Goal: Task Accomplishment & Management: Complete application form

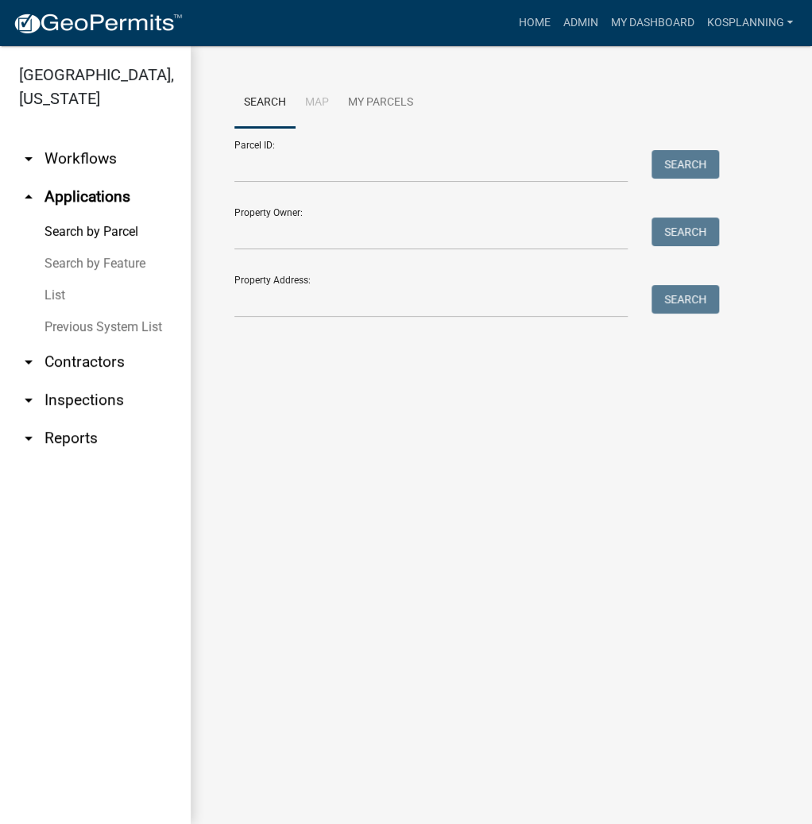
click at [75, 364] on link "arrow_drop_down Contractors" at bounding box center [95, 362] width 191 height 38
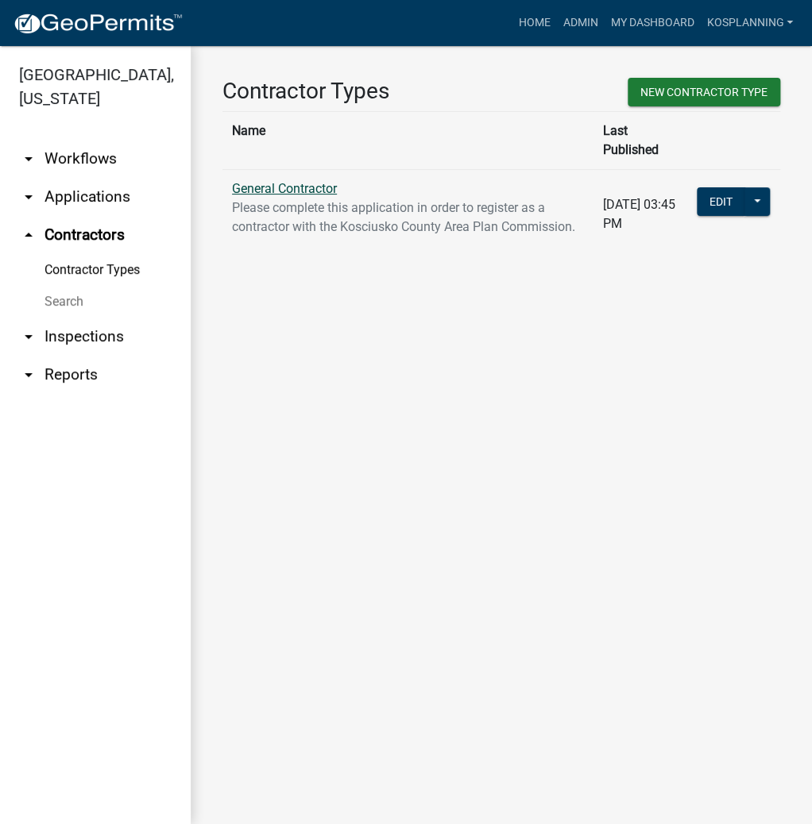
click at [284, 181] on link "General Contractor" at bounding box center [284, 188] width 105 height 15
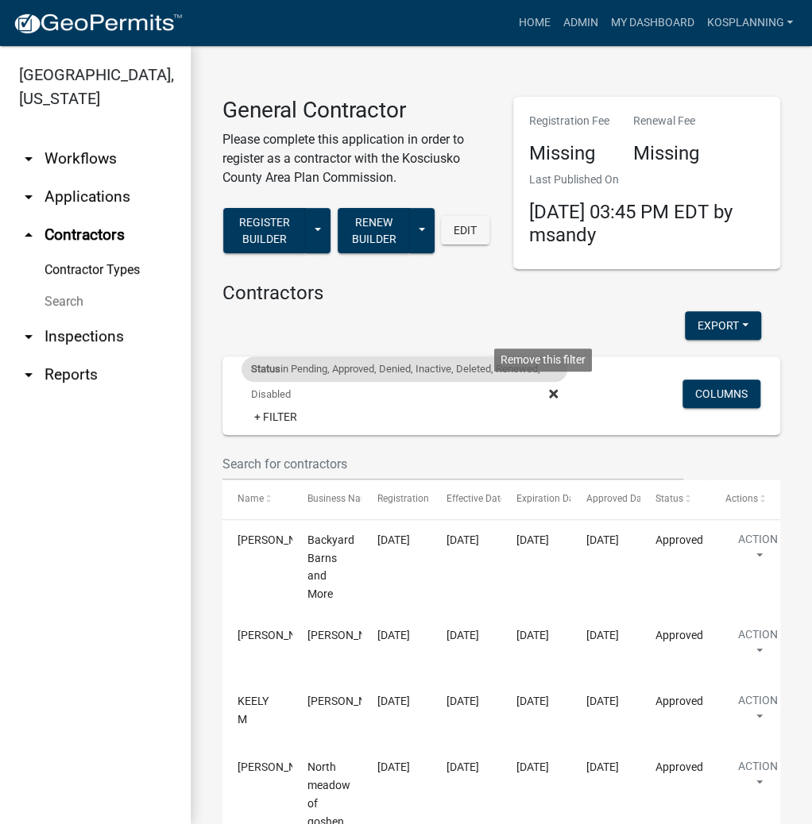
click at [549, 394] on icon at bounding box center [553, 394] width 9 height 13
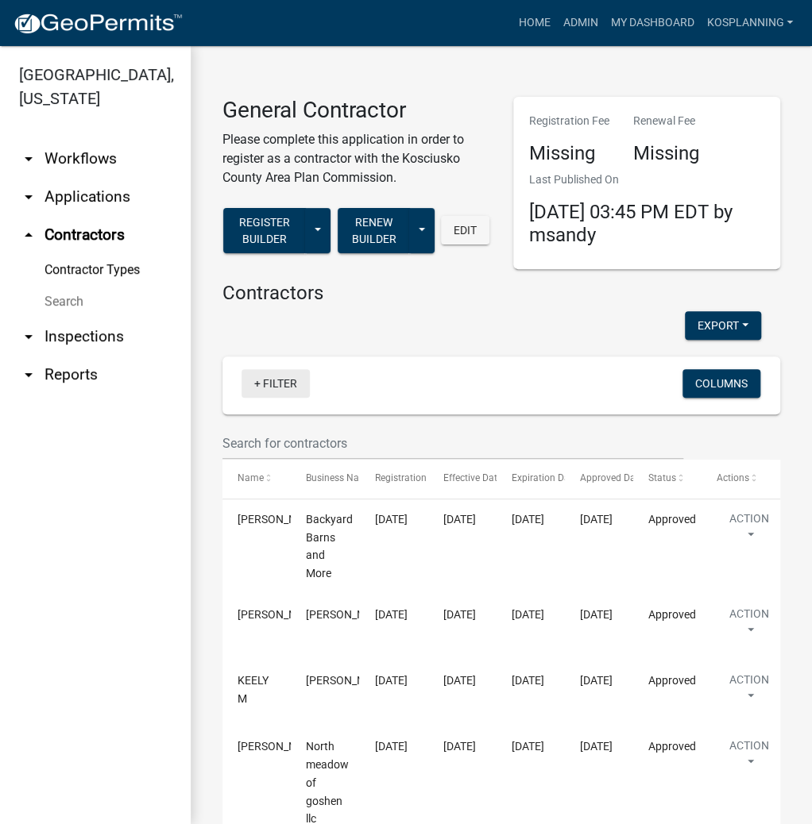
click at [279, 384] on link "+ Filter" at bounding box center [275, 383] width 68 height 29
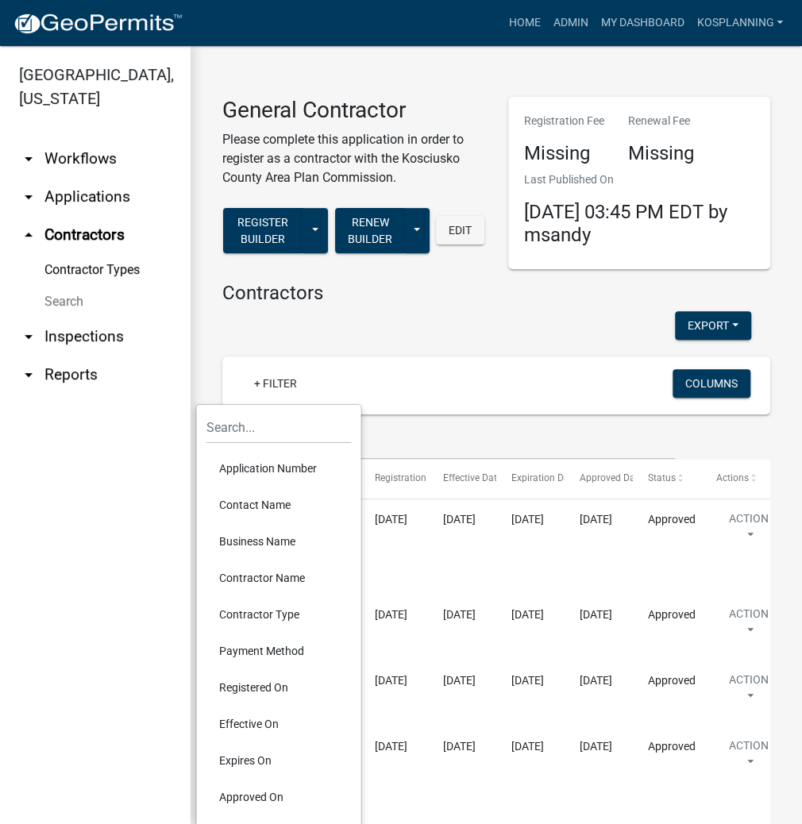
click at [280, 581] on li "Contractor Name" at bounding box center [278, 578] width 145 height 37
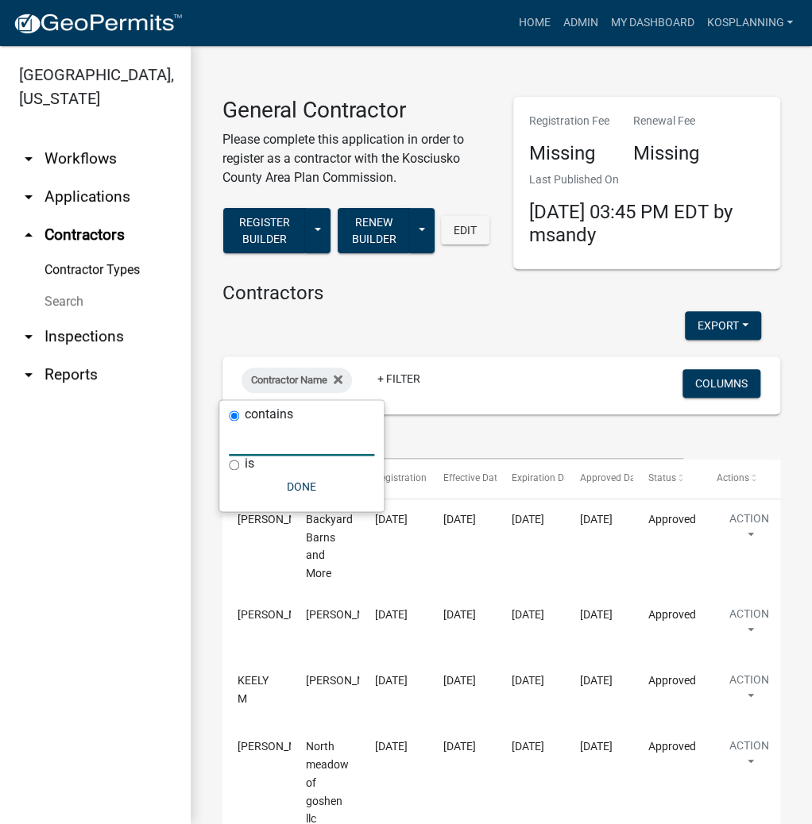
click at [270, 445] on input "text" at bounding box center [301, 439] width 145 height 33
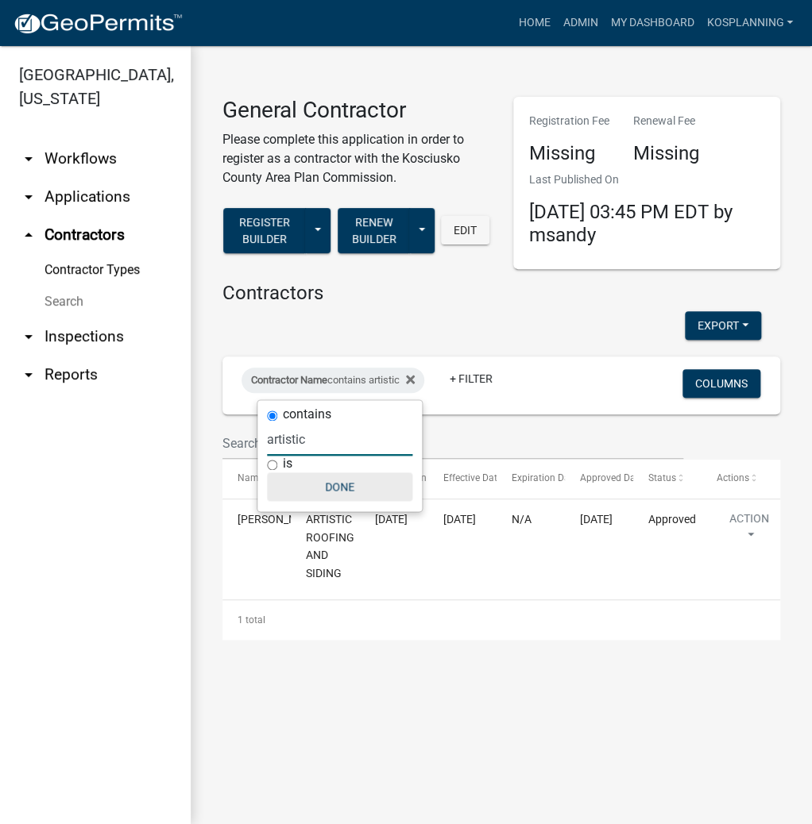
type input "artistic"
click at [349, 487] on button "Done" at bounding box center [339, 487] width 145 height 29
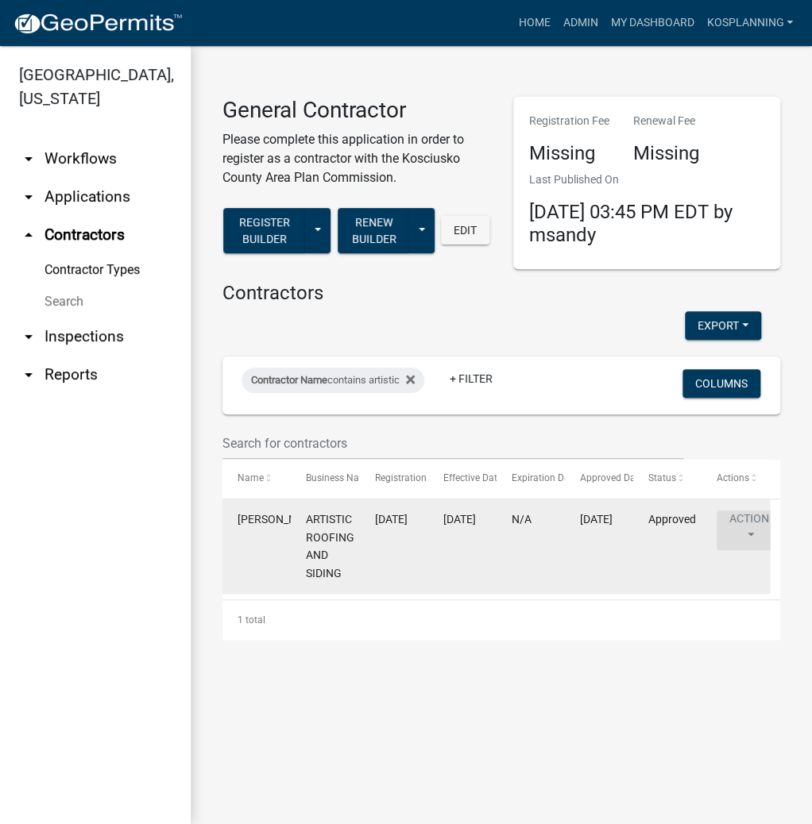
click at [750, 527] on button "Action" at bounding box center [748, 531] width 65 height 40
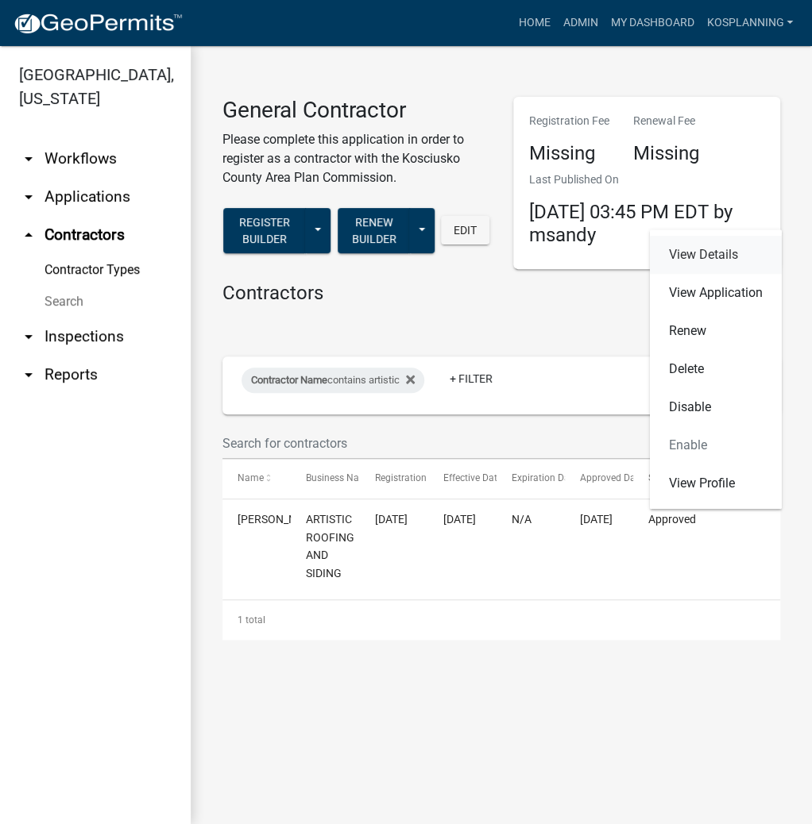
click at [690, 253] on link "View Details" at bounding box center [716, 255] width 132 height 38
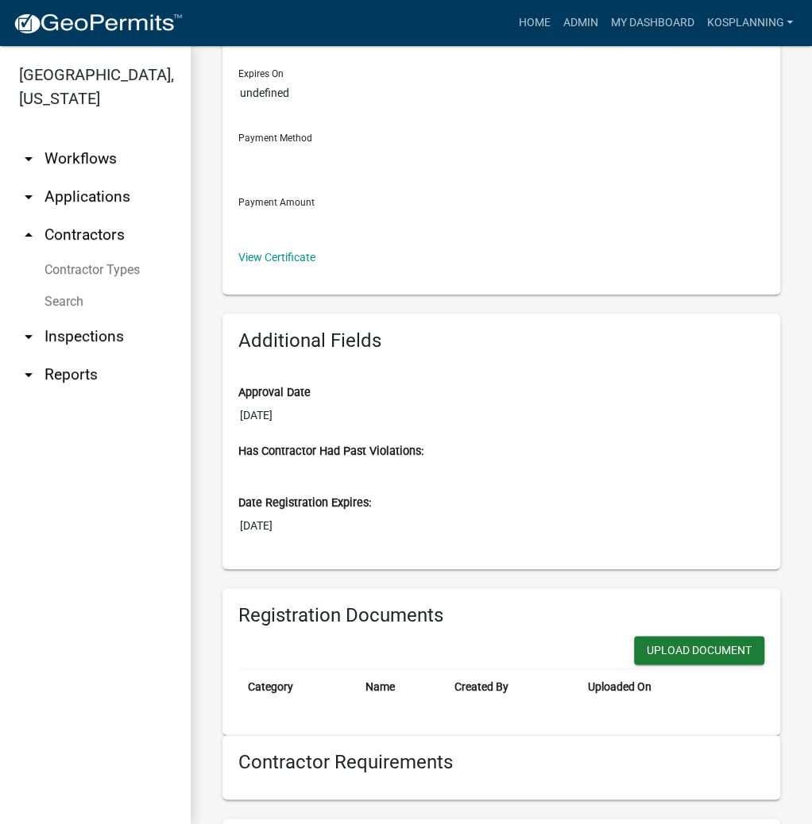
scroll to position [127, 0]
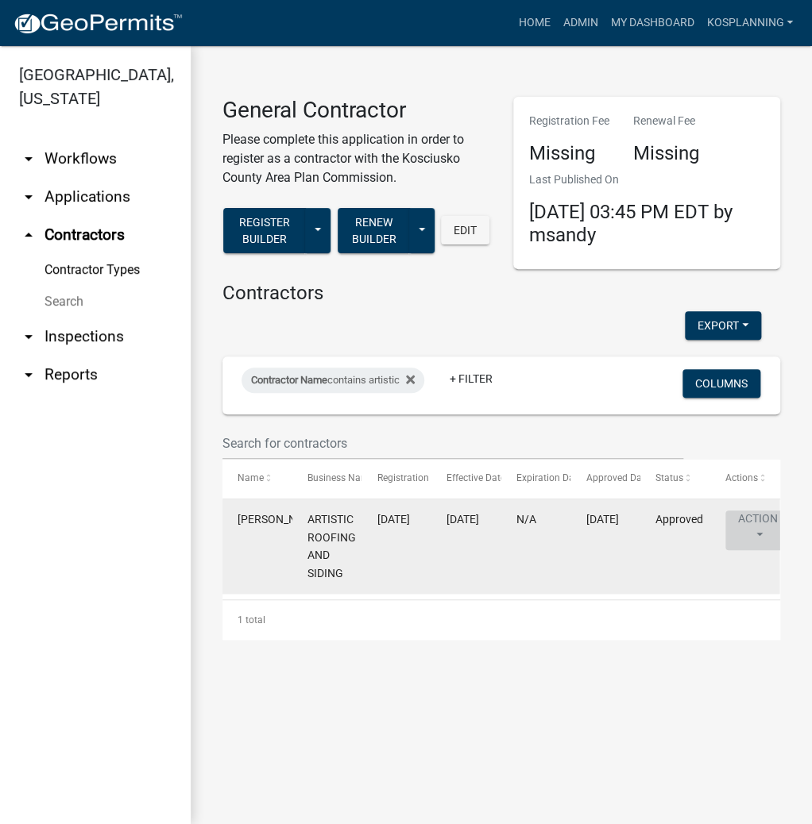
click at [758, 532] on button "Action" at bounding box center [757, 531] width 65 height 40
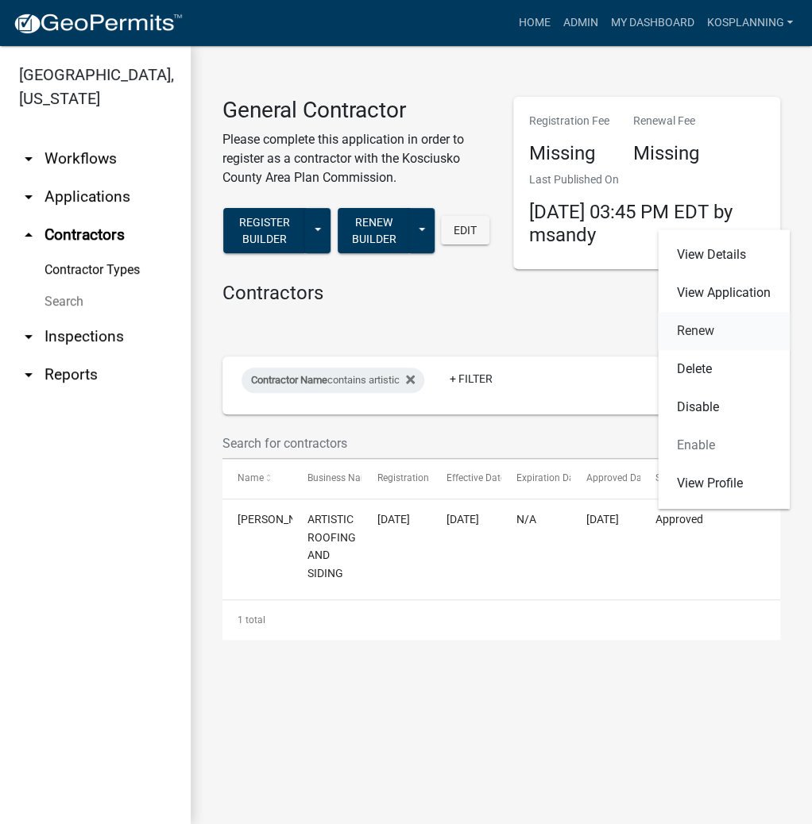
click at [702, 327] on link "Renew" at bounding box center [724, 331] width 132 height 38
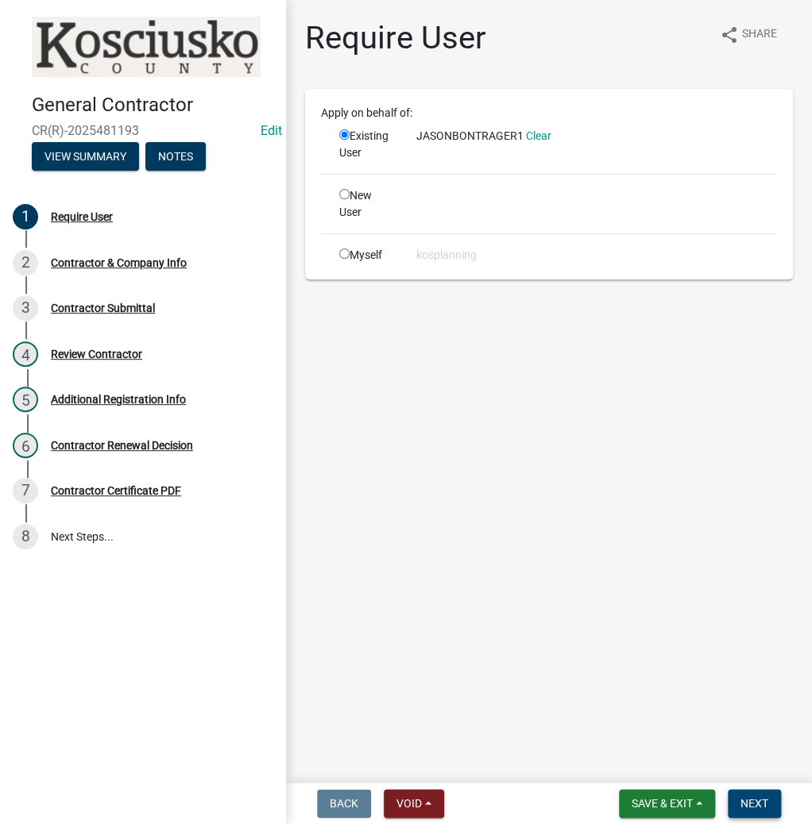
click at [762, 806] on span "Next" at bounding box center [754, 803] width 28 height 13
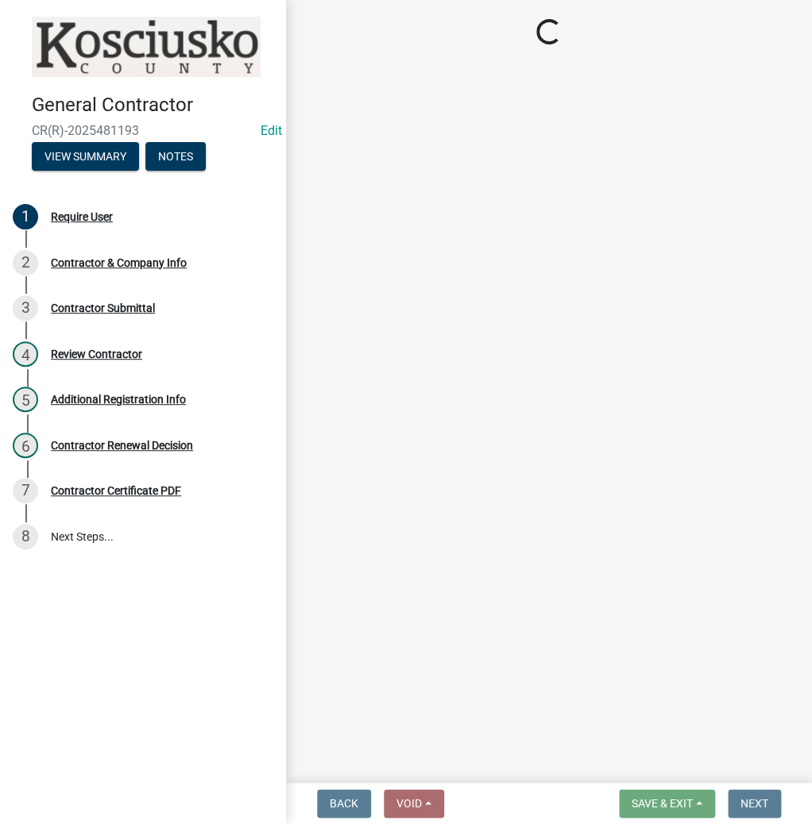
select select "IN"
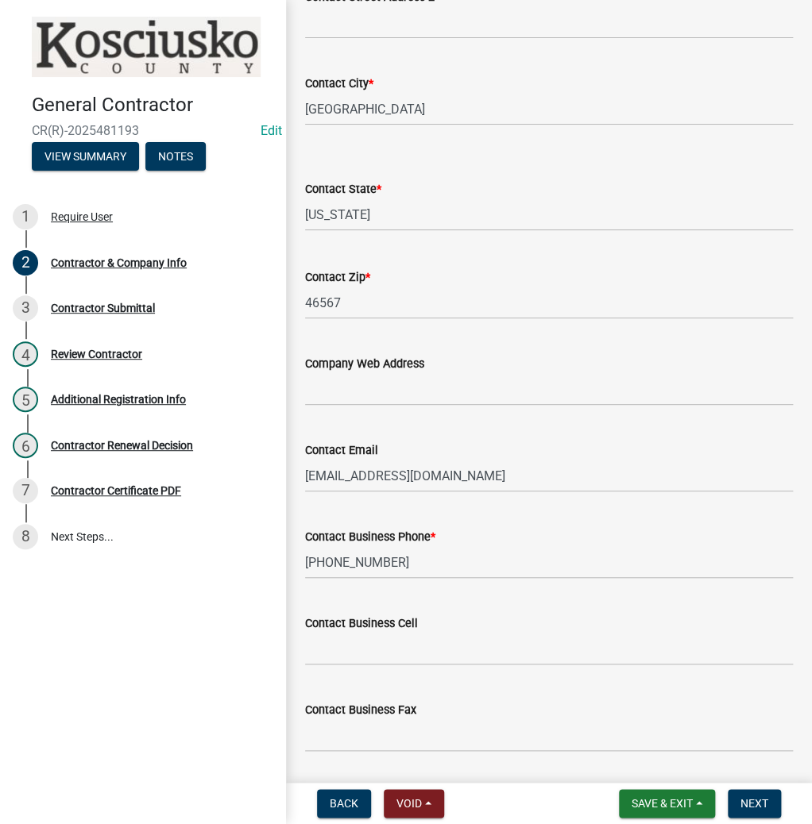
scroll to position [607, 0]
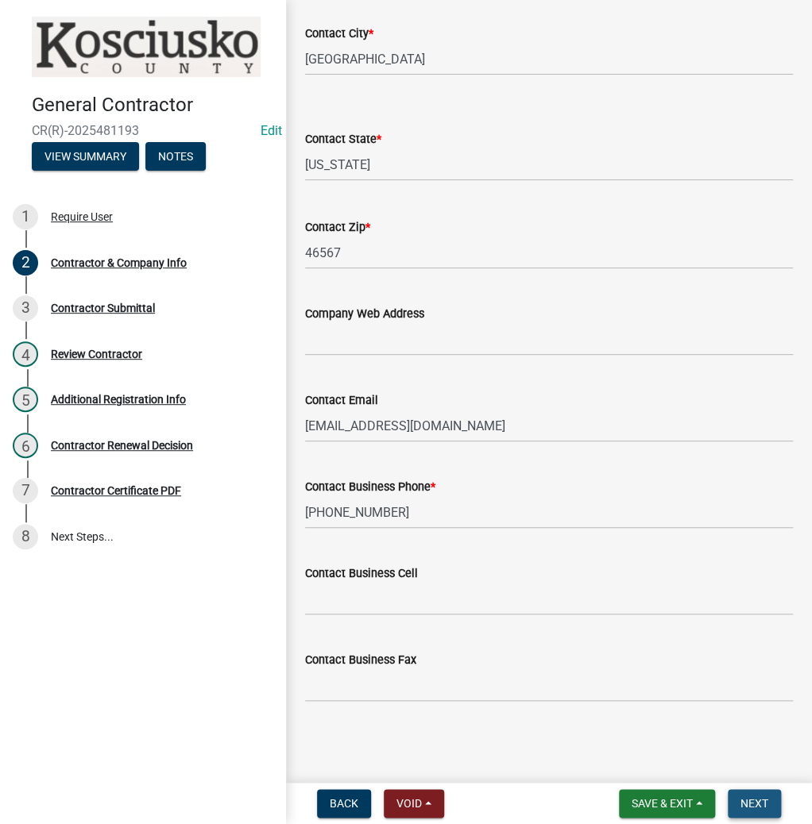
click at [753, 810] on button "Next" at bounding box center [753, 803] width 53 height 29
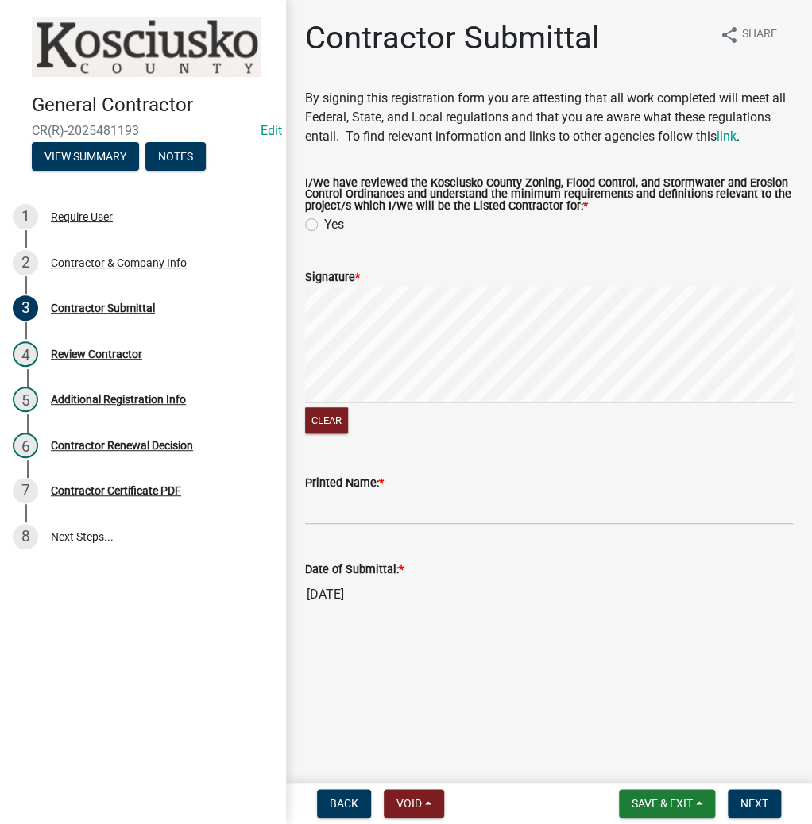
click at [324, 223] on label "Yes" at bounding box center [334, 224] width 20 height 19
click at [324, 223] on input "Yes" at bounding box center [329, 220] width 10 height 10
radio input "true"
click at [474, 504] on input "Printed Name: *" at bounding box center [549, 508] width 488 height 33
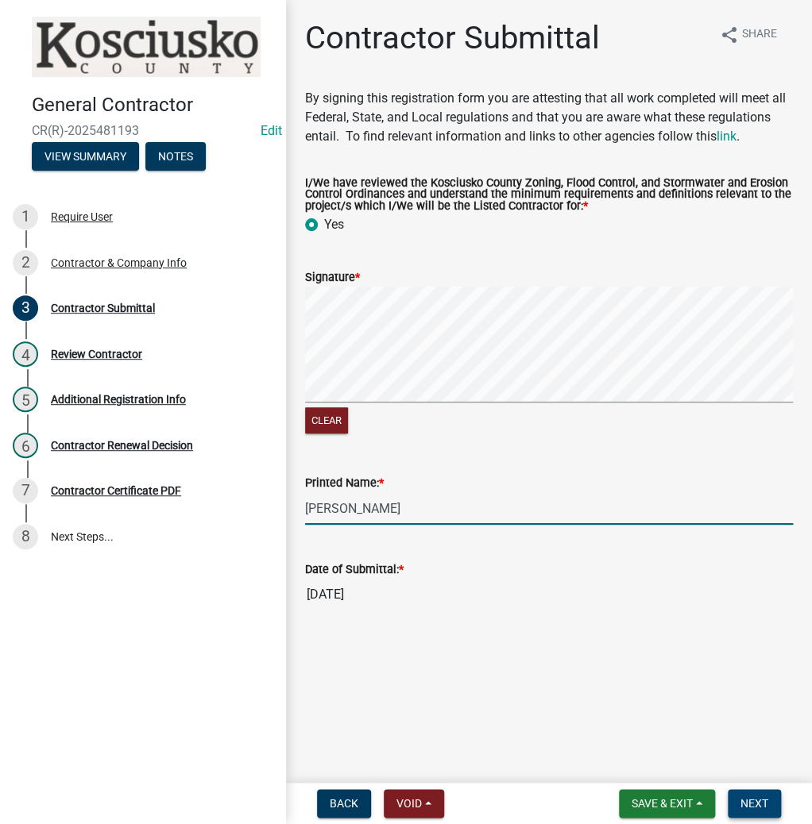
type input "[PERSON_NAME]"
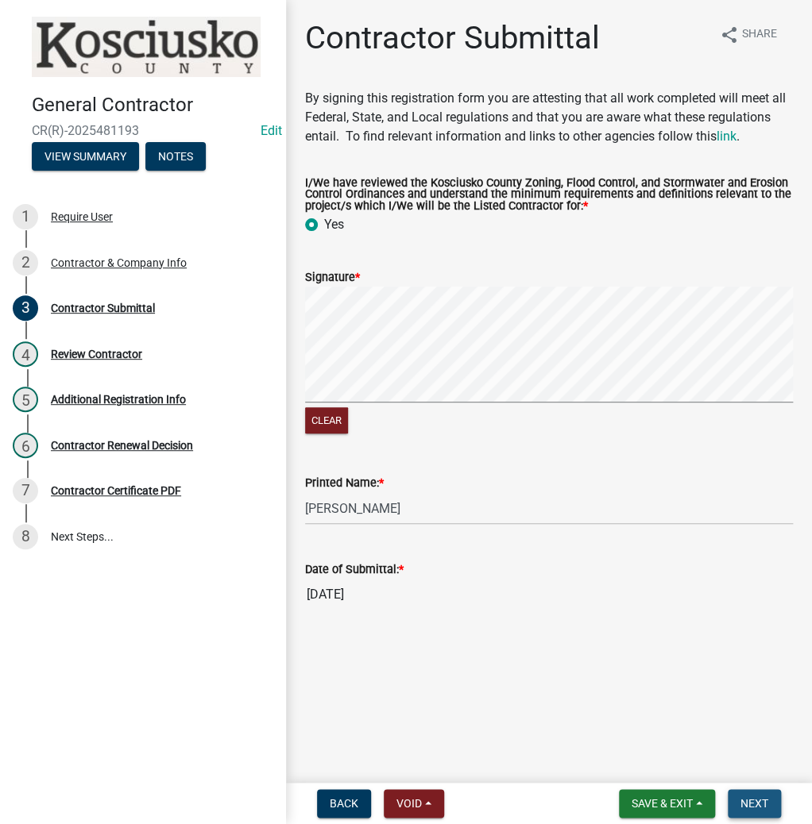
click at [758, 799] on span "Next" at bounding box center [754, 803] width 28 height 13
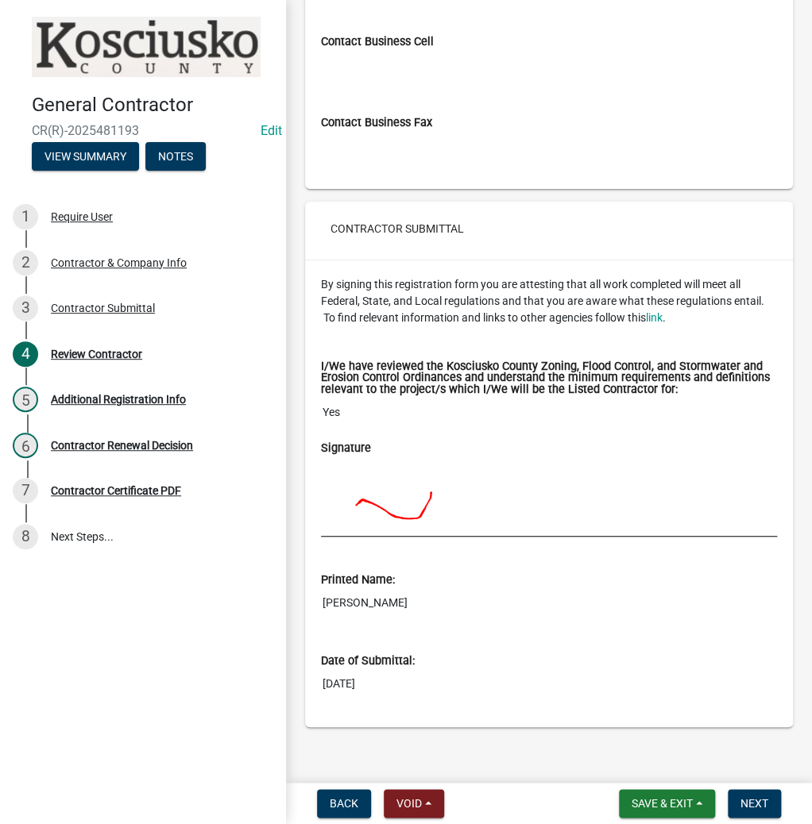
scroll to position [1132, 0]
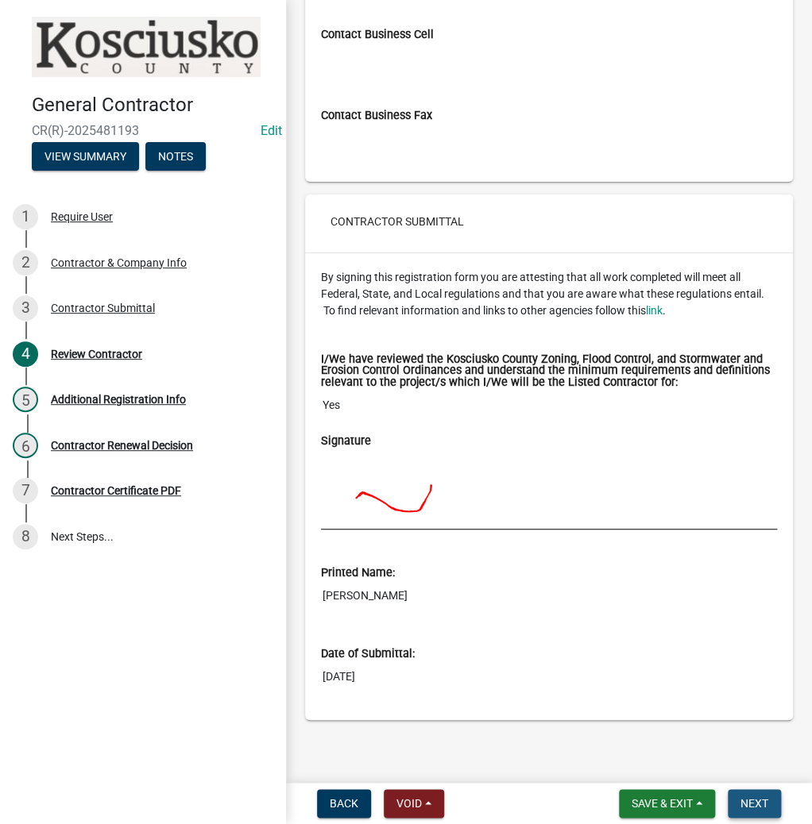
click at [763, 800] on span "Next" at bounding box center [754, 803] width 28 height 13
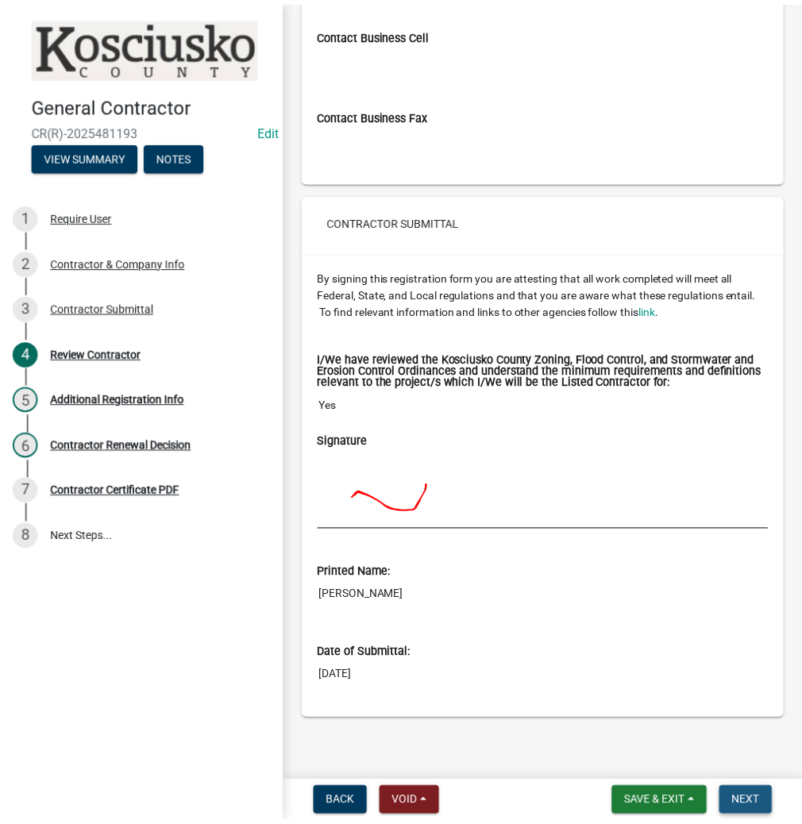
scroll to position [0, 0]
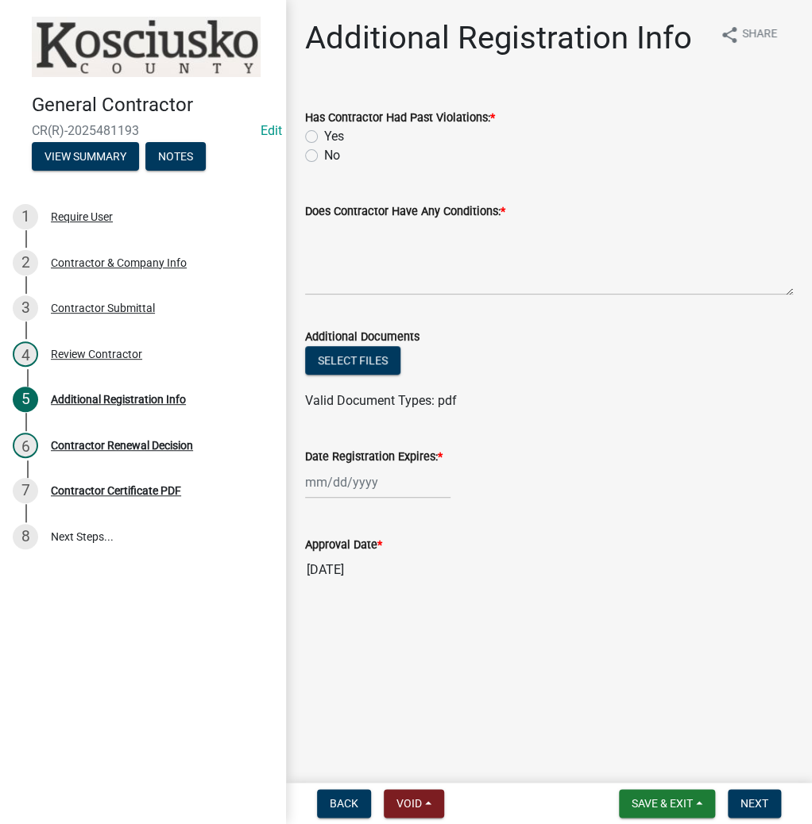
click at [324, 156] on label "No" at bounding box center [332, 155] width 16 height 19
click at [324, 156] on input "No" at bounding box center [329, 151] width 10 height 10
radio input "true"
click at [353, 250] on textarea "Does Contractor Have Any Conditions: *" at bounding box center [549, 258] width 488 height 75
type textarea "NO"
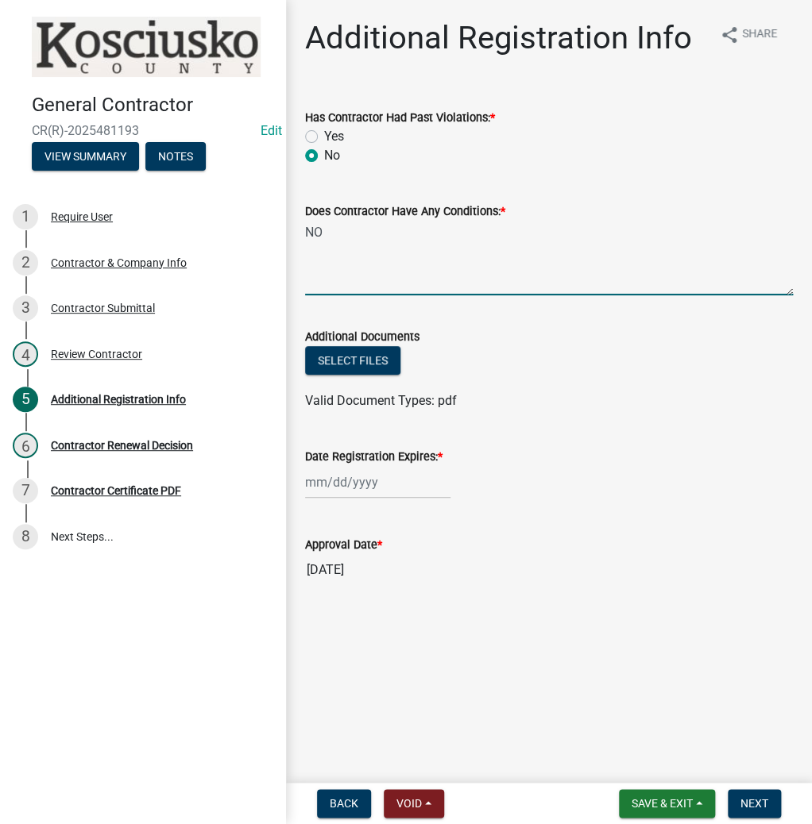
click at [390, 496] on div at bounding box center [377, 482] width 145 height 33
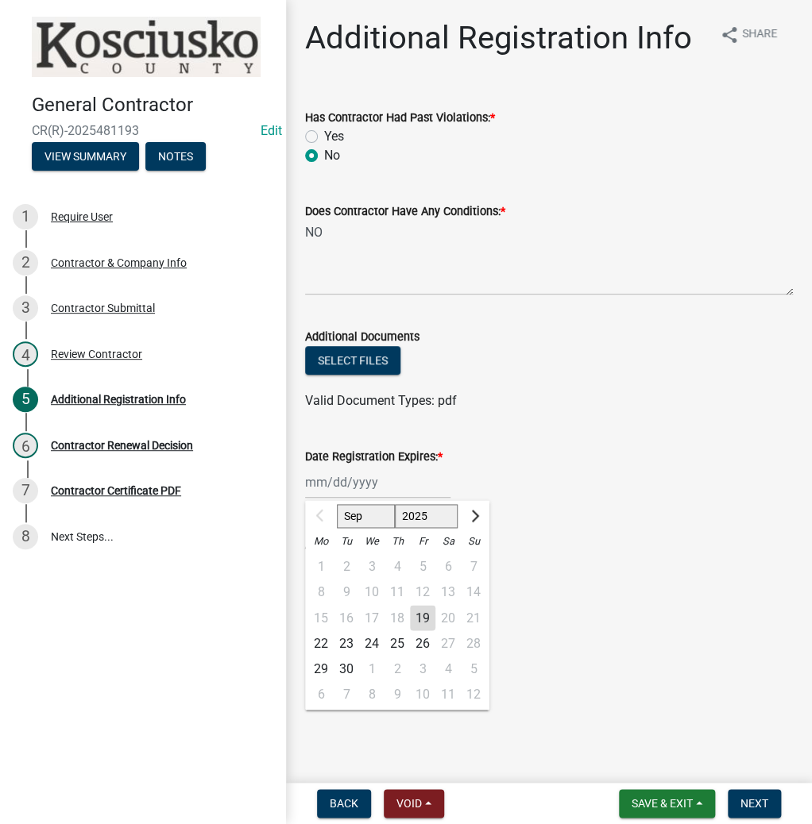
click at [412, 515] on select "2025 2026 2027 2028 2029 2030 2031 2032 2033 2034 2035 2036 2037 2038 2039 2040…" at bounding box center [427, 516] width 64 height 24
select select "2026"
click at [395, 504] on select "2025 2026 2027 2028 2029 2030 2031 2032 2033 2034 2035 2036 2037 2038 2039 2040…" at bounding box center [427, 516] width 64 height 24
click at [320, 642] on div "21" at bounding box center [320, 643] width 25 height 25
type input "[DATE]"
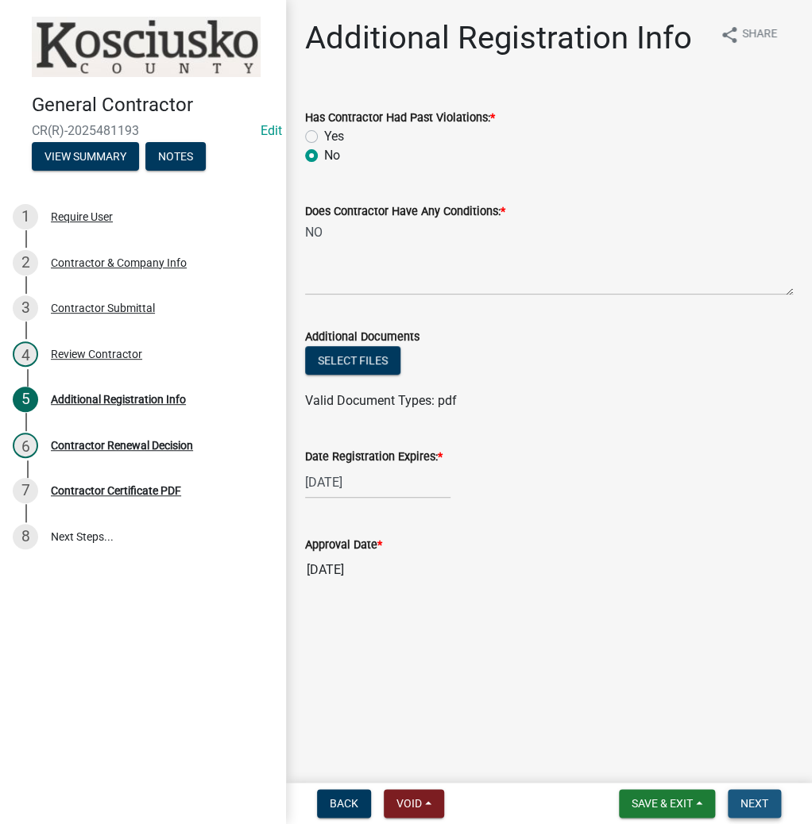
click at [746, 804] on span "Next" at bounding box center [754, 803] width 28 height 13
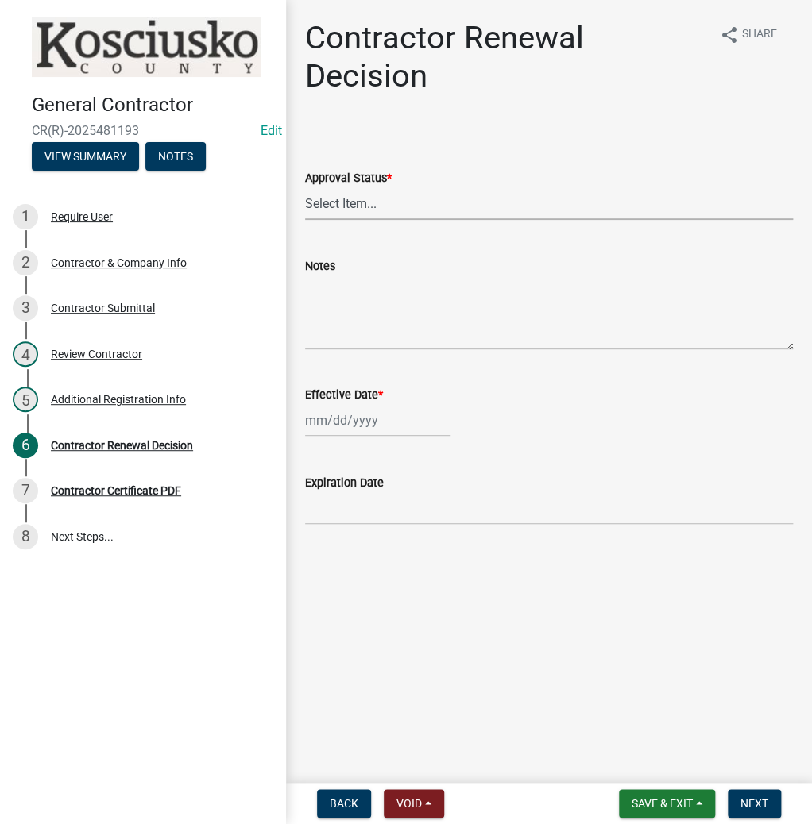
click at [321, 208] on select "Select Item... Approved Denied" at bounding box center [549, 203] width 488 height 33
click at [305, 187] on select "Select Item... Approved Denied" at bounding box center [549, 203] width 488 height 33
select select "30db8998-795d-4bbe-8e49-f1ade8865815"
select select "9"
select select "2025"
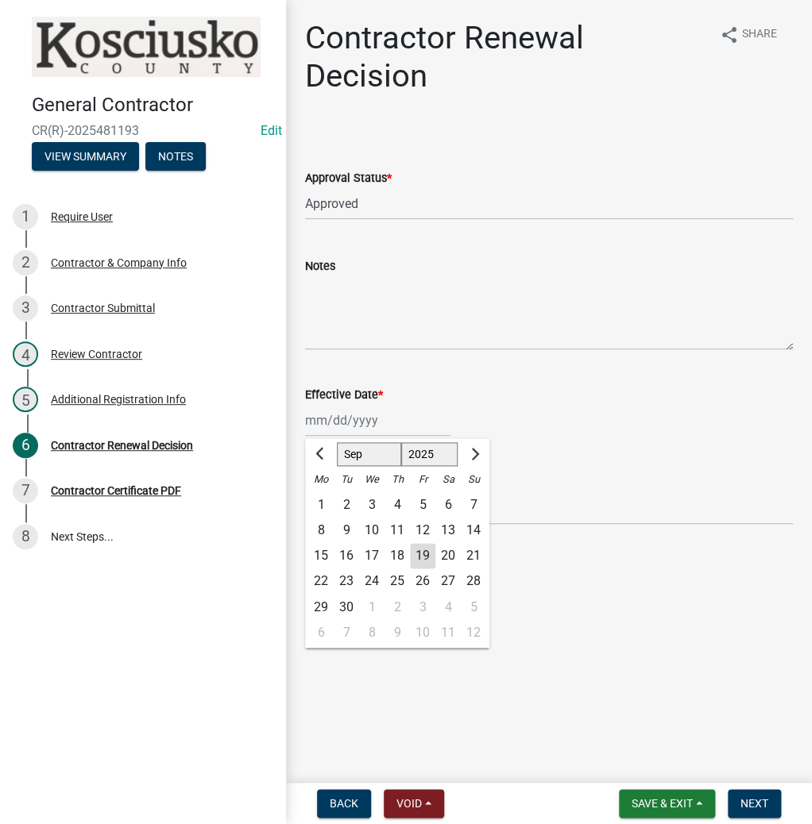
click at [359, 426] on div "[PERSON_NAME] Feb Mar Apr [PERSON_NAME][DATE] Oct Nov [DATE] 1526 1527 1528 152…" at bounding box center [377, 420] width 145 height 33
click at [421, 555] on div "19" at bounding box center [422, 555] width 25 height 25
type input "[DATE]"
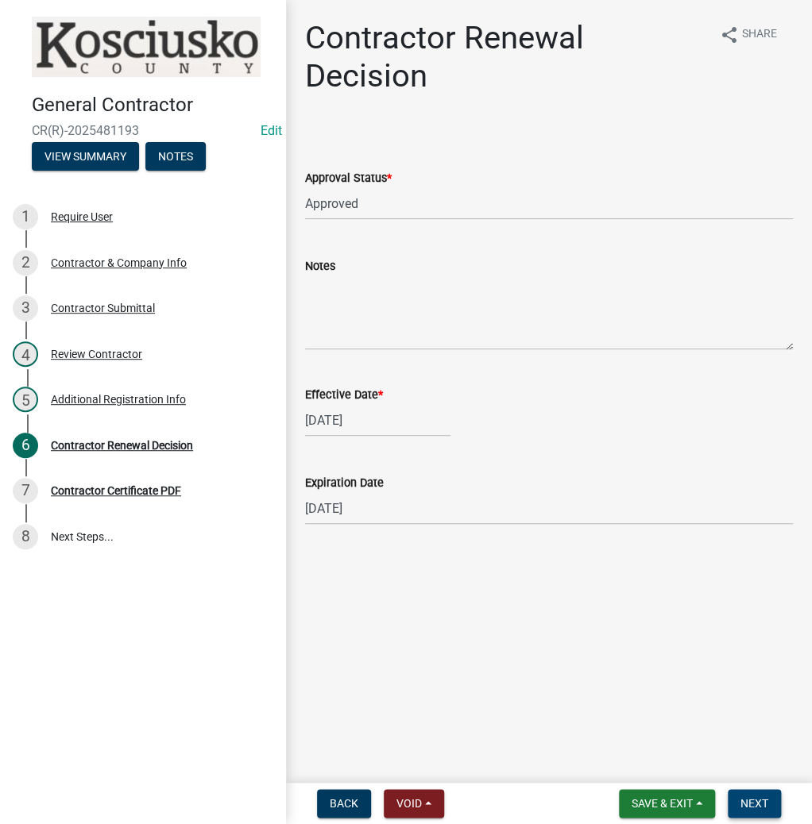
click at [743, 797] on span "Next" at bounding box center [754, 803] width 28 height 13
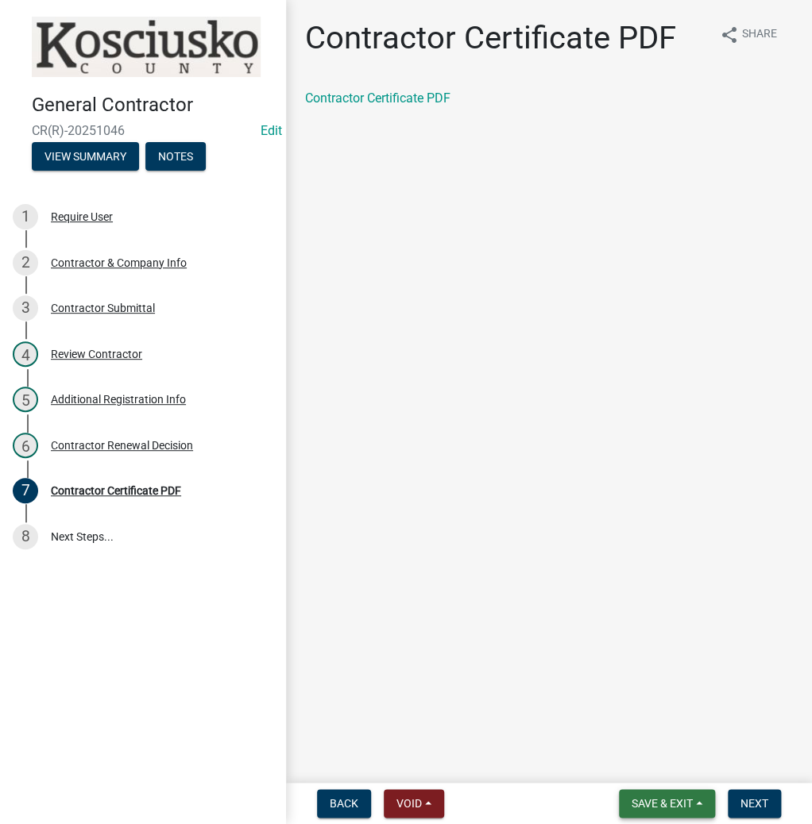
click at [667, 802] on span "Save & Exit" at bounding box center [661, 803] width 61 height 13
click at [642, 766] on button "Save & Exit" at bounding box center [651, 762] width 127 height 38
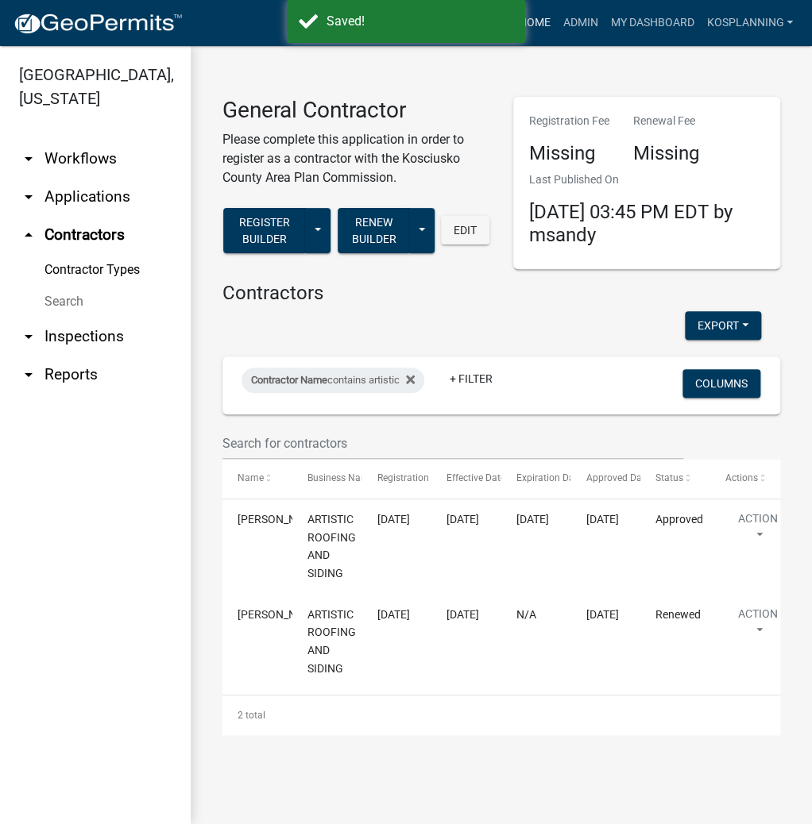
click at [530, 17] on link "Home" at bounding box center [533, 23] width 44 height 30
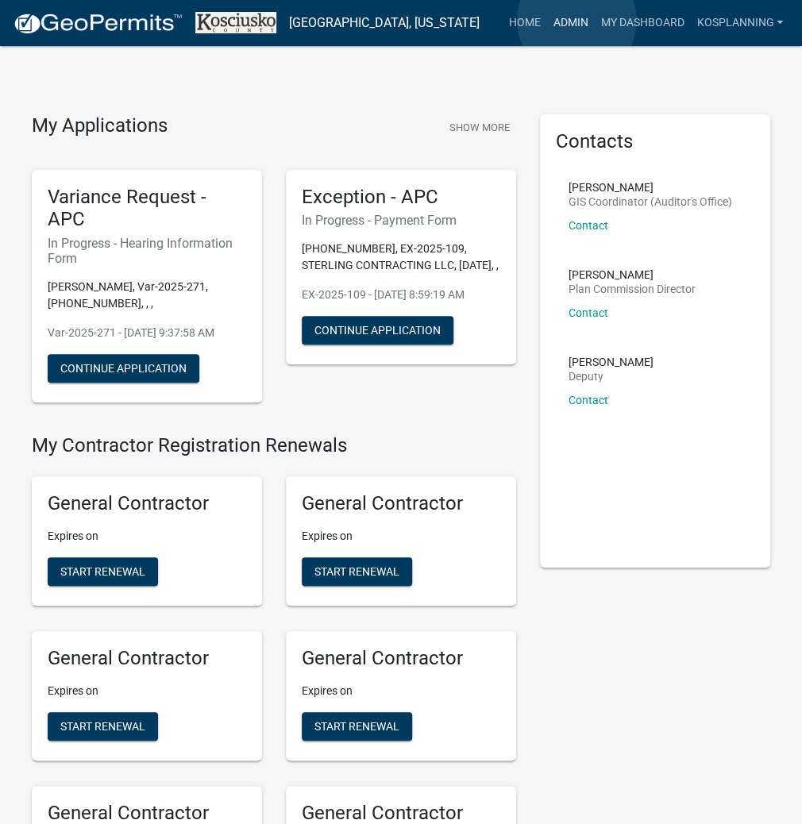
click at [577, 21] on link "Admin" at bounding box center [570, 23] width 48 height 30
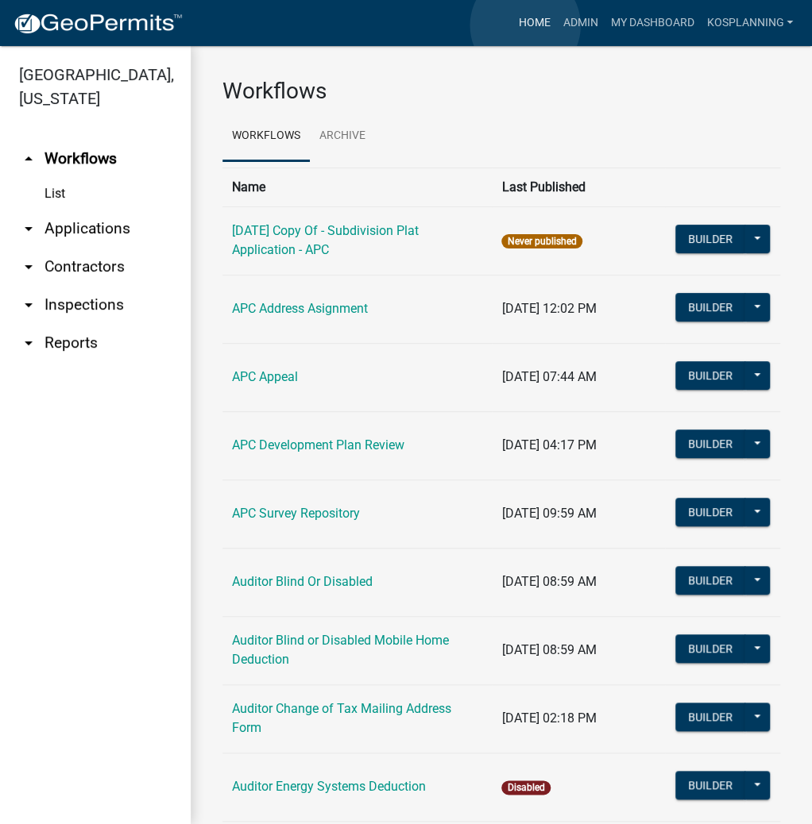
click at [525, 25] on link "Home" at bounding box center [533, 23] width 44 height 30
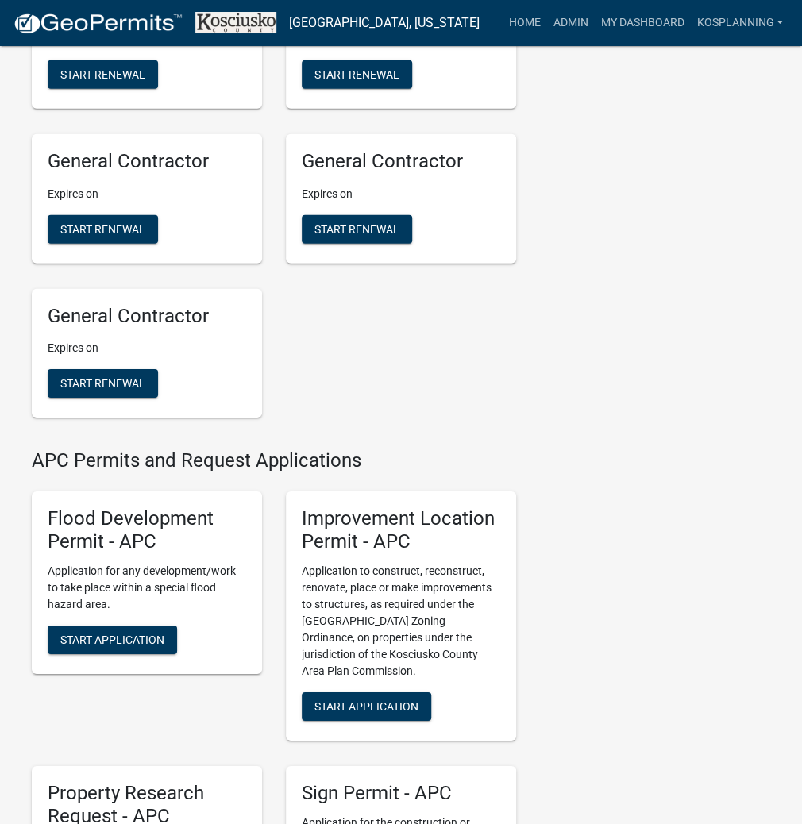
scroll to position [1588, 0]
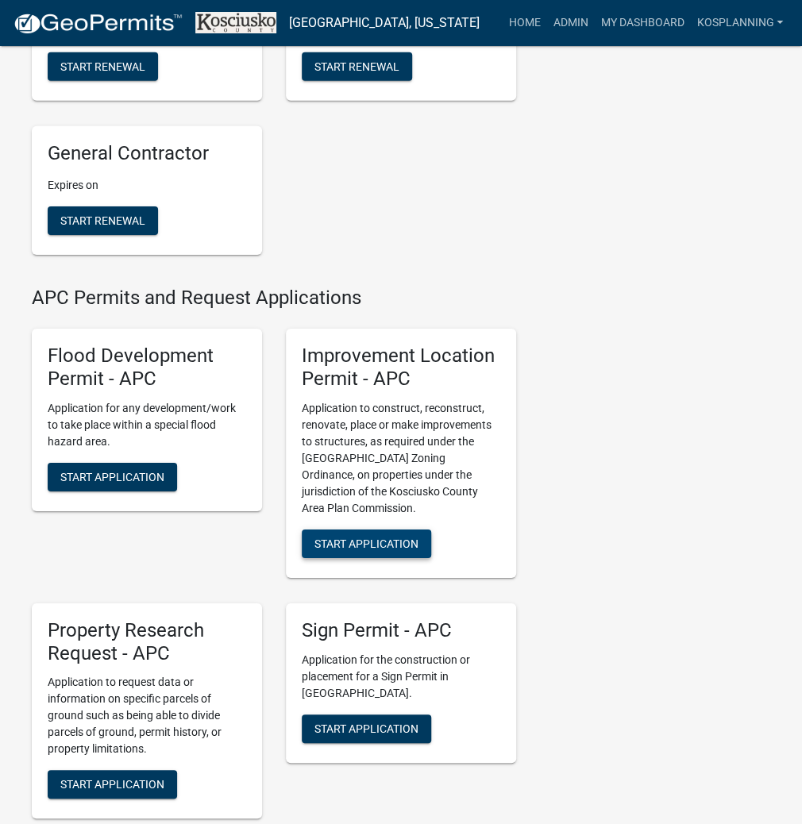
click at [375, 550] on span "Start Application" at bounding box center [366, 543] width 104 height 13
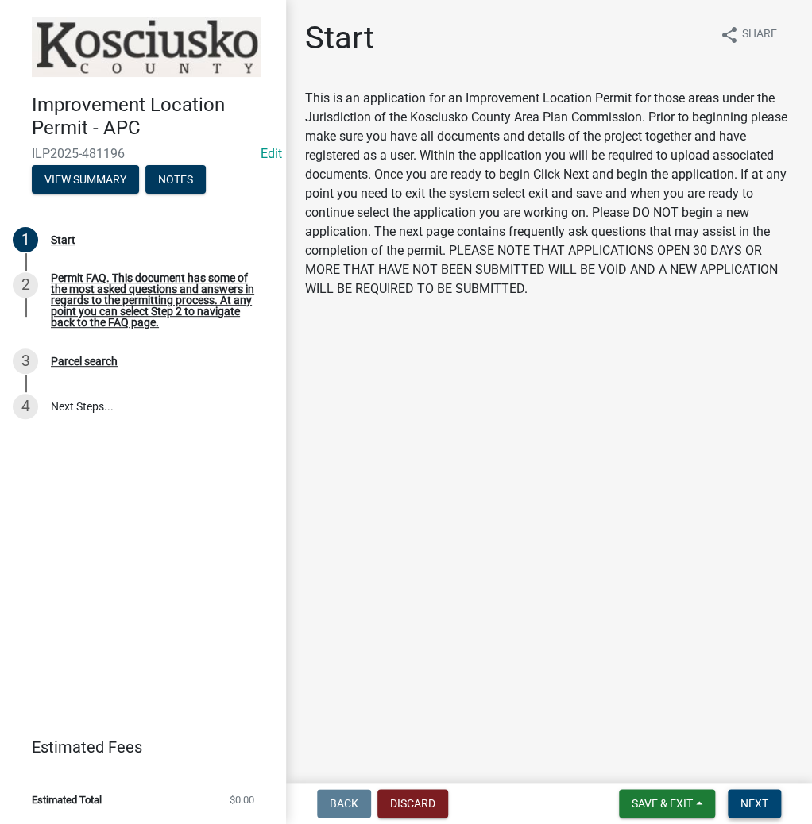
click at [753, 804] on span "Next" at bounding box center [754, 803] width 28 height 13
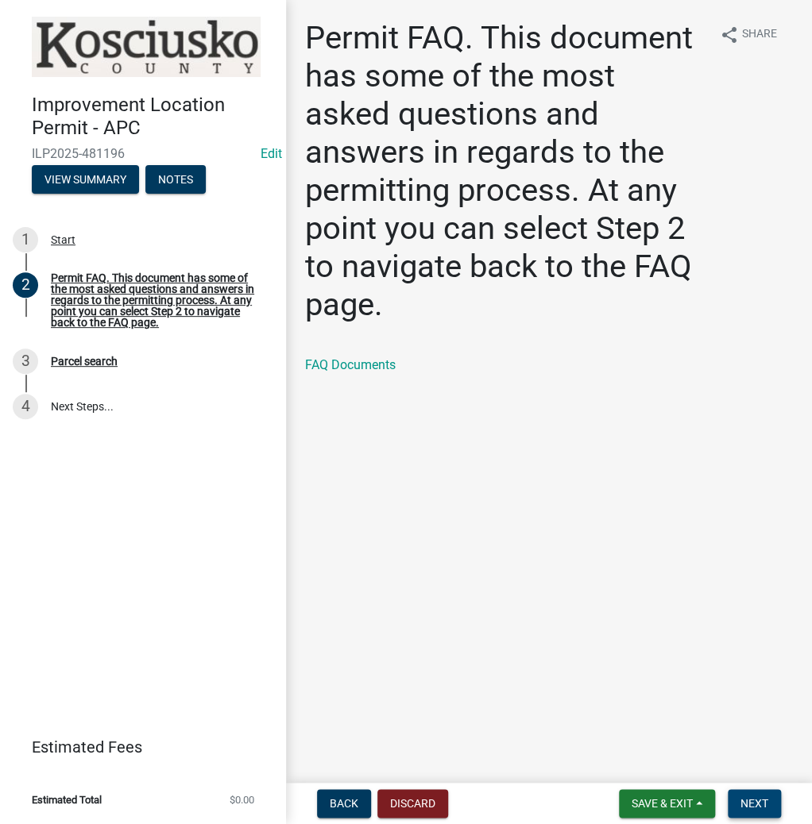
click at [754, 800] on span "Next" at bounding box center [754, 803] width 28 height 13
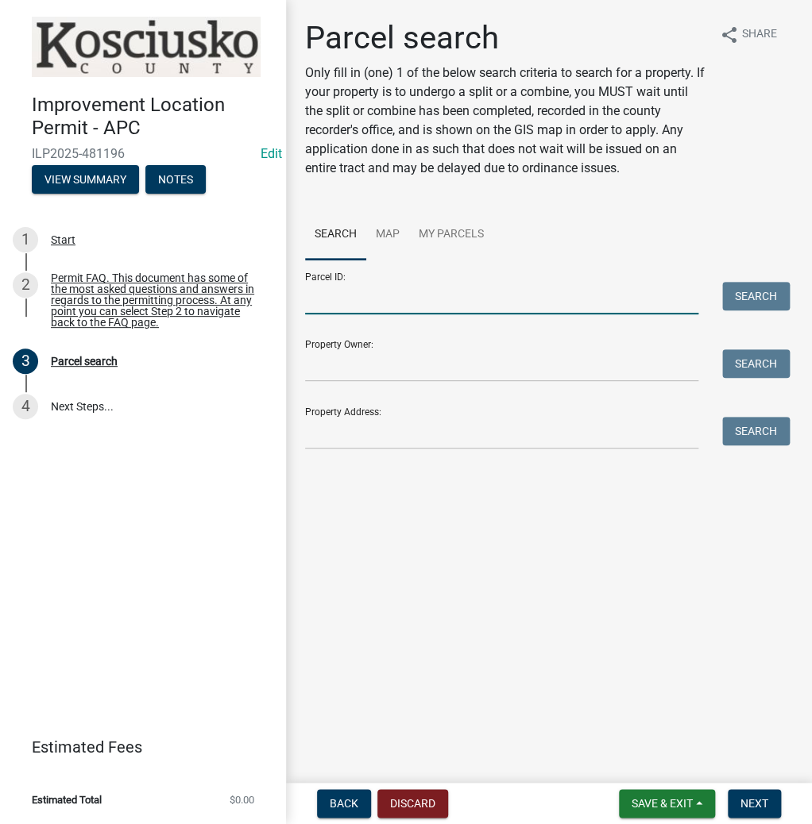
click at [381, 307] on input "Parcel ID:" at bounding box center [501, 298] width 393 height 33
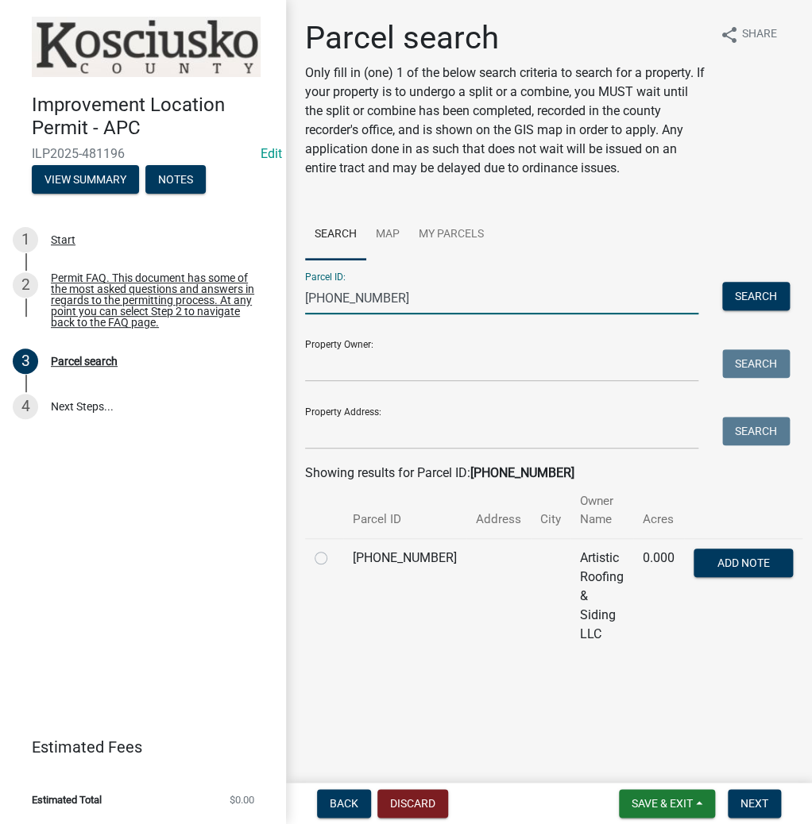
type input "[PHONE_NUMBER]"
click at [334, 549] on label at bounding box center [334, 549] width 0 height 0
click at [334, 549] on input "radio" at bounding box center [339, 554] width 10 height 10
radio input "true"
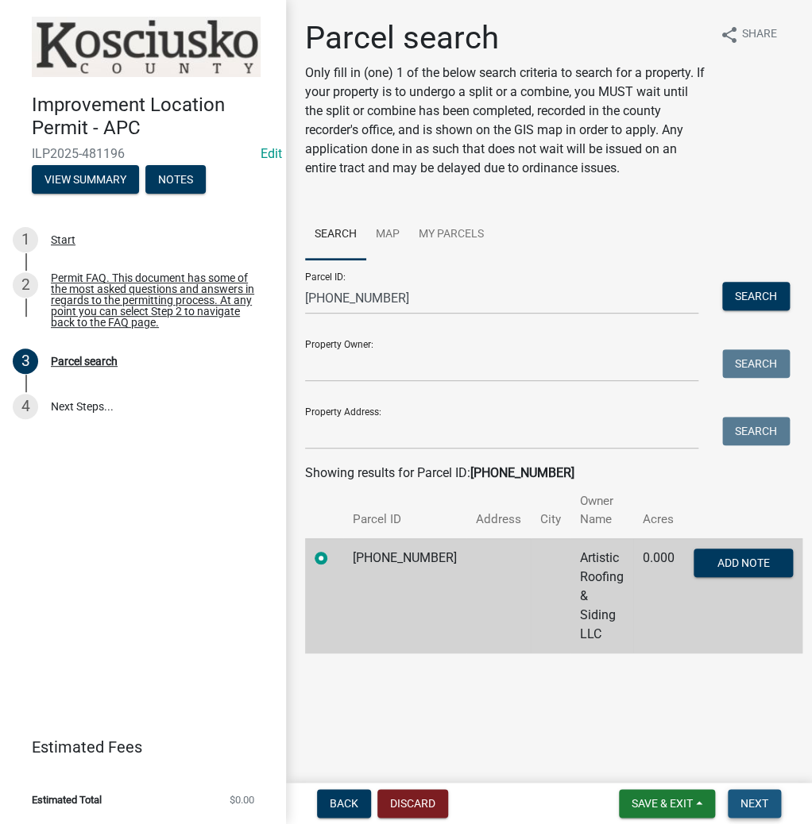
click at [759, 799] on span "Next" at bounding box center [754, 803] width 28 height 13
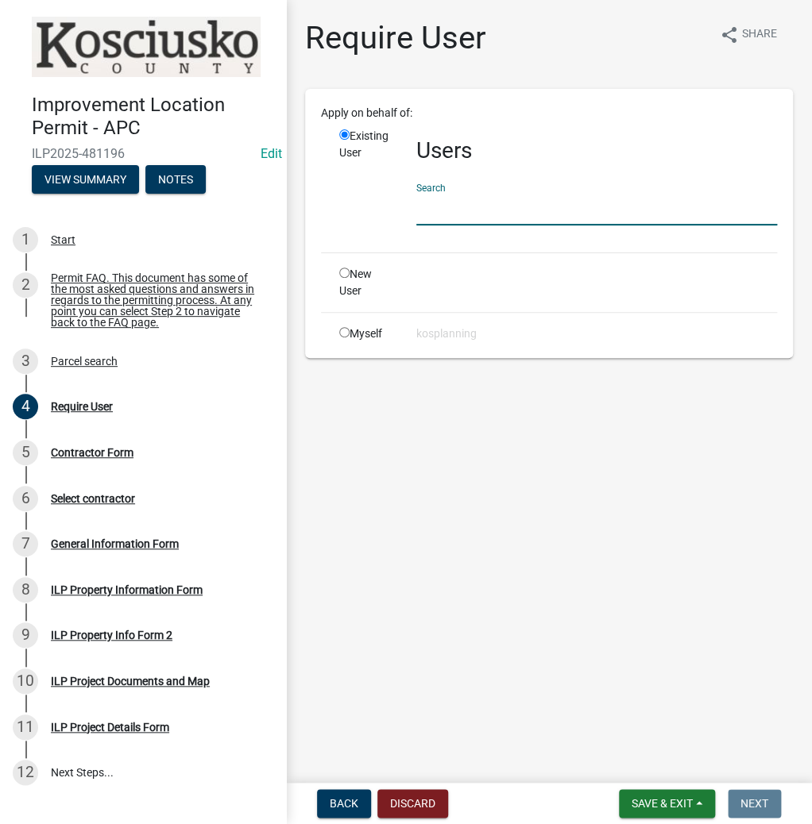
click at [482, 213] on input "text" at bounding box center [596, 209] width 361 height 33
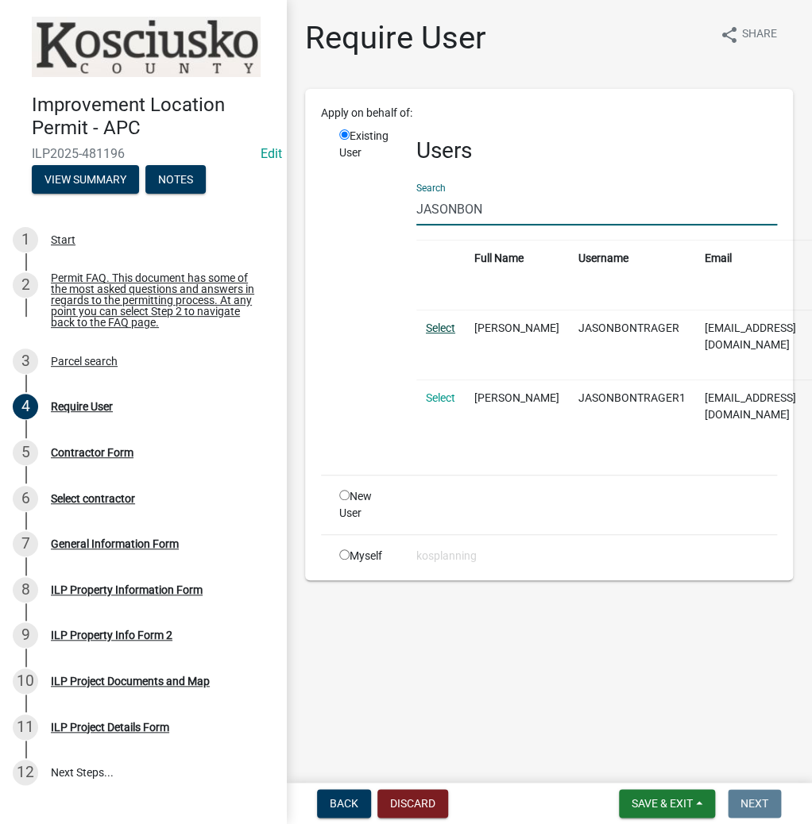
type input "JASONBON"
click at [438, 325] on link "Select" at bounding box center [440, 328] width 29 height 13
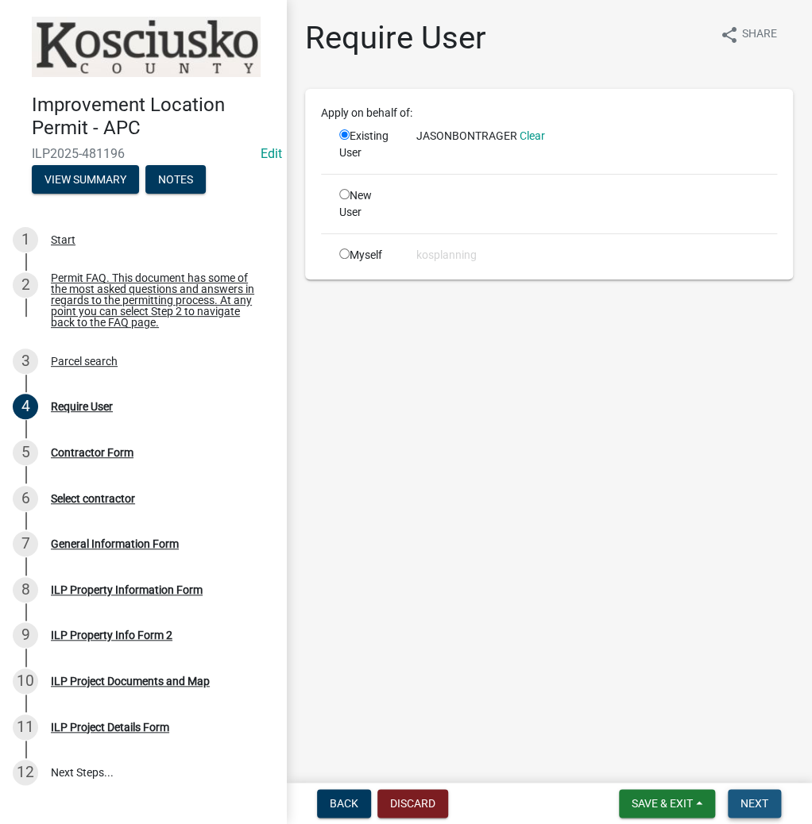
click at [740, 800] on span "Next" at bounding box center [754, 803] width 28 height 13
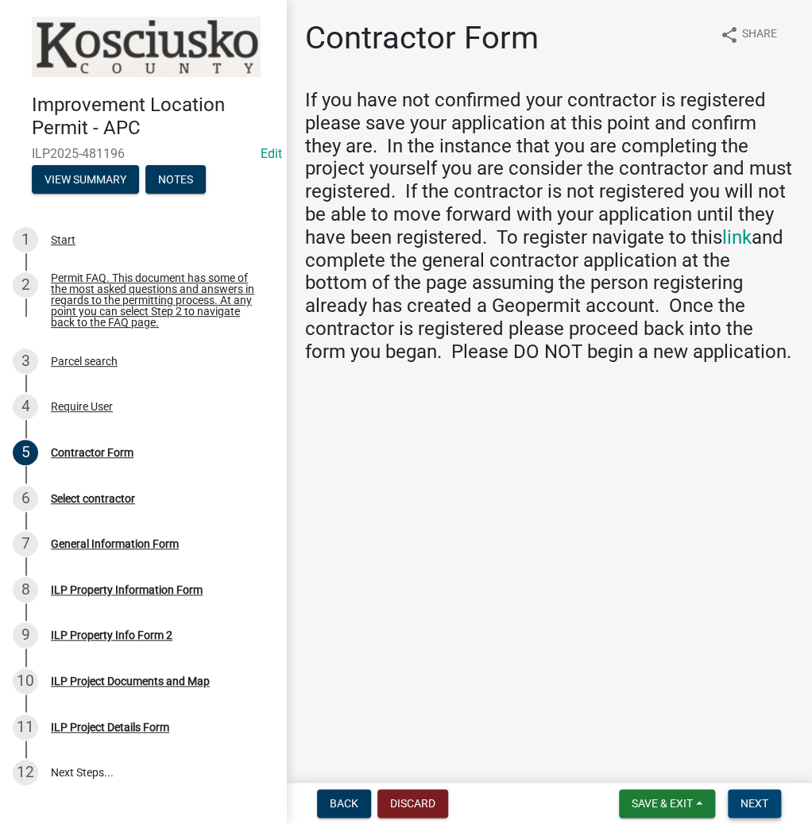
click at [750, 797] on span "Next" at bounding box center [754, 803] width 28 height 13
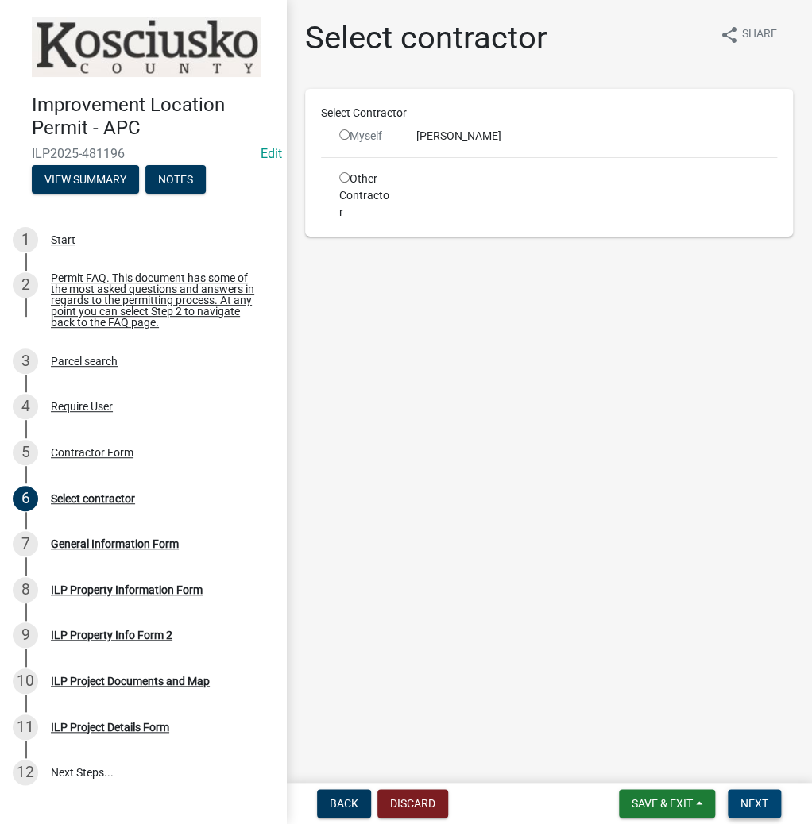
click at [754, 805] on span "Next" at bounding box center [754, 803] width 28 height 13
click at [345, 136] on input "radio" at bounding box center [344, 134] width 10 height 10
radio input "false"
click at [341, 178] on input "radio" at bounding box center [344, 177] width 10 height 10
radio input "true"
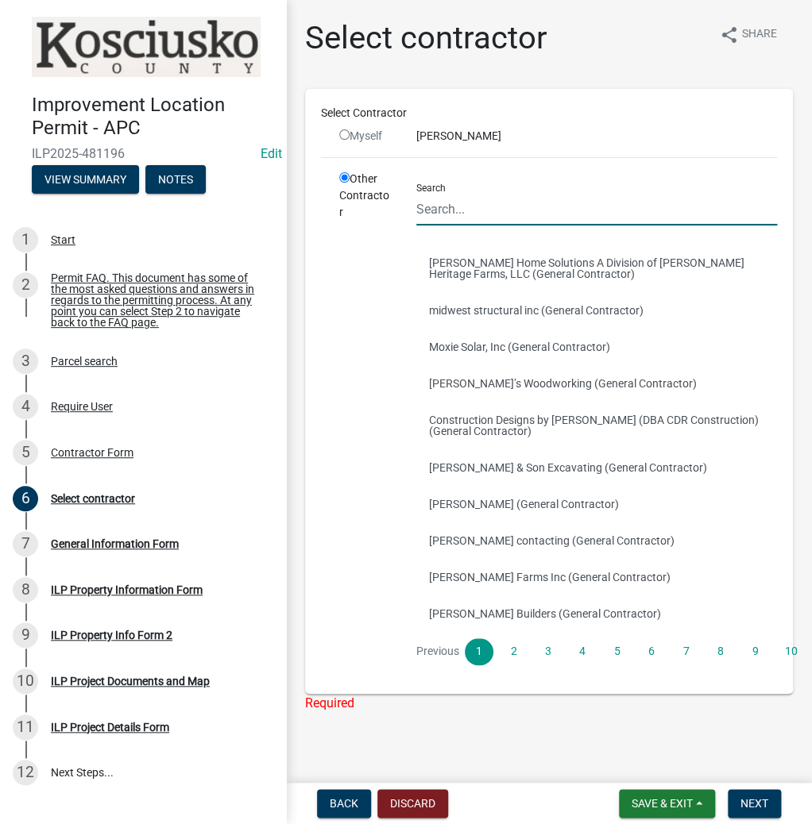
click at [489, 203] on input "Search" at bounding box center [596, 209] width 361 height 33
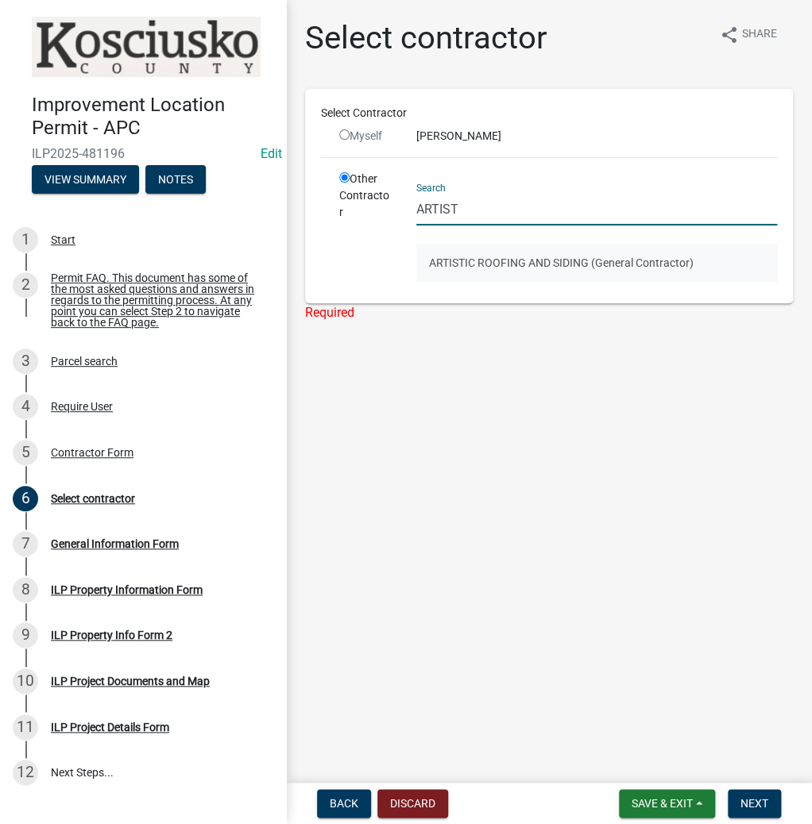
type input "ARTIST"
click at [487, 264] on button "ARTISTIC ROOFING AND SIDING (General Contractor)" at bounding box center [596, 263] width 361 height 37
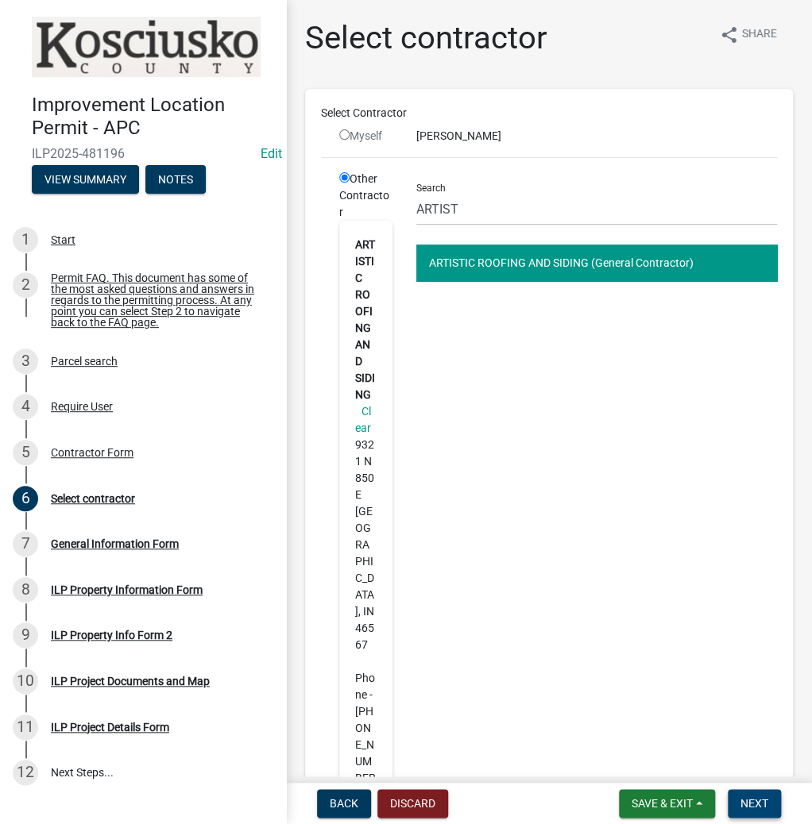
click at [750, 803] on span "Next" at bounding box center [754, 803] width 28 height 13
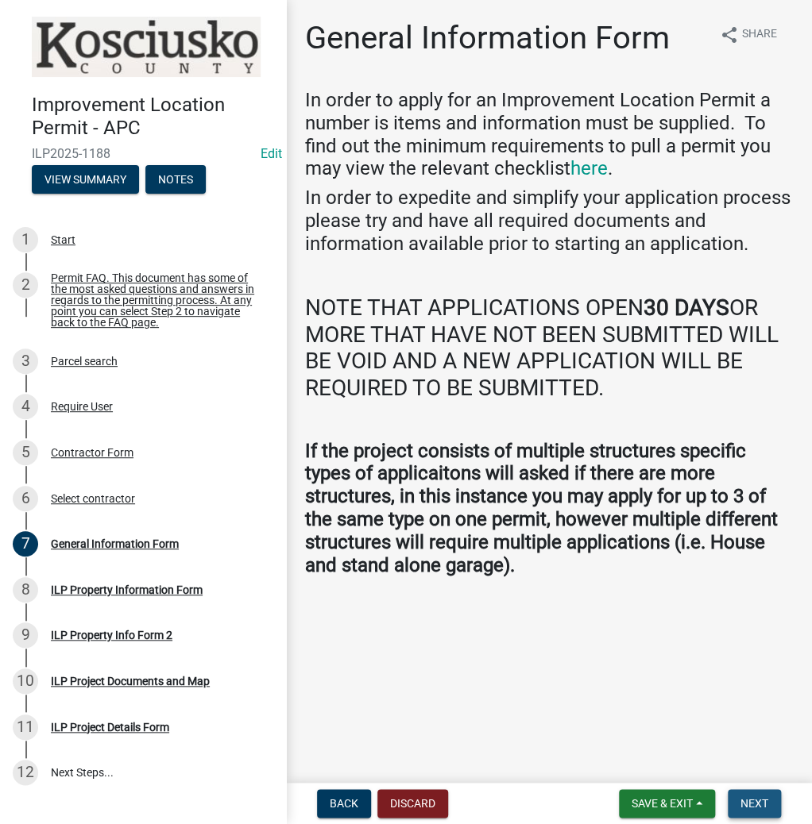
click at [750, 800] on span "Next" at bounding box center [754, 803] width 28 height 13
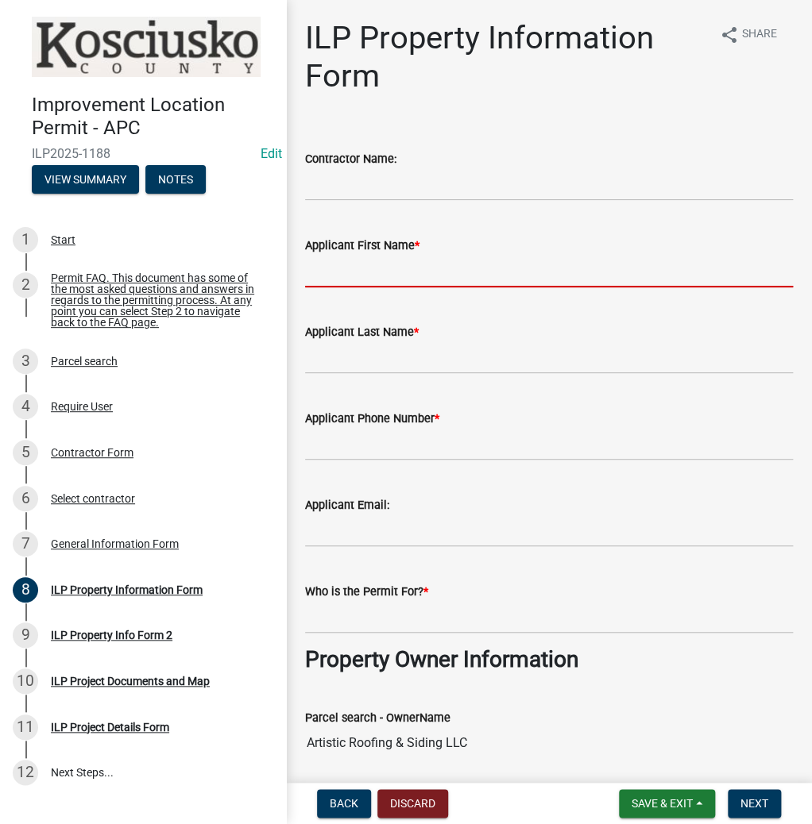
click at [388, 270] on input "Applicant First Name *" at bounding box center [549, 271] width 488 height 33
type input "[PERSON_NAME]"
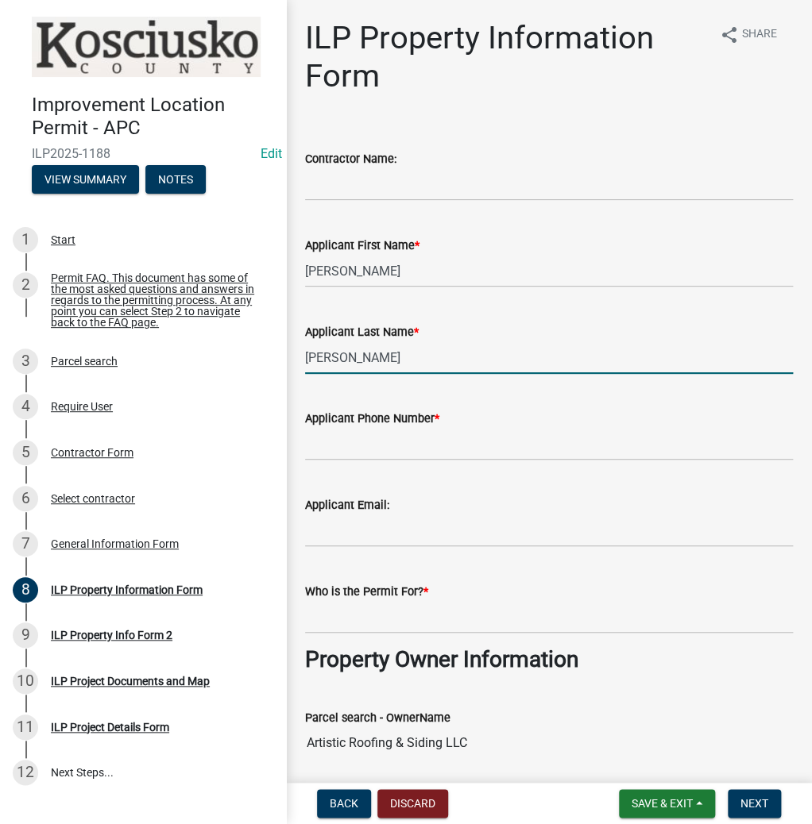
type input "[PERSON_NAME]"
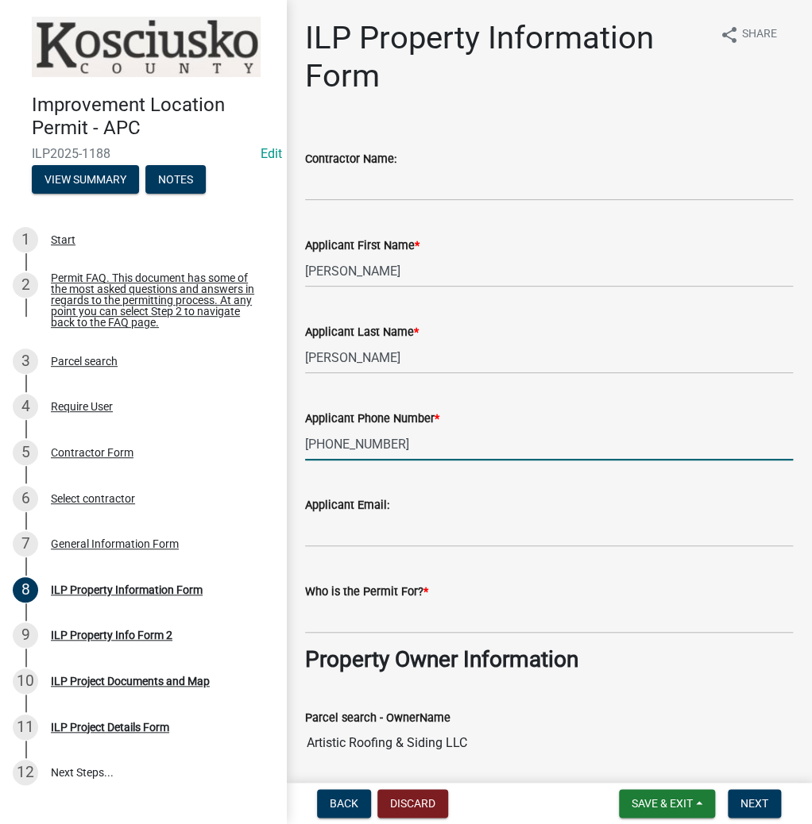
type input "[PHONE_NUMBER]"
click at [423, 628] on input "Who is the Permit For? *" at bounding box center [549, 617] width 488 height 33
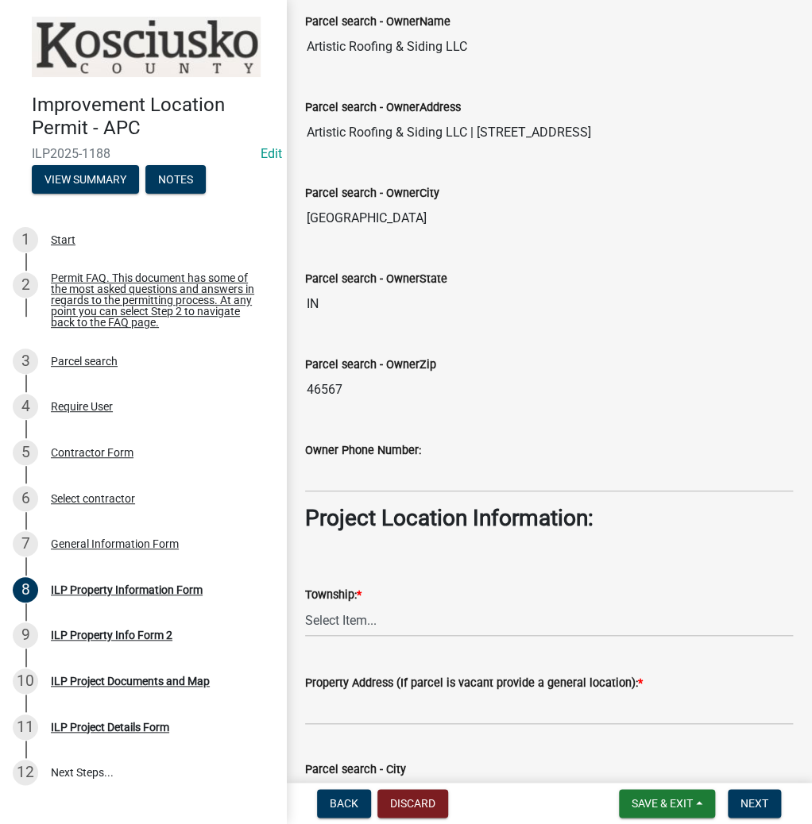
scroll to position [699, 0]
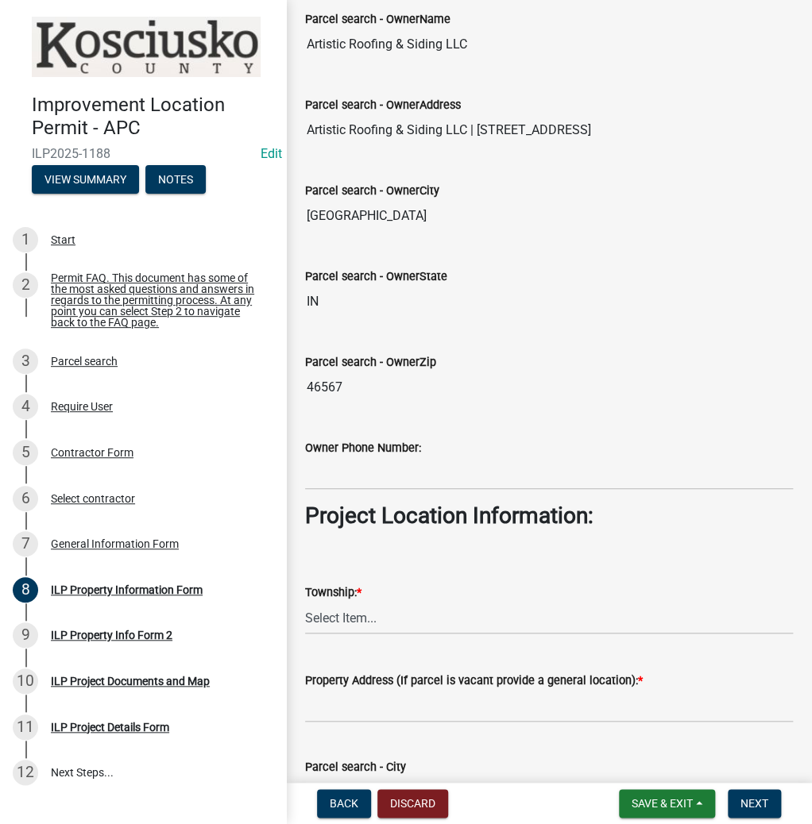
type input "[PERSON_NAME]"
click at [392, 613] on select "Select Item... [PERSON_NAME] - Elkhart Co Clay Etna [GEOGRAPHIC_DATA][PERSON_NA…" at bounding box center [549, 618] width 488 height 33
click at [305, 602] on select "Select Item... [PERSON_NAME] - Elkhart Co Clay Etna [GEOGRAPHIC_DATA][PERSON_NA…" at bounding box center [549, 618] width 488 height 33
select select "57368d26-defc-477e-a8be-5a23ab554a17"
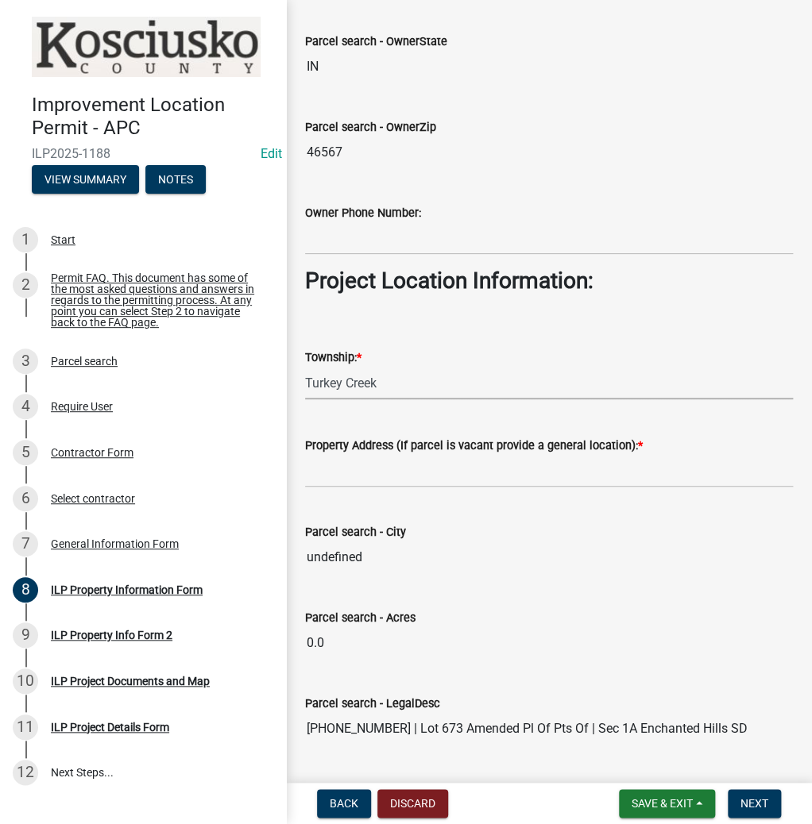
scroll to position [953, 0]
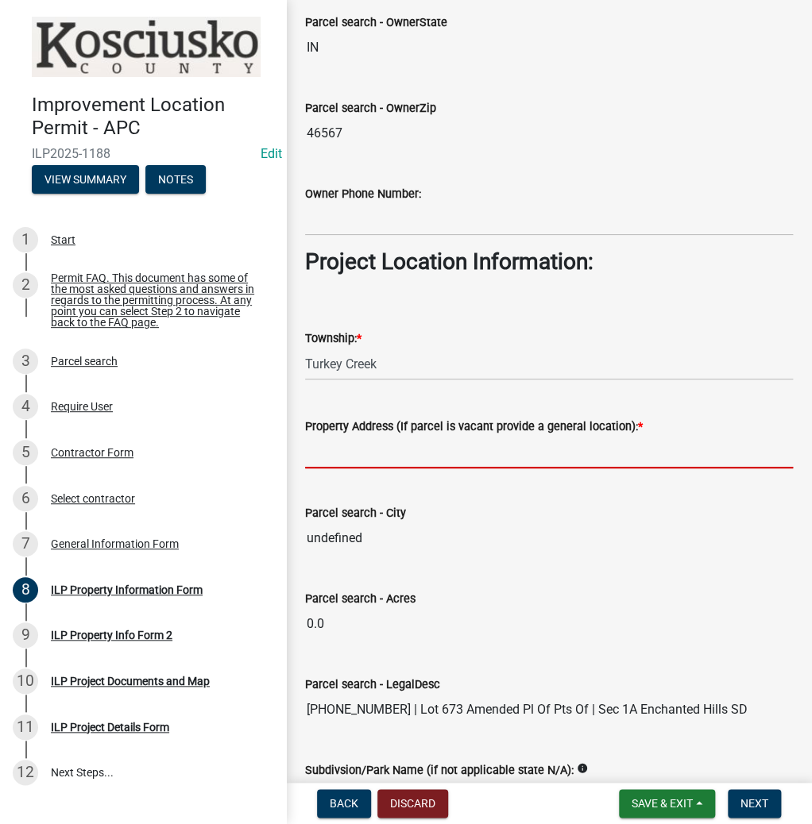
click at [432, 445] on input "Property Address (If parcel is vacant provide a general location): *" at bounding box center [549, 452] width 488 height 33
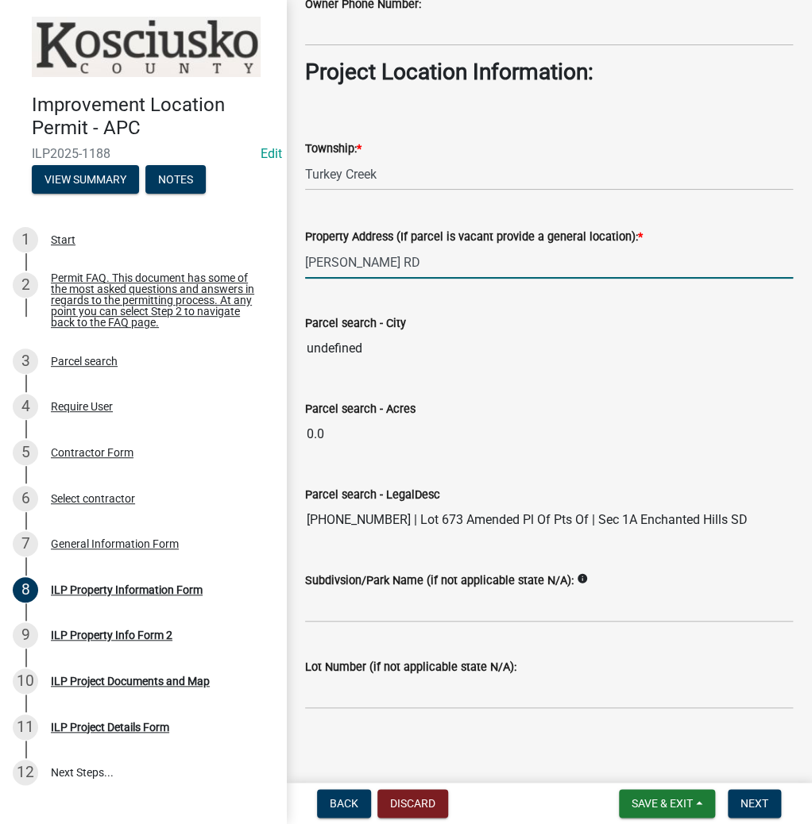
scroll to position [1148, 0]
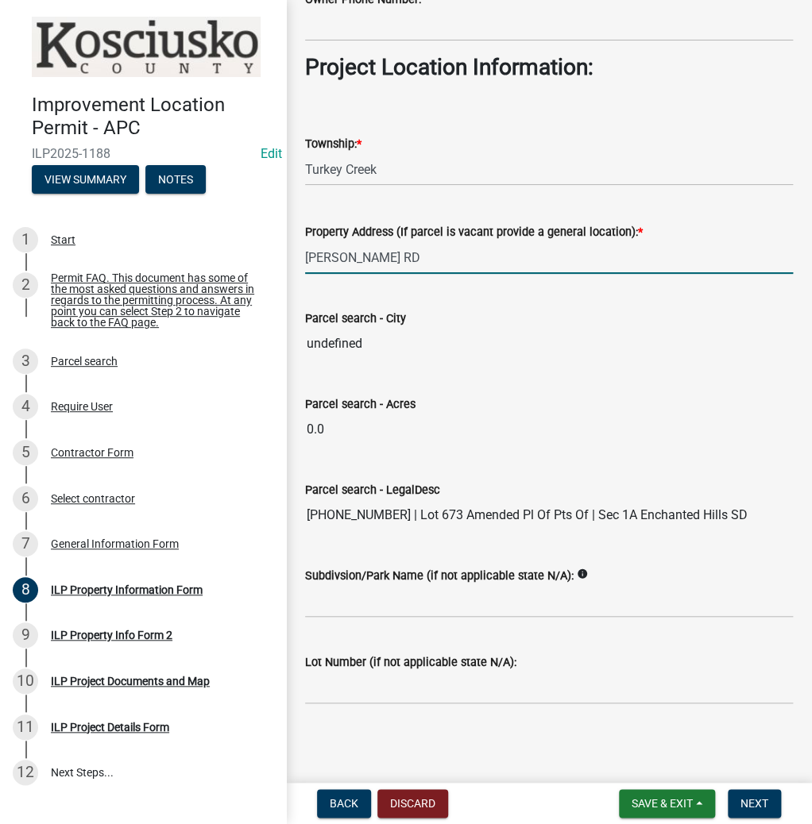
type input "[PERSON_NAME] RD"
click at [376, 602] on input "Subdivsion/Park Name (if not applicable state N/A):" at bounding box center [549, 601] width 488 height 33
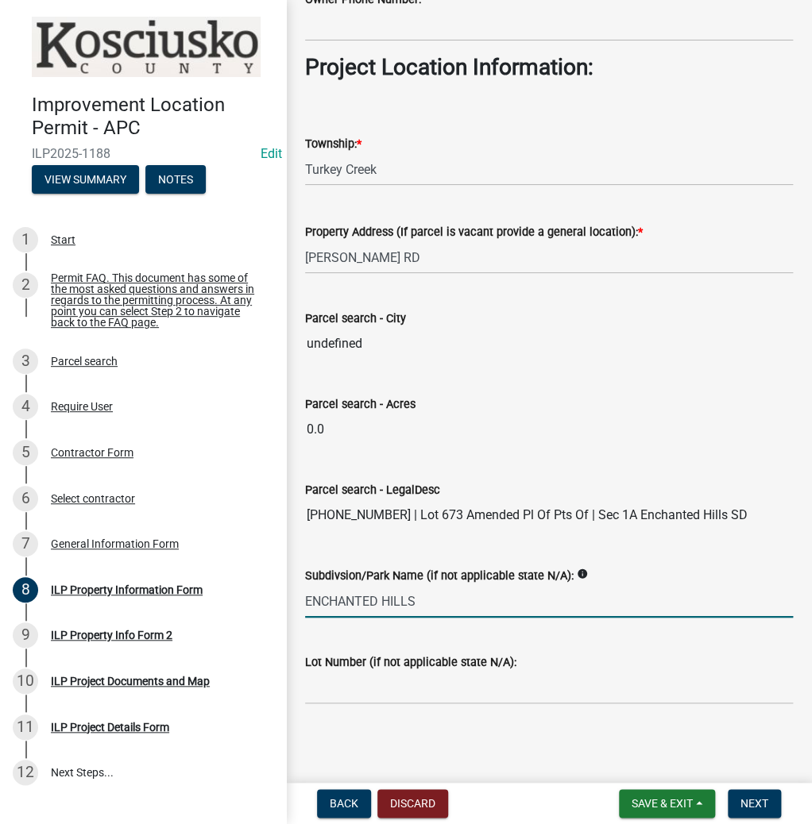
type input "ENCHANTED HILLS"
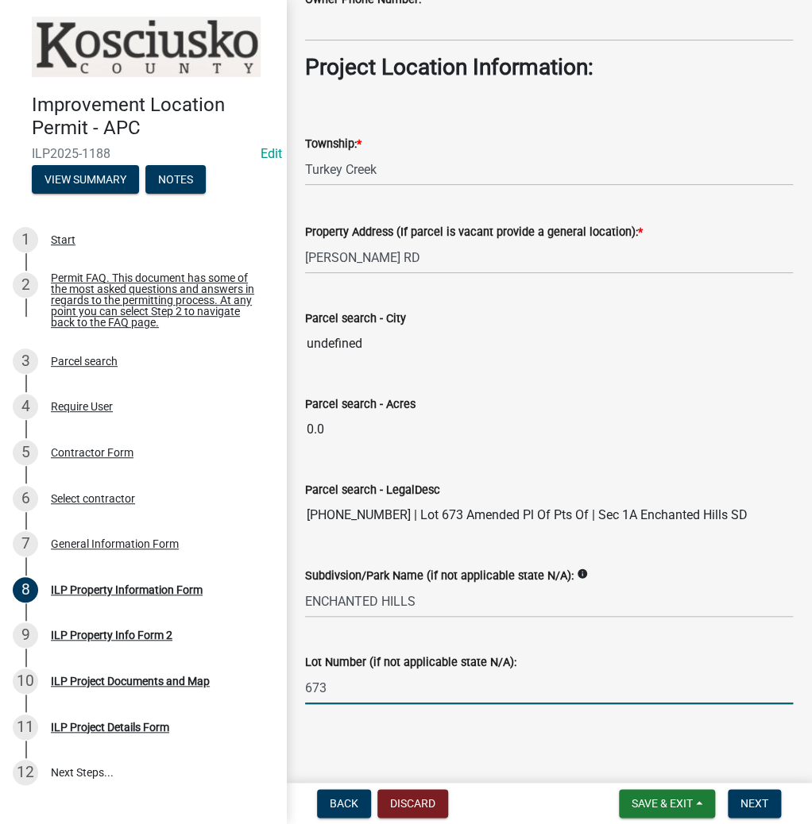
type input "673"
click at [754, 804] on span "Next" at bounding box center [754, 803] width 28 height 13
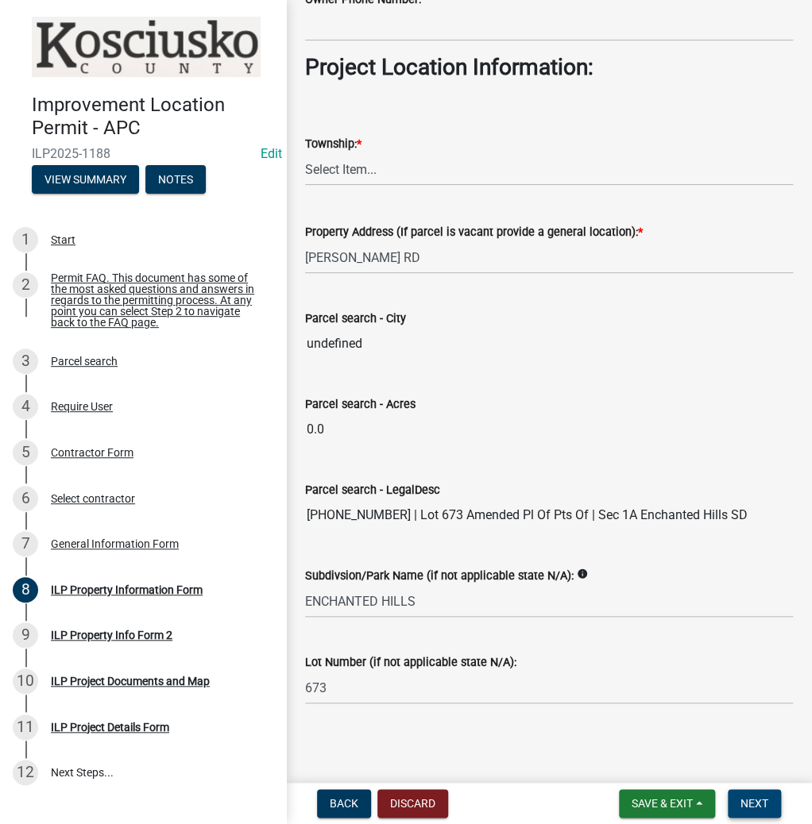
scroll to position [0, 0]
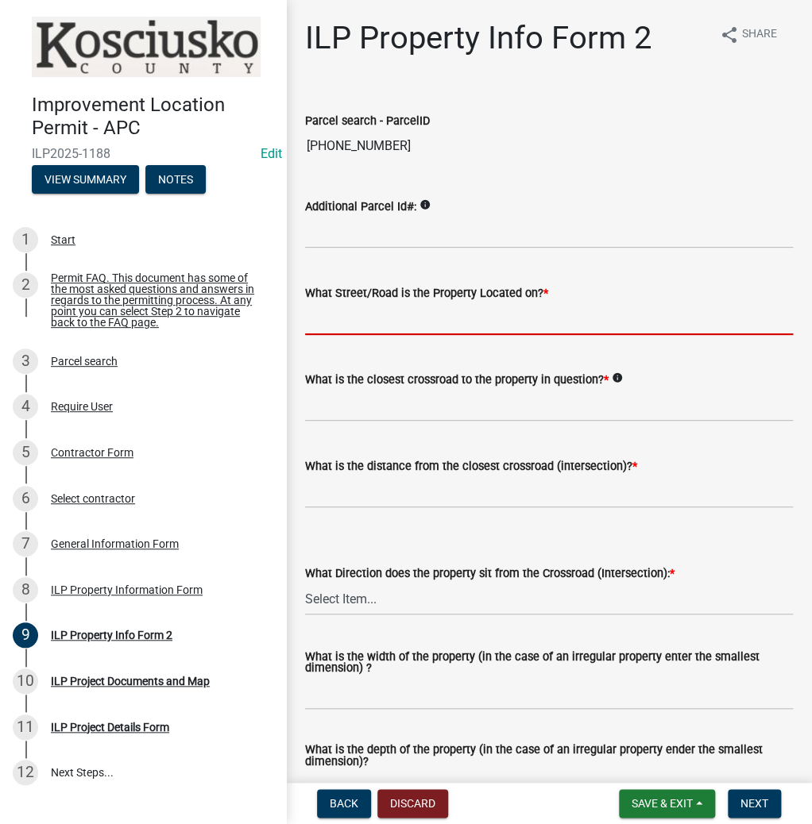
click at [463, 326] on input "What Street/Road is the Property Located on? *" at bounding box center [549, 319] width 488 height 33
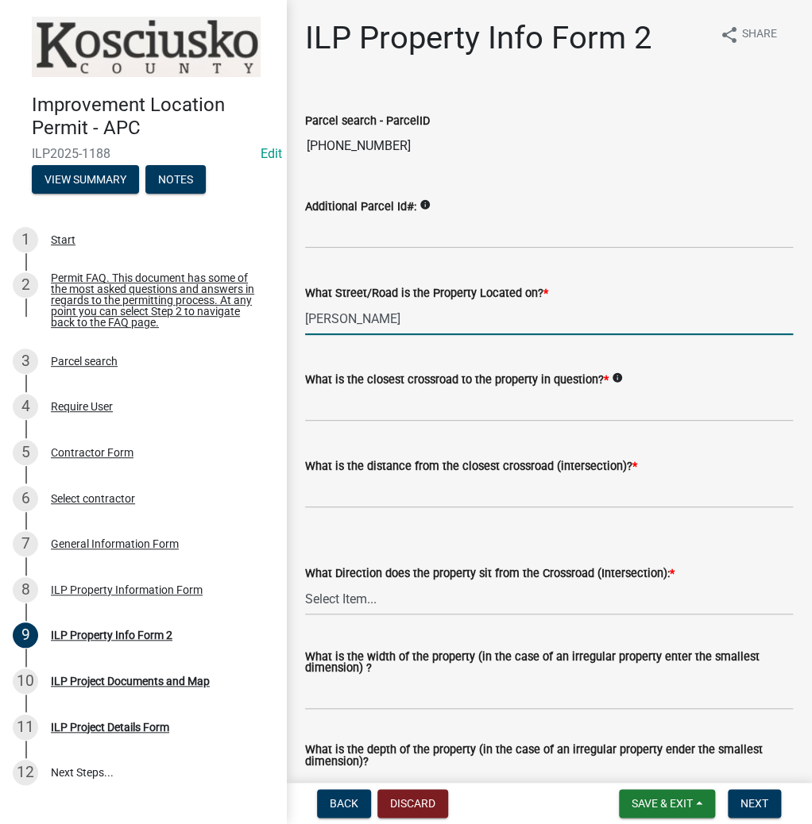
type input "[PERSON_NAME]"
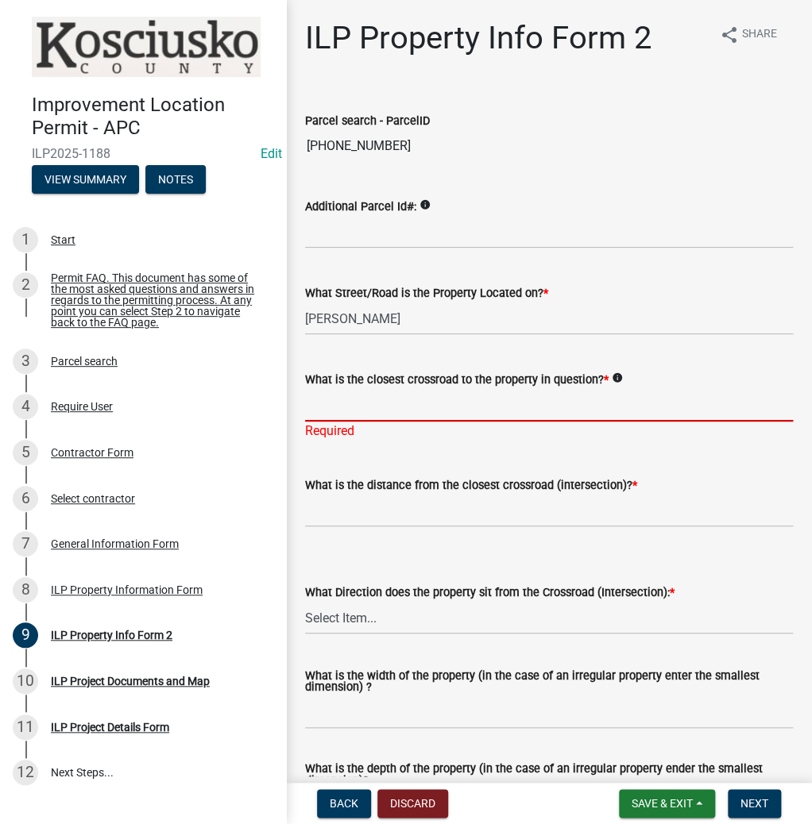
click at [362, 408] on input "What is the closest crossroad to the property in question? *" at bounding box center [549, 405] width 488 height 33
type input "PIXIE PKWY"
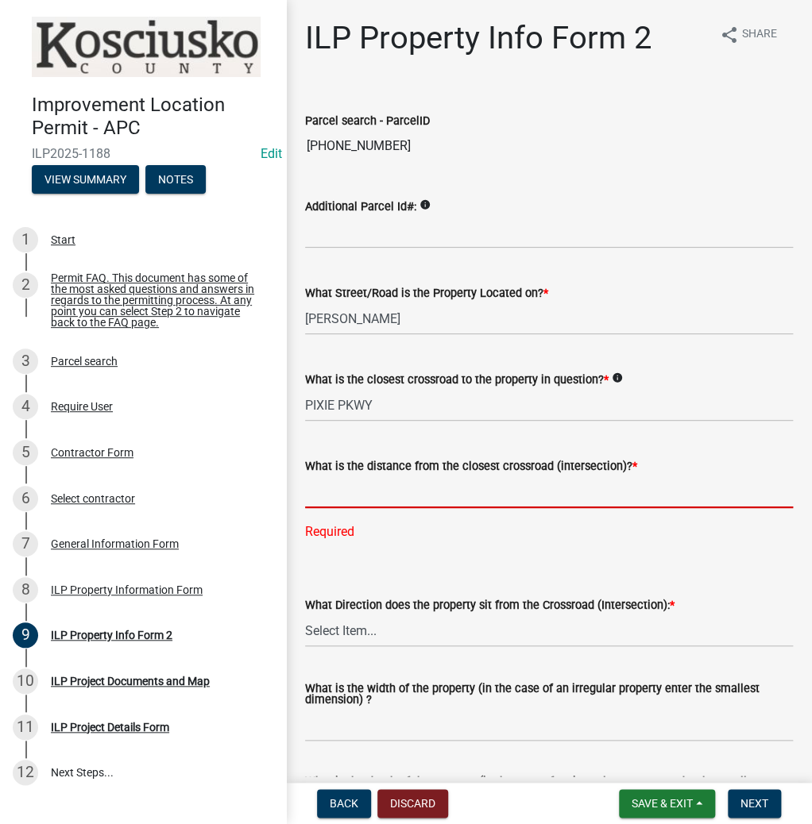
click at [361, 499] on input "text" at bounding box center [549, 492] width 488 height 33
type input "141"
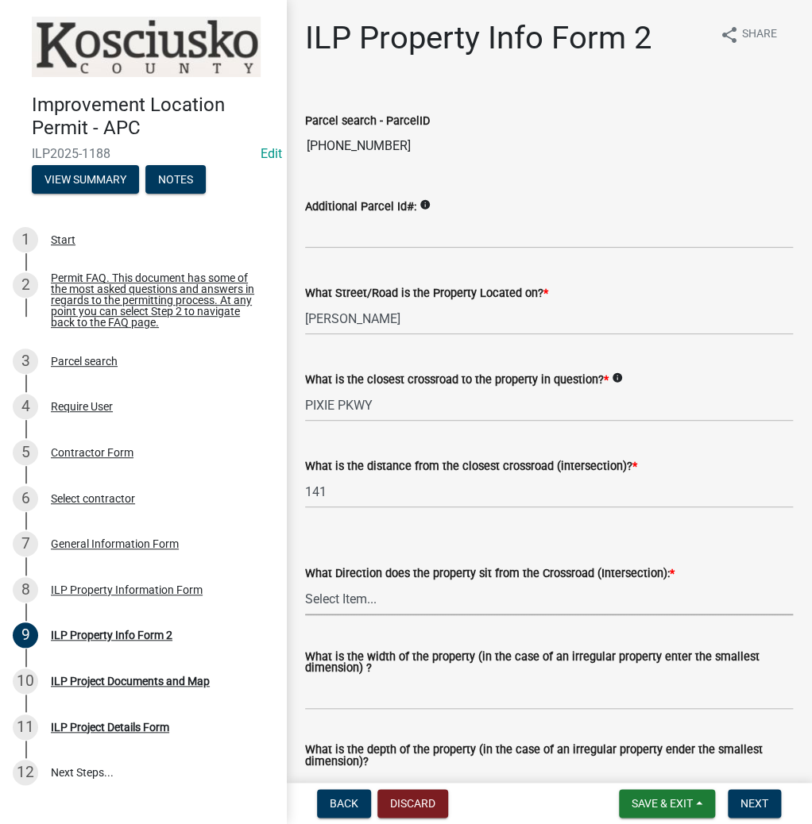
click at [402, 633] on wm-data-entity-input-list "Parcel search - ParcelID [PHONE_NUMBER] Additional Parcel Id#: info What Street…" at bounding box center [549, 672] width 488 height 1167
click at [305, 583] on select "Select Item... N NE NW S SE SW E W" at bounding box center [549, 599] width 488 height 33
select select "d1e29b26-5d4c-45d9-9a17-32724f9b6679"
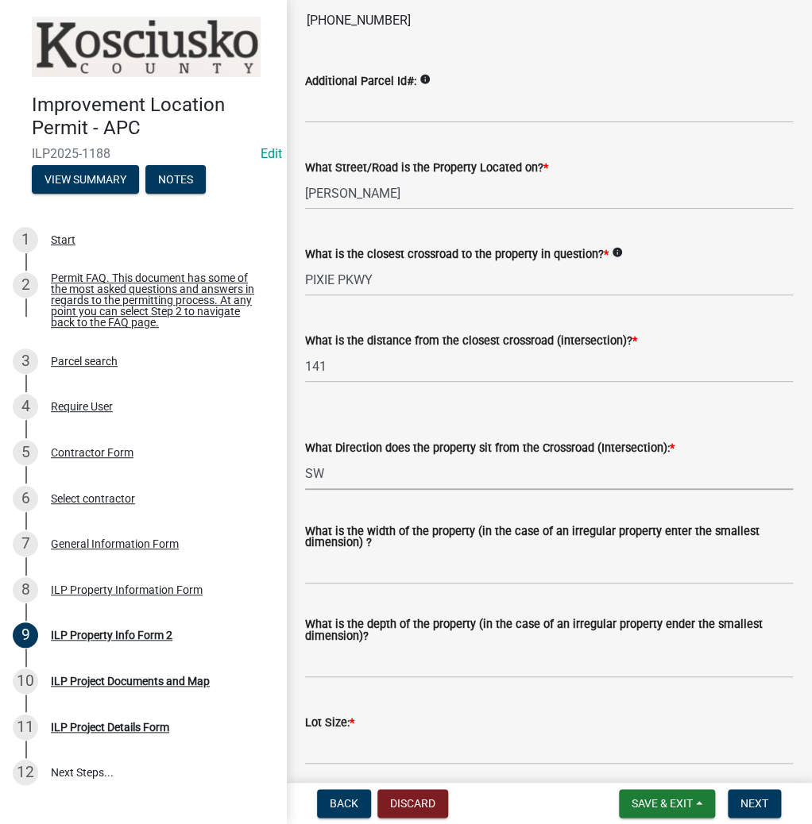
scroll to position [127, 0]
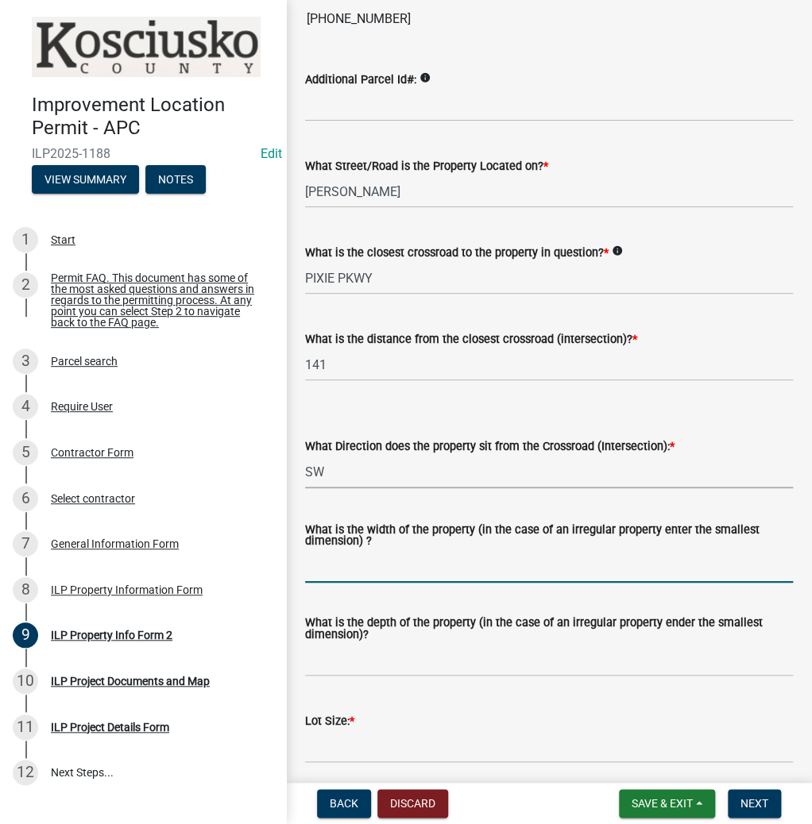
click at [380, 574] on input "What is the width of the property (in the case of an irregular property enter t…" at bounding box center [549, 566] width 488 height 33
click at [338, 564] on input "What is the width of the property (in the case of an irregular property enter t…" at bounding box center [549, 566] width 488 height 33
type input "60"
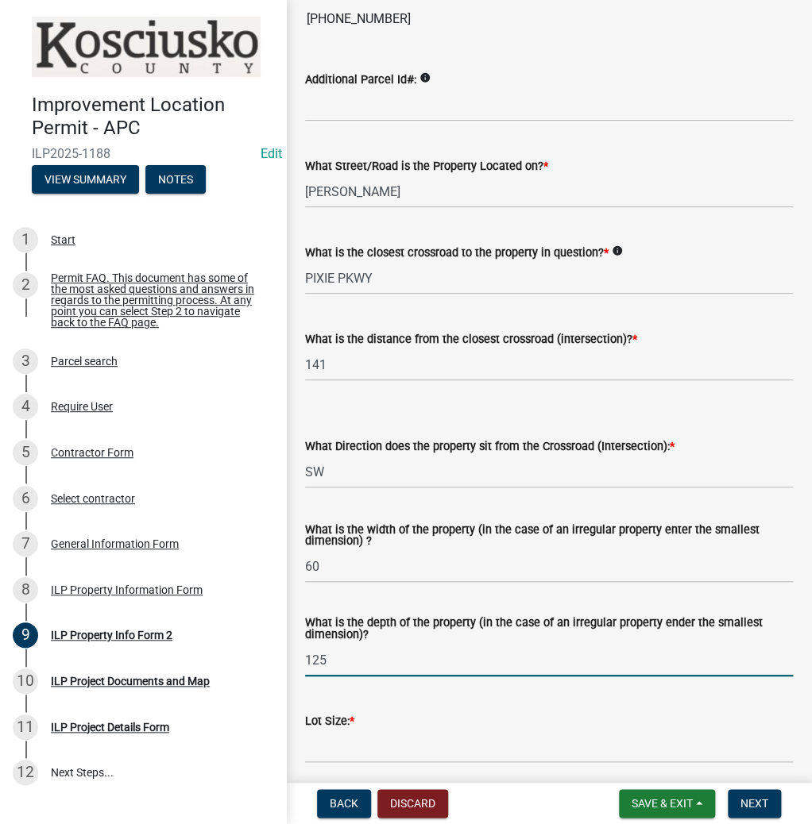
type input "125"
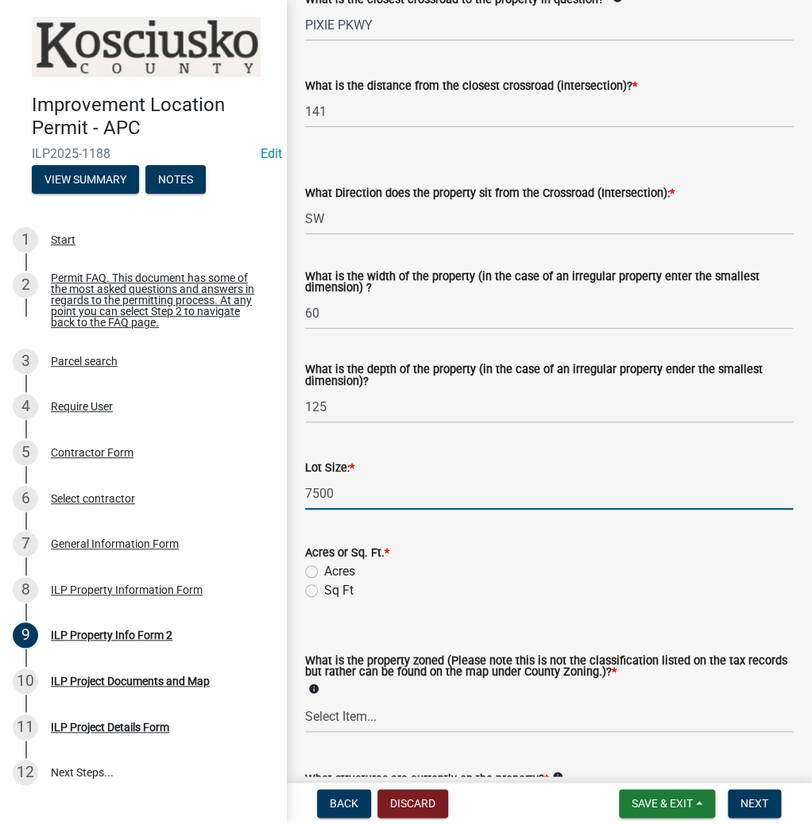
scroll to position [381, 0]
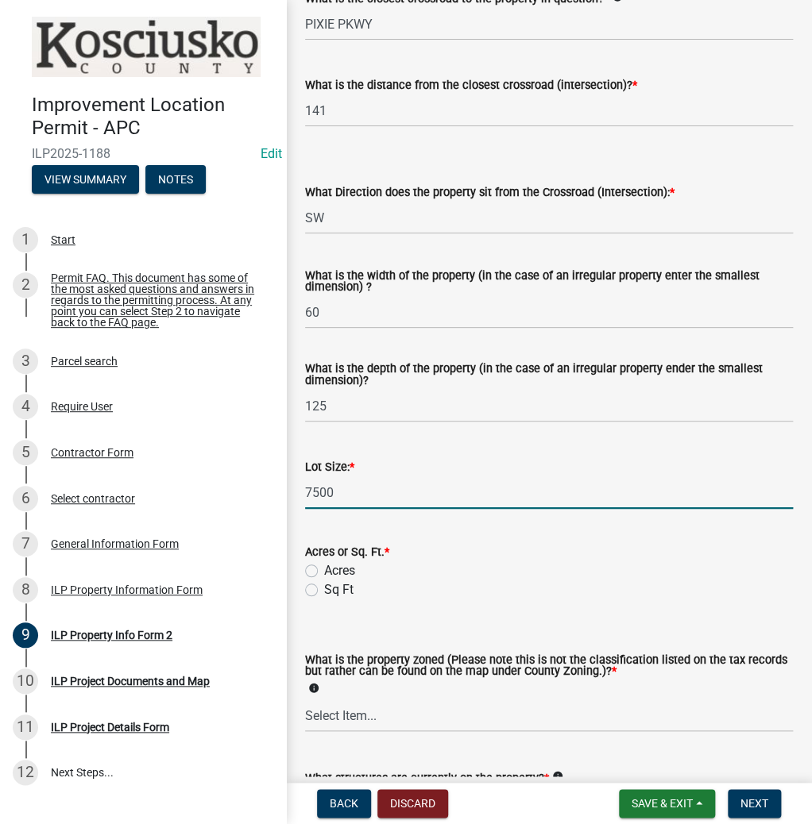
type input "7500"
click at [324, 588] on label "Sq Ft" at bounding box center [338, 590] width 29 height 19
click at [324, 588] on input "Sq Ft" at bounding box center [329, 586] width 10 height 10
radio input "true"
click at [382, 711] on select "Select Item... Agricultural Agricultural 2 Commercial Environmental Industrial …" at bounding box center [549, 716] width 488 height 33
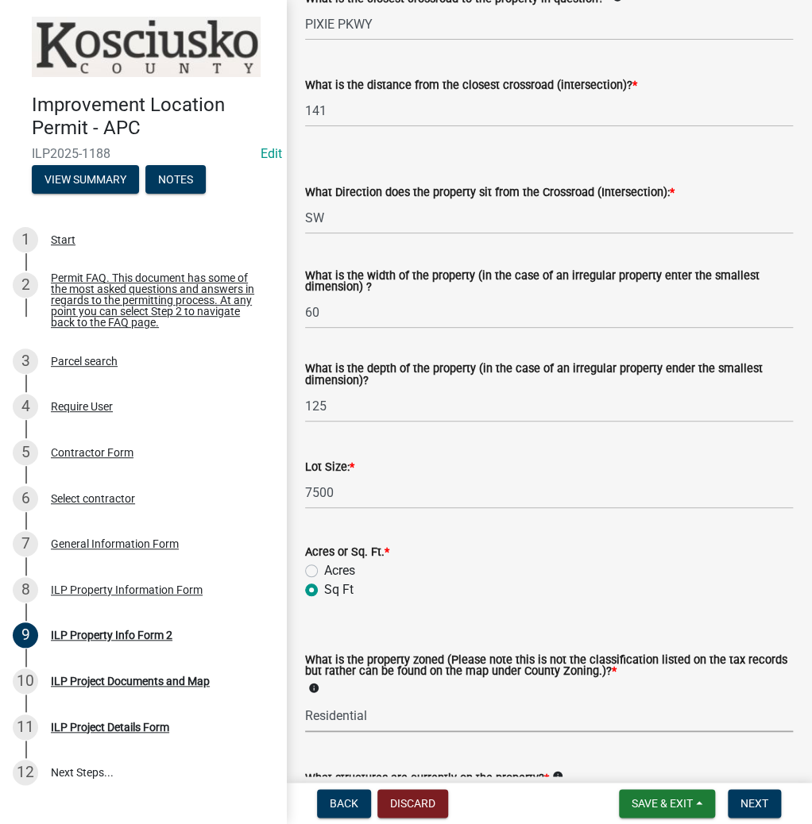
click at [305, 700] on select "Select Item... Agricultural Agricultural 2 Commercial Environmental Industrial …" at bounding box center [549, 716] width 488 height 33
select select "1146270b-2111-4e23-bf7f-74ce85cf7041"
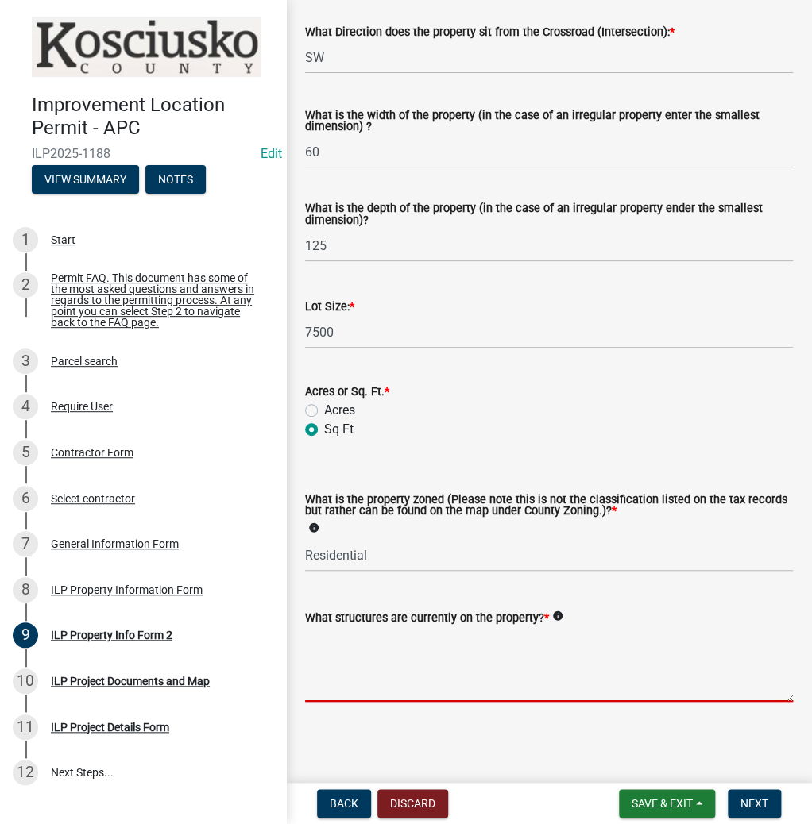
click at [385, 685] on textarea "What structures are currently on the property? *" at bounding box center [549, 664] width 488 height 75
type textarea "VACANT"
click at [750, 800] on span "Next" at bounding box center [754, 803] width 28 height 13
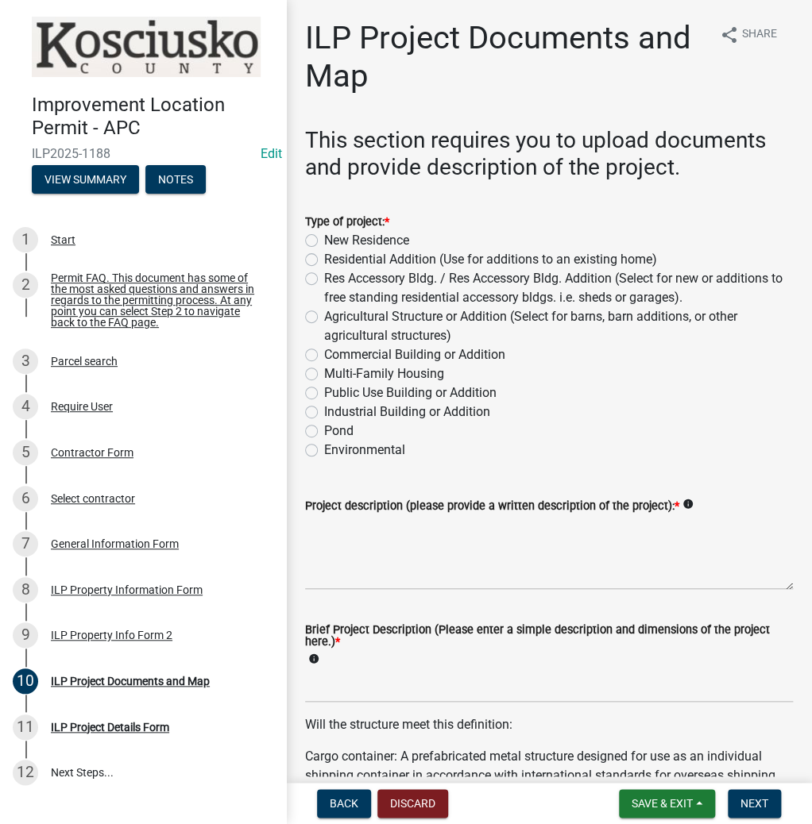
click at [324, 237] on label "New Residence" at bounding box center [366, 240] width 85 height 19
click at [324, 237] on input "New Residence" at bounding box center [329, 236] width 10 height 10
radio input "true"
click at [407, 537] on textarea "Project description (please provide a written description of the project): *" at bounding box center [549, 552] width 488 height 75
type textarea "RESIDENCE"
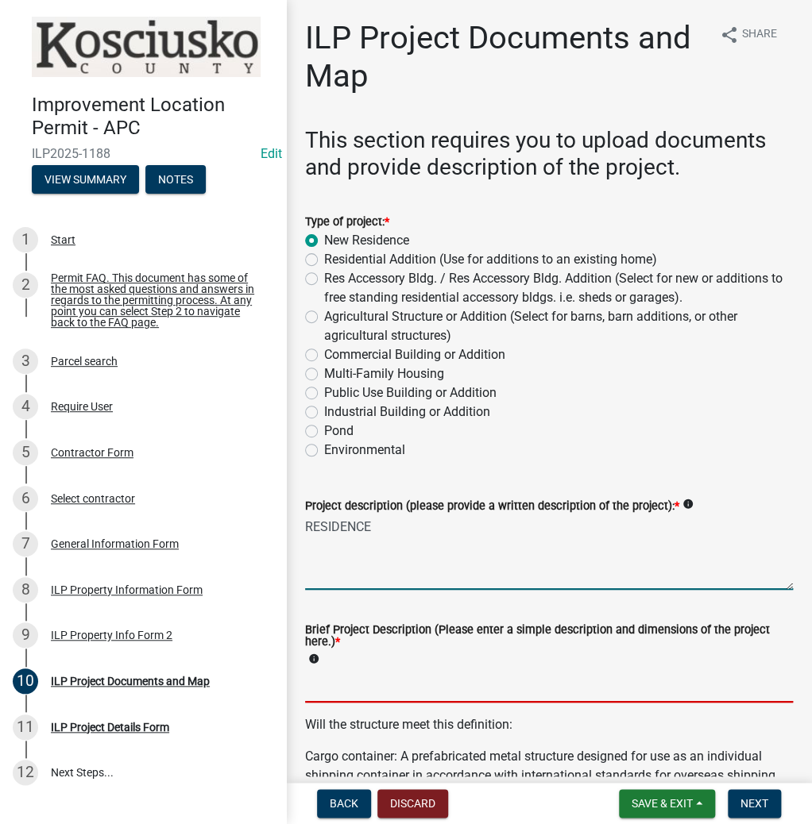
click at [400, 689] on input "Brief Project Description (Please enter a simple description and dimensions of …" at bounding box center [549, 686] width 488 height 33
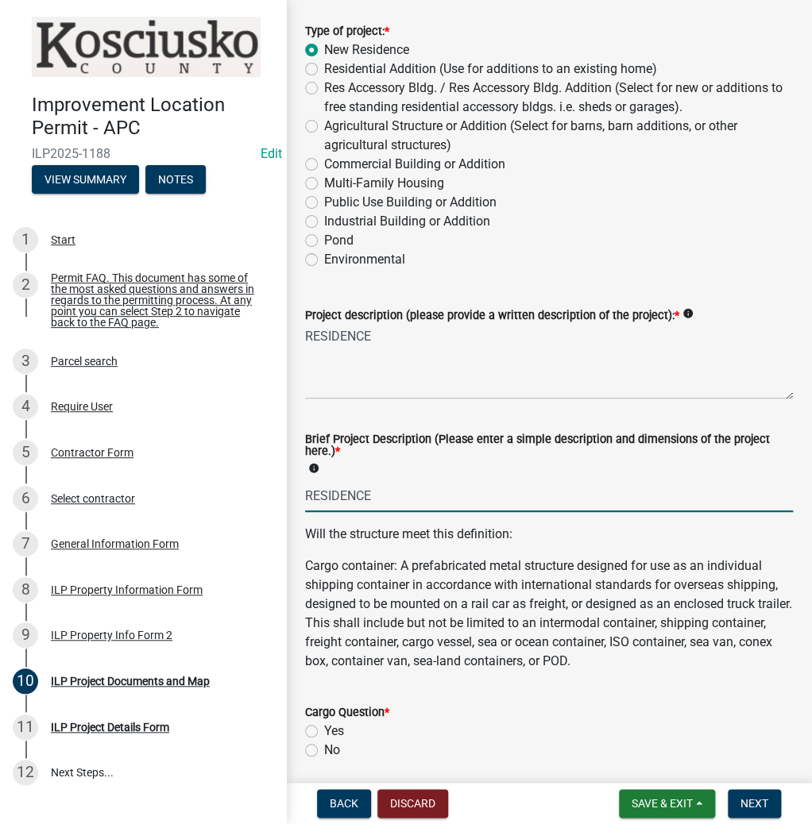
scroll to position [381, 0]
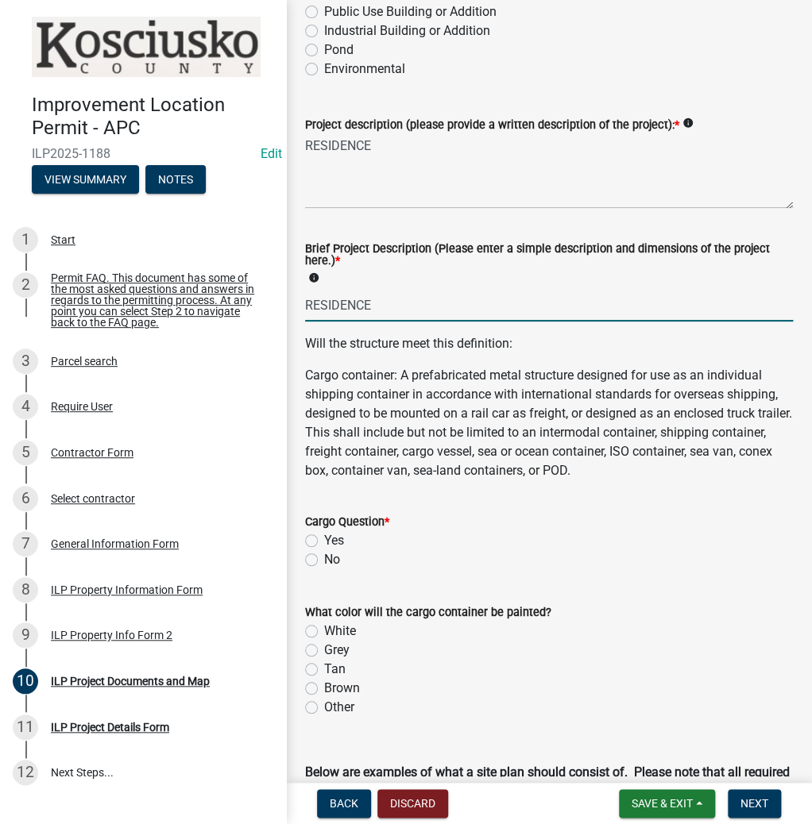
type input "RESIDENCE"
click at [324, 561] on label "No" at bounding box center [332, 559] width 16 height 19
click at [324, 561] on input "No" at bounding box center [329, 555] width 10 height 10
radio input "true"
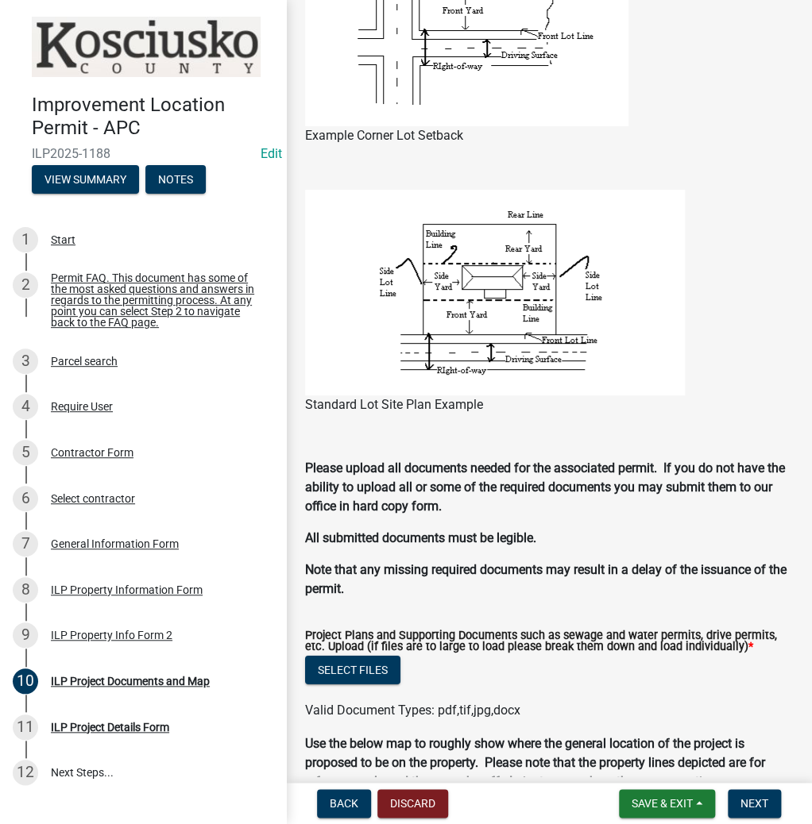
scroll to position [1334, 0]
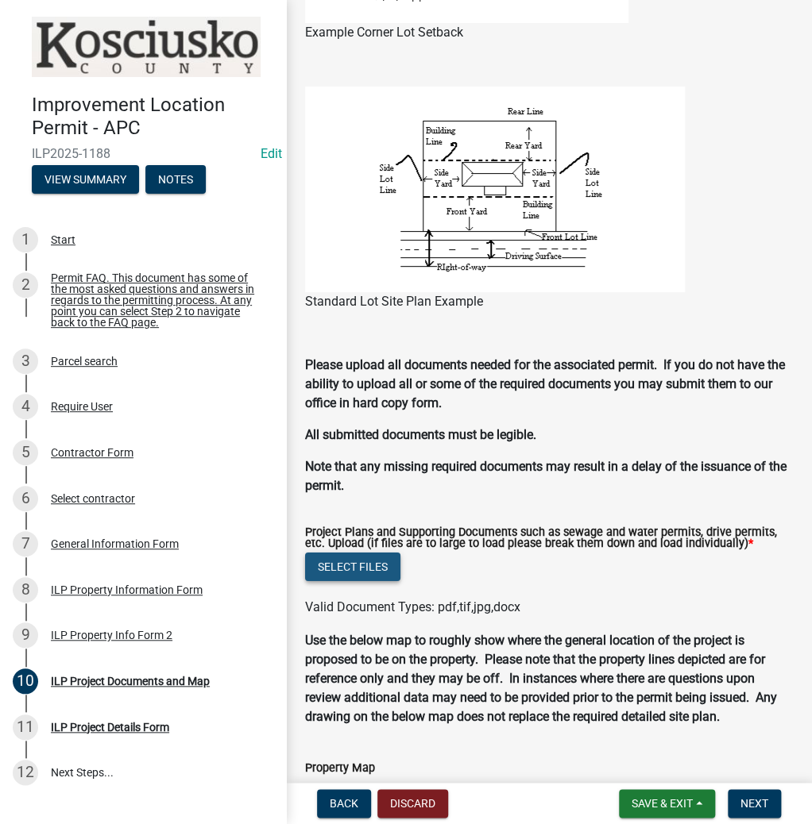
click at [364, 573] on button "Select files" at bounding box center [352, 567] width 95 height 29
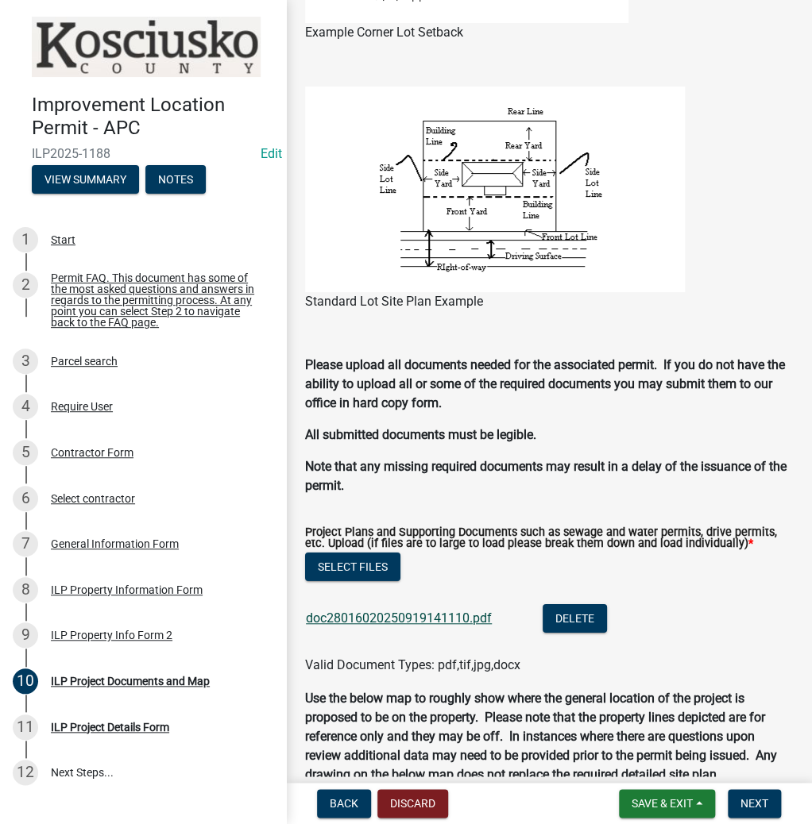
click at [362, 618] on link "doc28016020250919141110.pdf" at bounding box center [399, 618] width 186 height 15
click at [738, 801] on button "Next" at bounding box center [753, 803] width 53 height 29
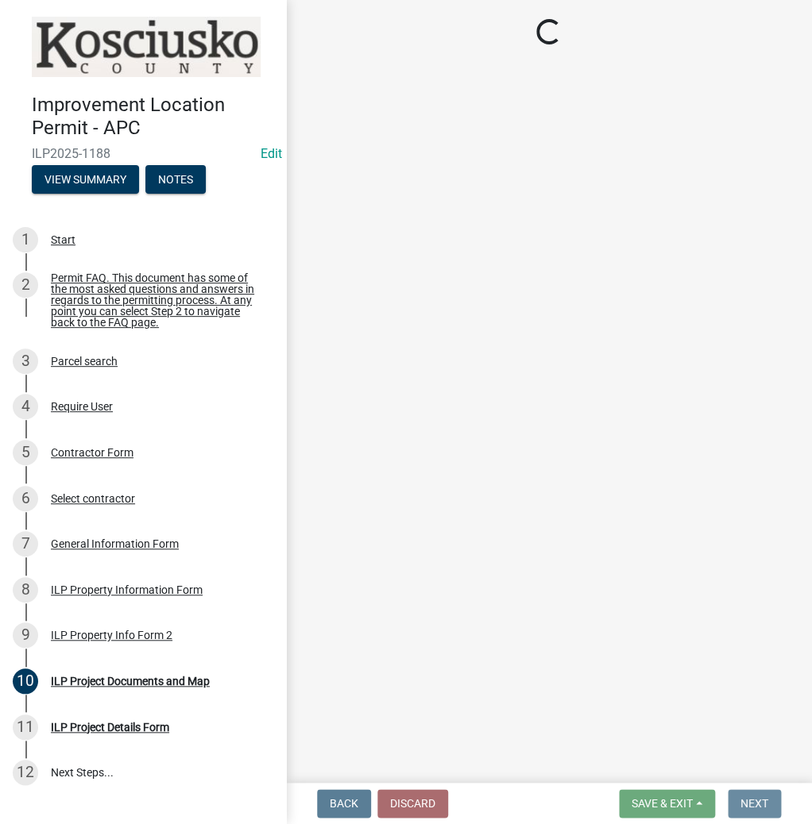
scroll to position [0, 0]
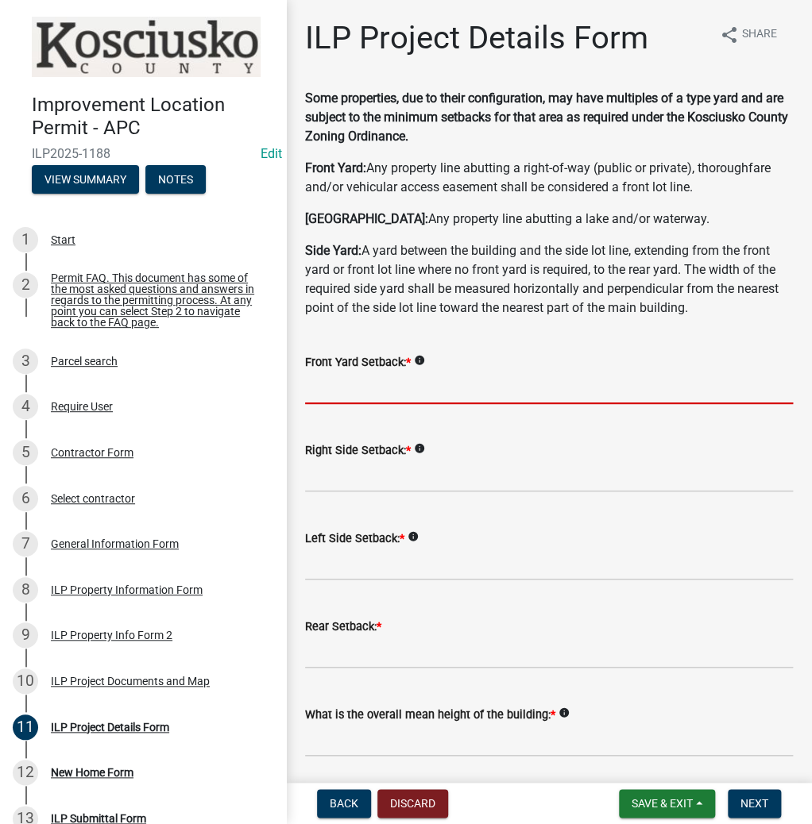
click at [382, 387] on input "text" at bounding box center [549, 388] width 488 height 33
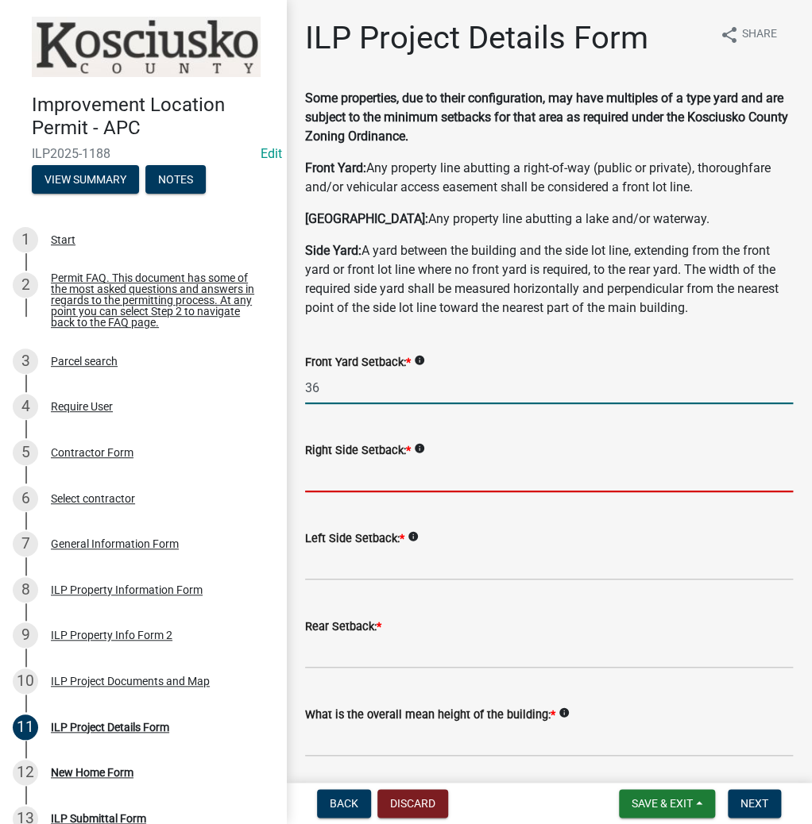
type input "36.0"
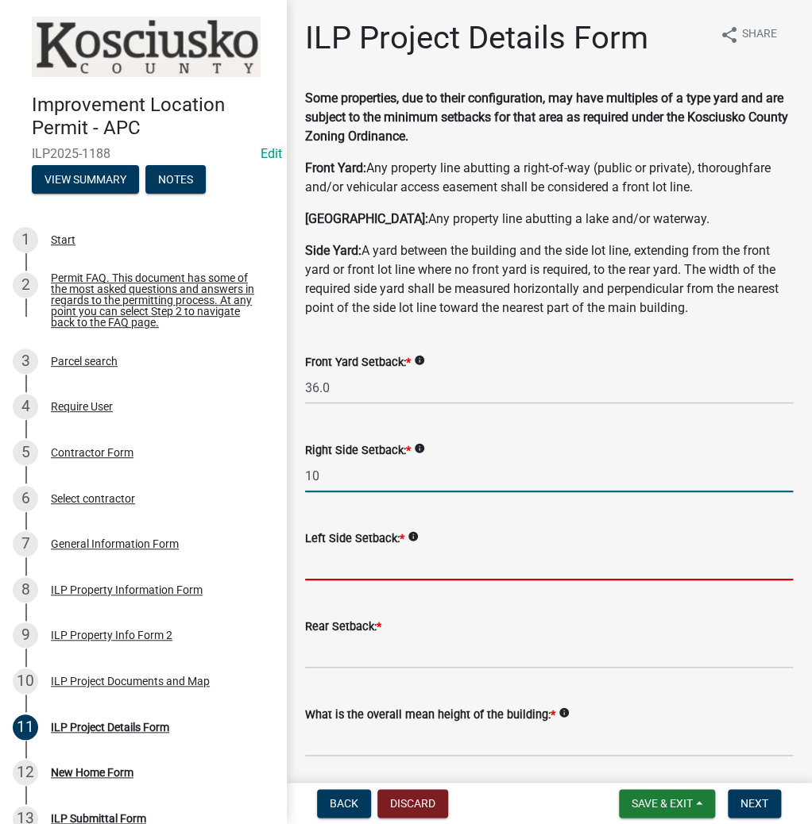
type input "10.0"
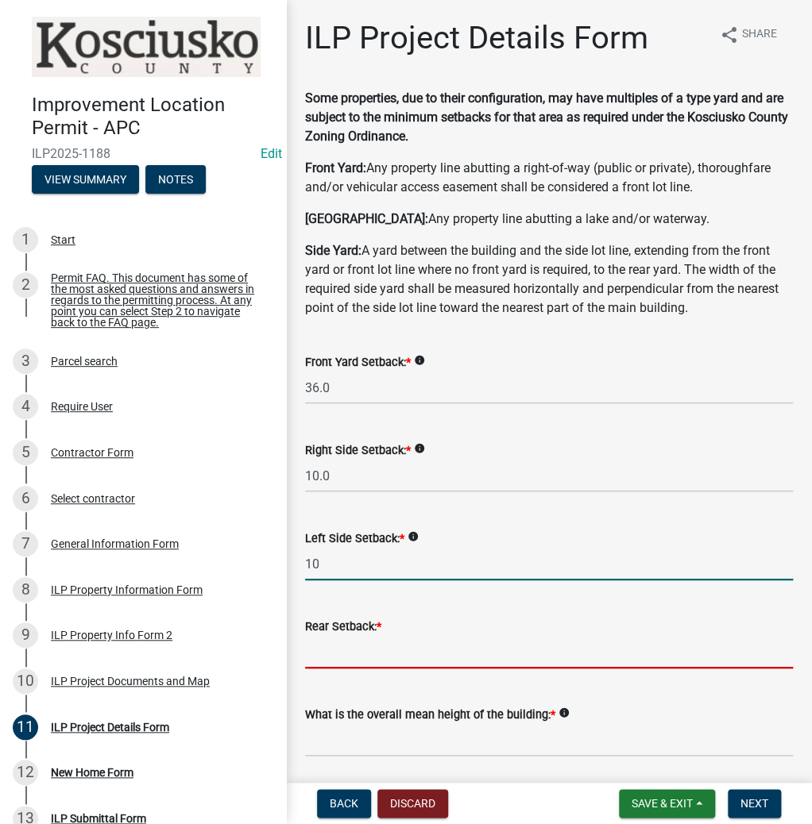
type input "10.0"
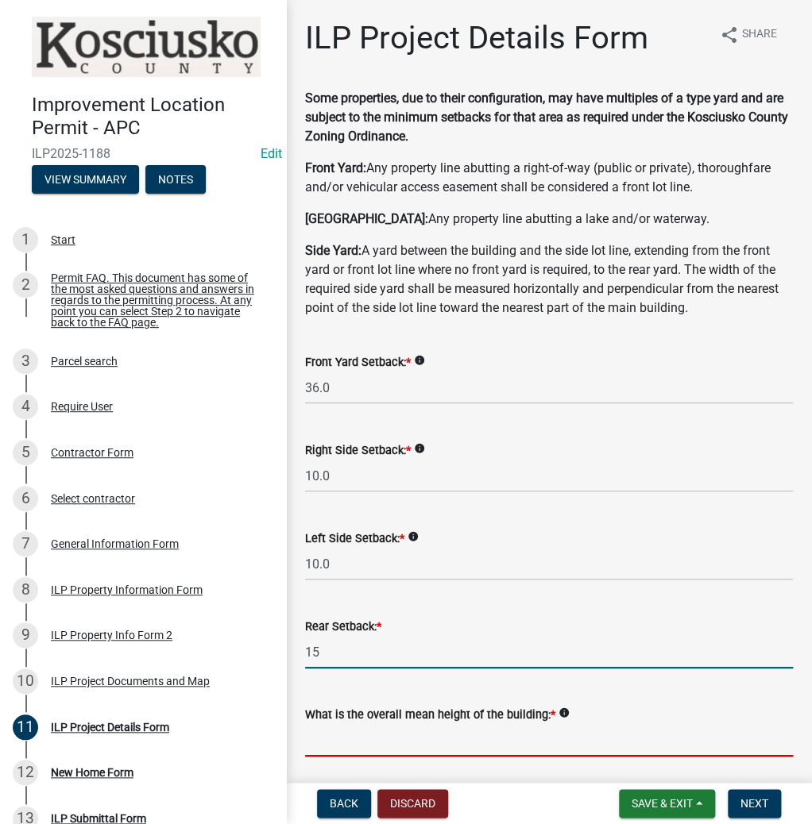
type input "15.0"
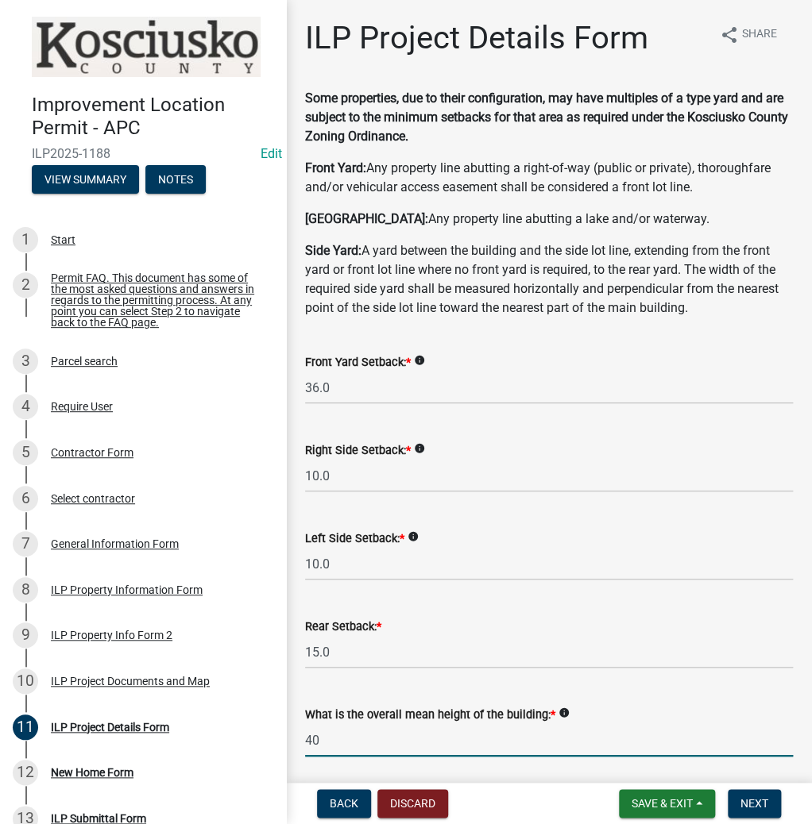
type input "40.0"
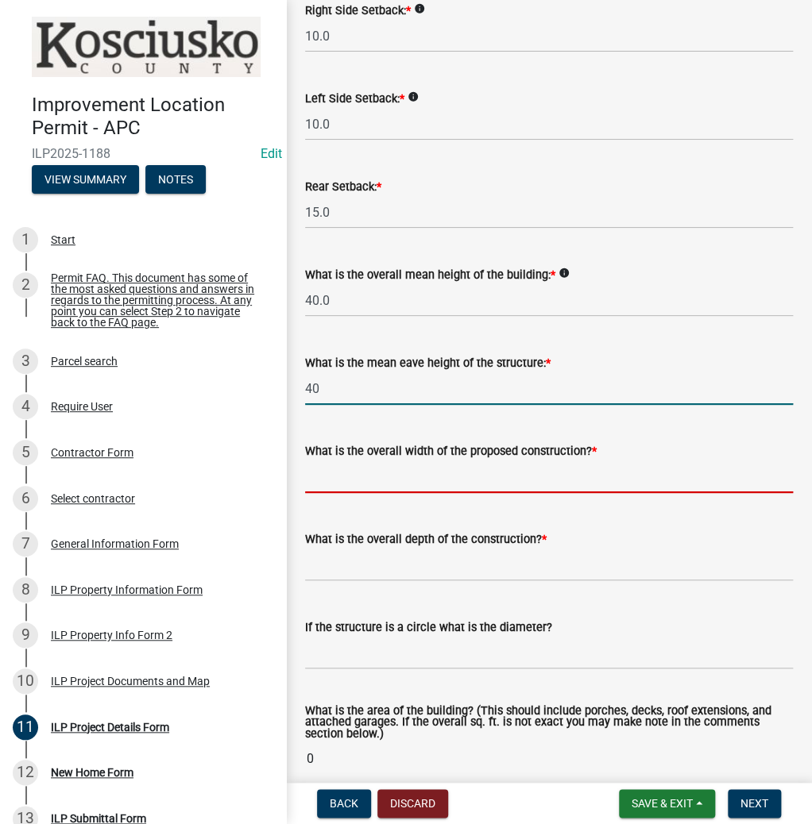
type input "40.0"
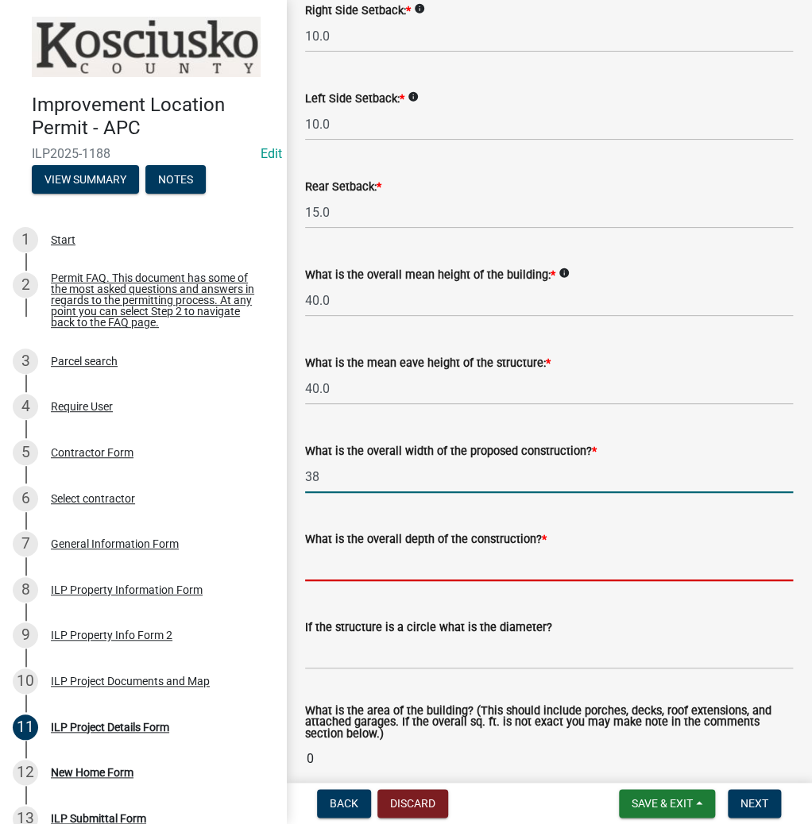
type input "38.00"
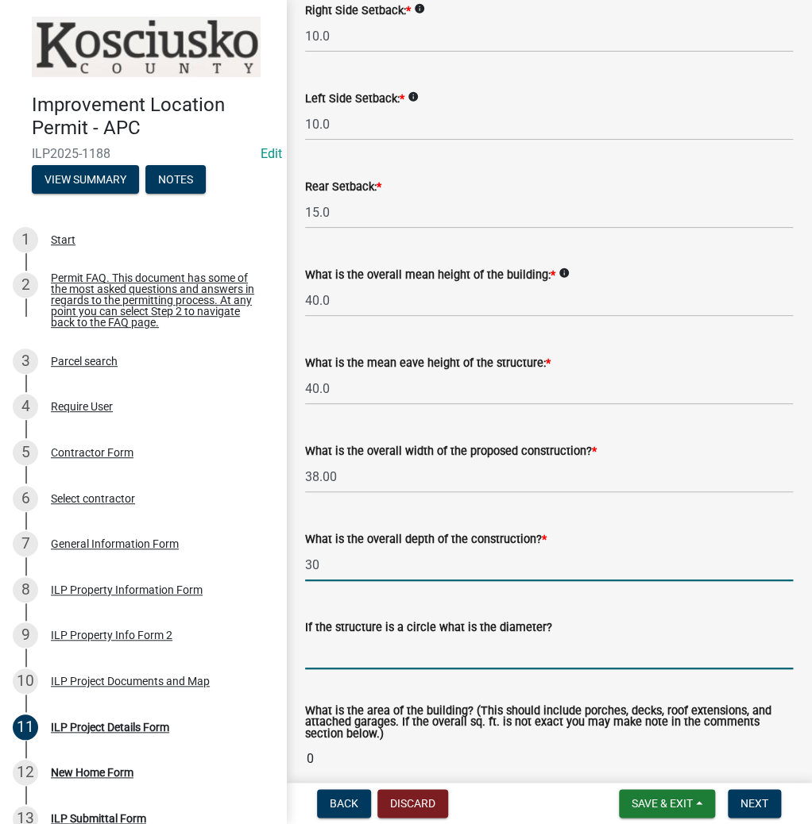
type input "30.00"
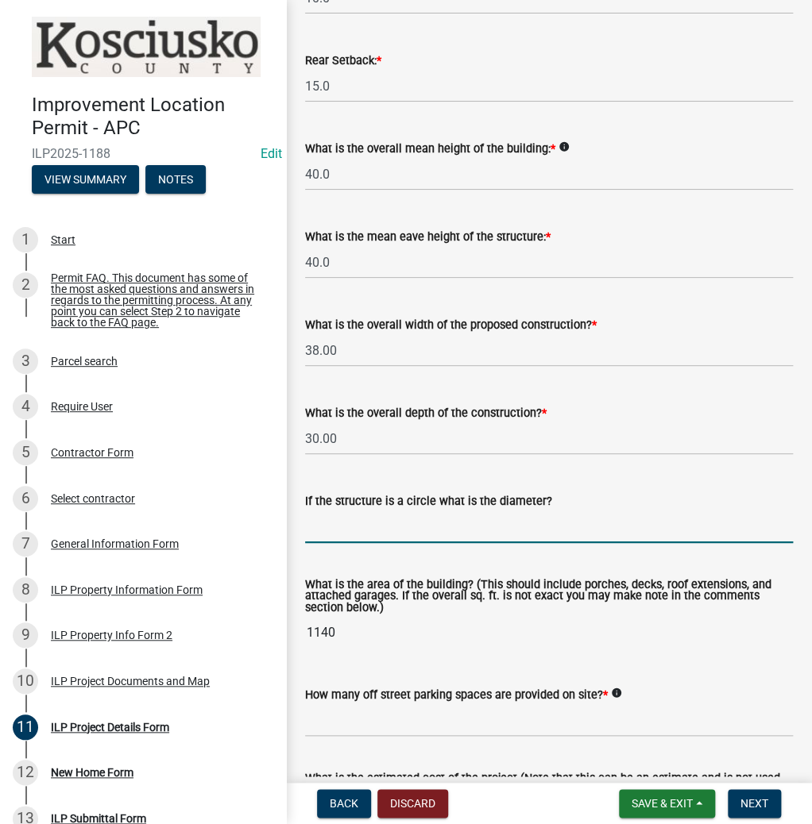
scroll to position [567, 0]
click at [375, 724] on input "text" at bounding box center [549, 720] width 488 height 33
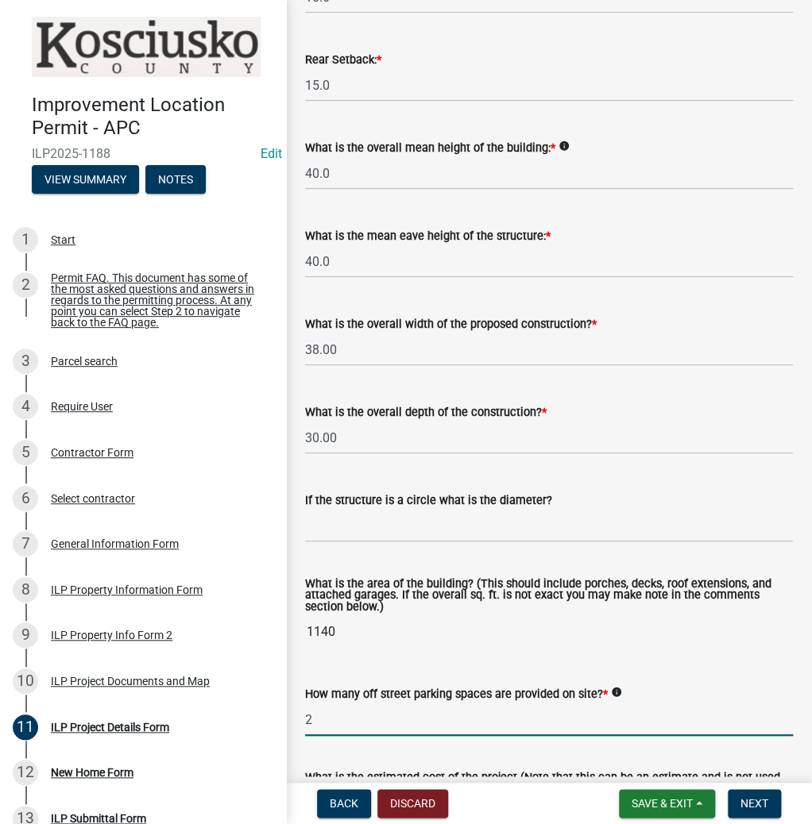
type input "2"
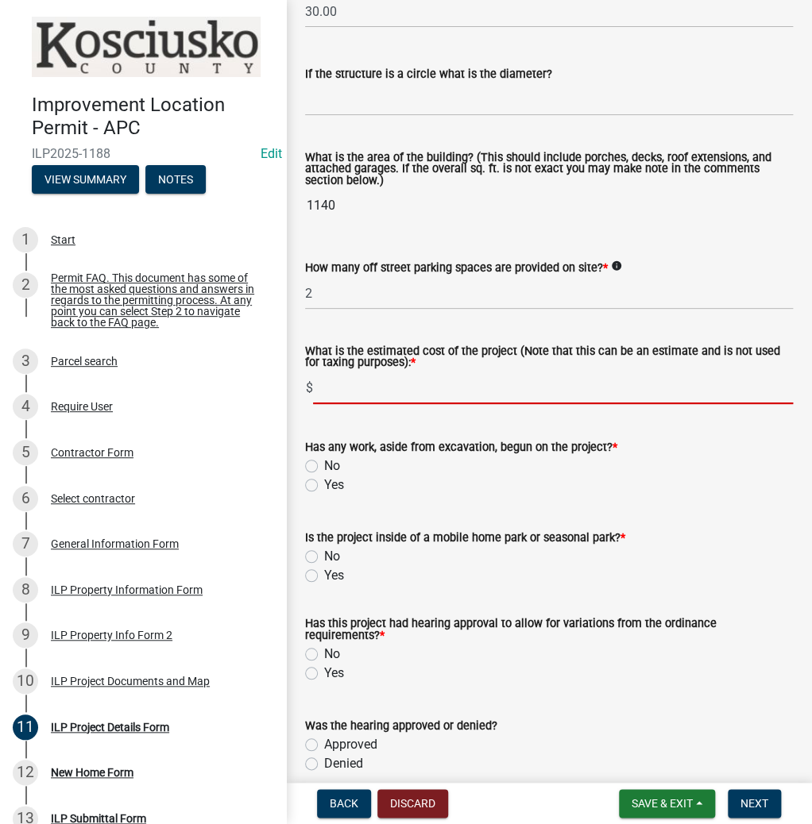
click at [310, 467] on form "Has any work, aside from excavation, begun on the project? * No Yes" at bounding box center [549, 457] width 488 height 76
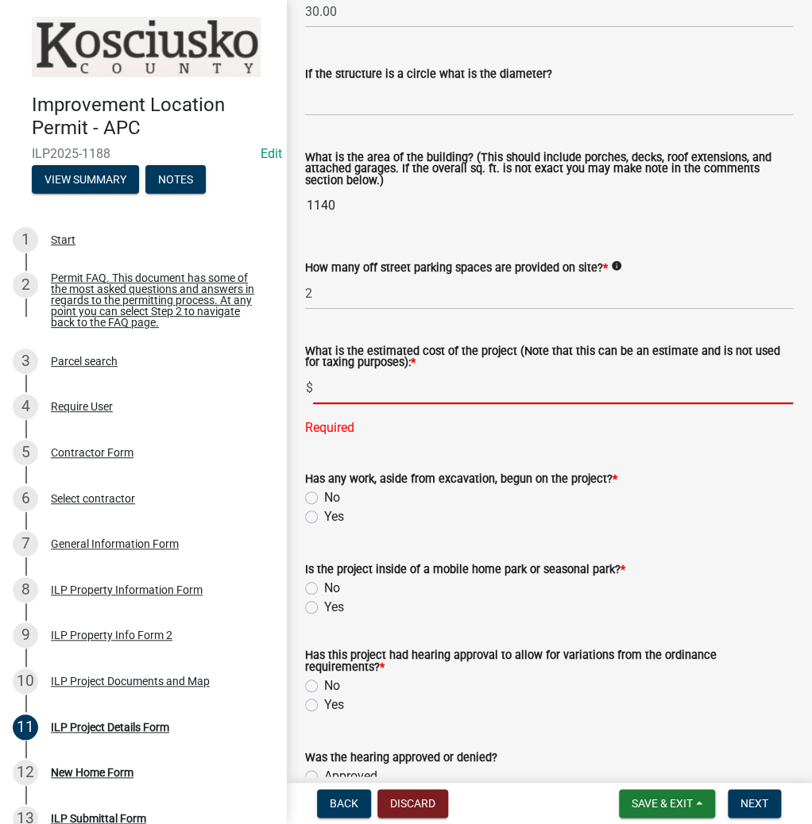
click at [325, 391] on input "text" at bounding box center [553, 388] width 480 height 33
type input "180000"
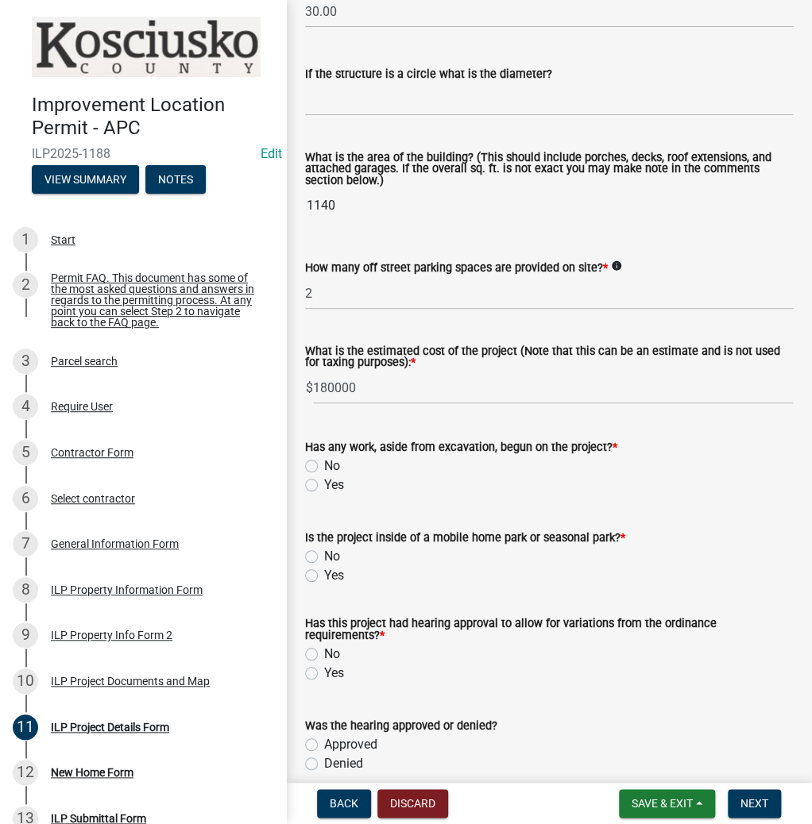
click at [315, 499] on wm-data-entity-input "Has any work, aside from excavation, begun on the project? * No Yes" at bounding box center [549, 464] width 488 height 91
click at [324, 465] on label "No" at bounding box center [332, 466] width 16 height 19
click at [324, 465] on input "No" at bounding box center [329, 462] width 10 height 10
radio input "true"
click at [324, 557] on label "No" at bounding box center [332, 556] width 16 height 19
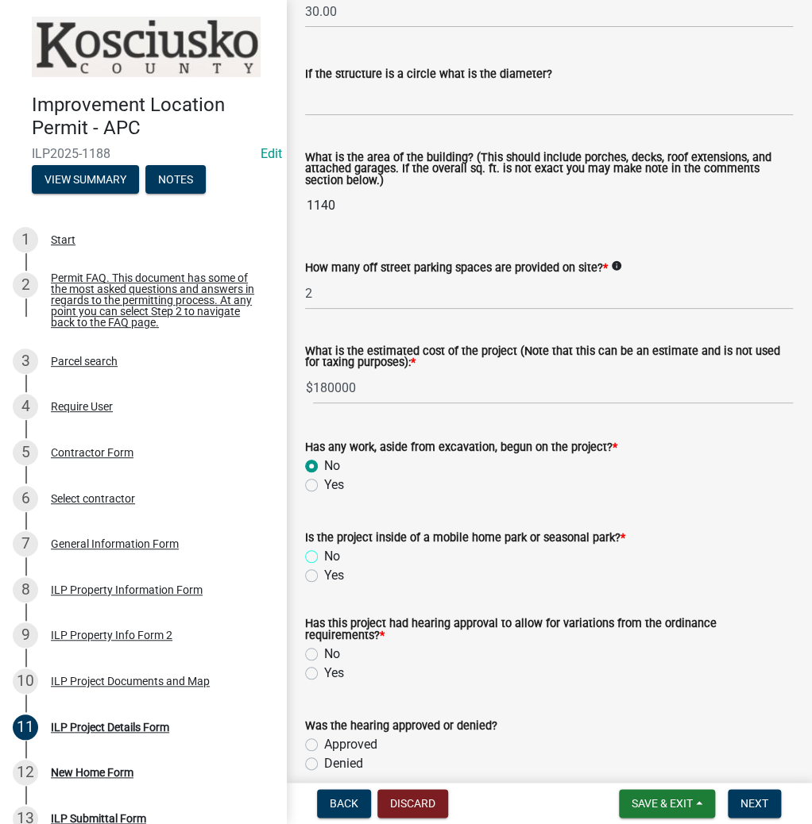
click at [324, 557] on input "No" at bounding box center [329, 552] width 10 height 10
radio input "true"
click at [324, 650] on label "No" at bounding box center [332, 654] width 16 height 19
click at [324, 650] on input "No" at bounding box center [329, 650] width 10 height 10
radio input "true"
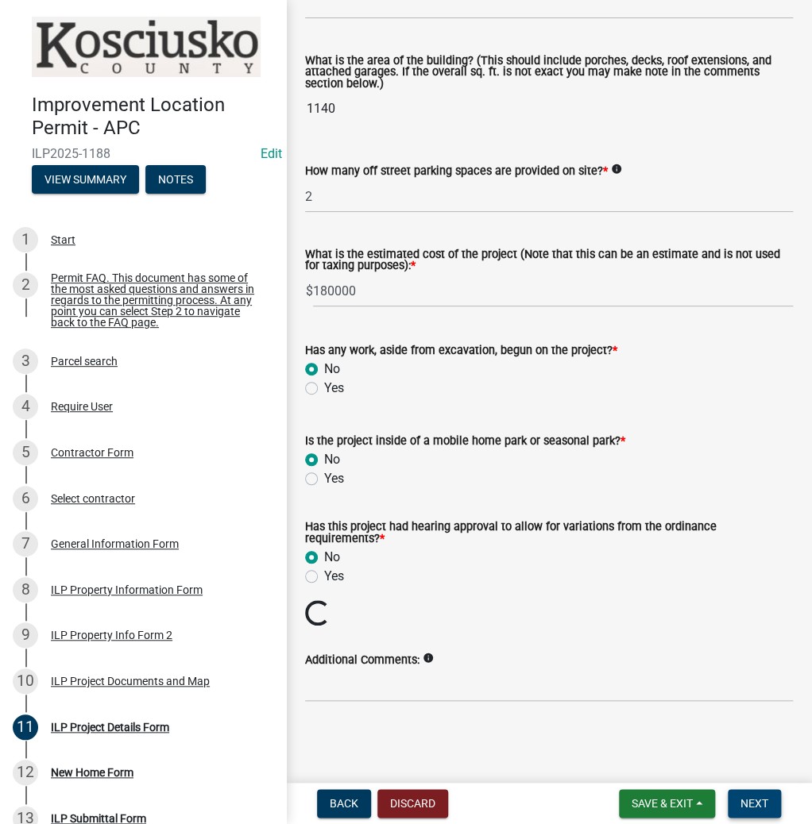
scroll to position [1063, 0]
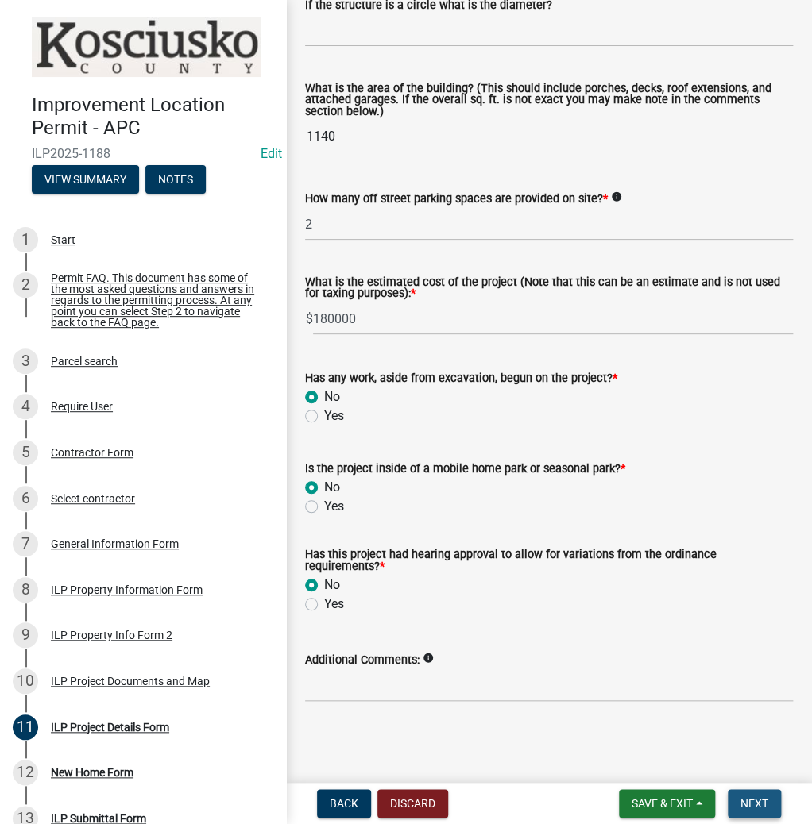
click at [750, 799] on span "Next" at bounding box center [754, 803] width 28 height 13
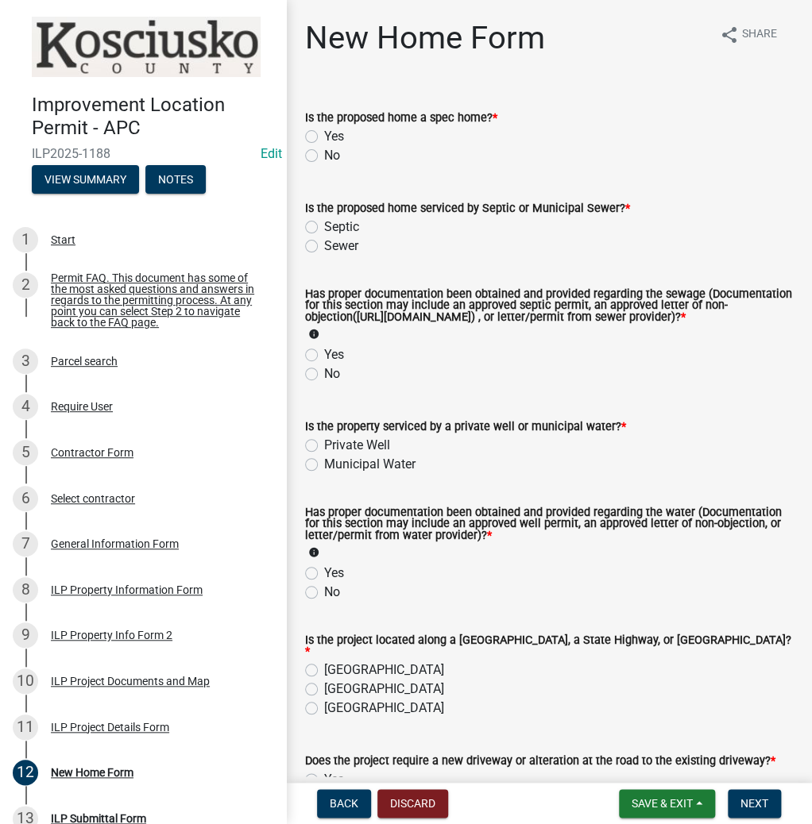
click at [324, 137] on label "Yes" at bounding box center [334, 136] width 20 height 19
click at [324, 137] on input "Yes" at bounding box center [329, 132] width 10 height 10
radio input "true"
click at [324, 226] on label "Septic" at bounding box center [341, 227] width 35 height 19
click at [324, 226] on input "Septic" at bounding box center [329, 223] width 10 height 10
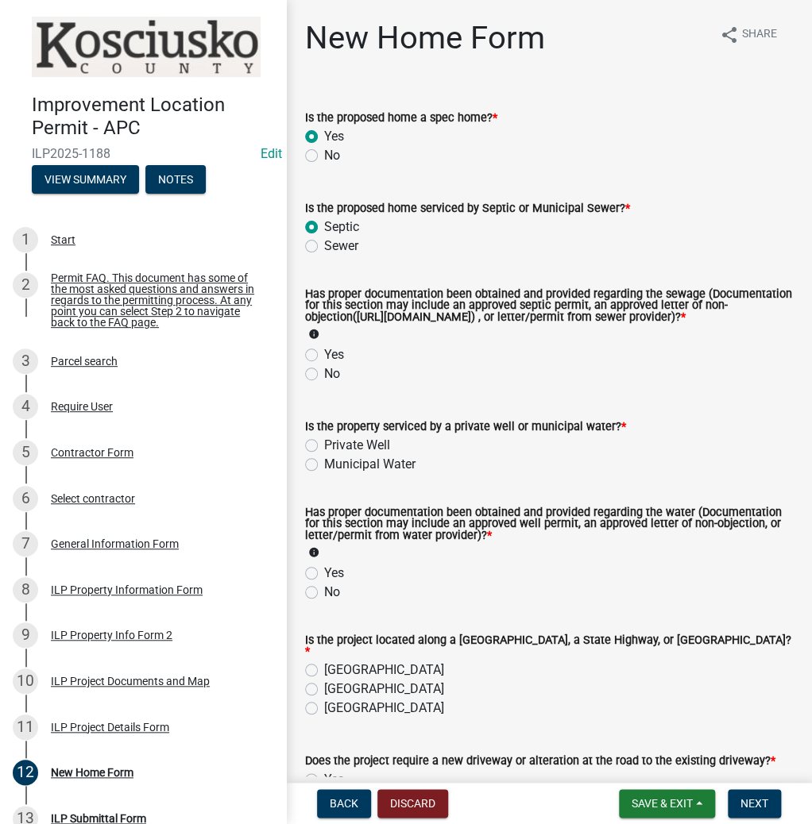
radio input "true"
click at [324, 362] on label "Yes" at bounding box center [334, 354] width 20 height 19
click at [324, 356] on input "Yes" at bounding box center [329, 350] width 10 height 10
radio input "true"
click at [324, 474] on label "Municipal Water" at bounding box center [369, 464] width 91 height 19
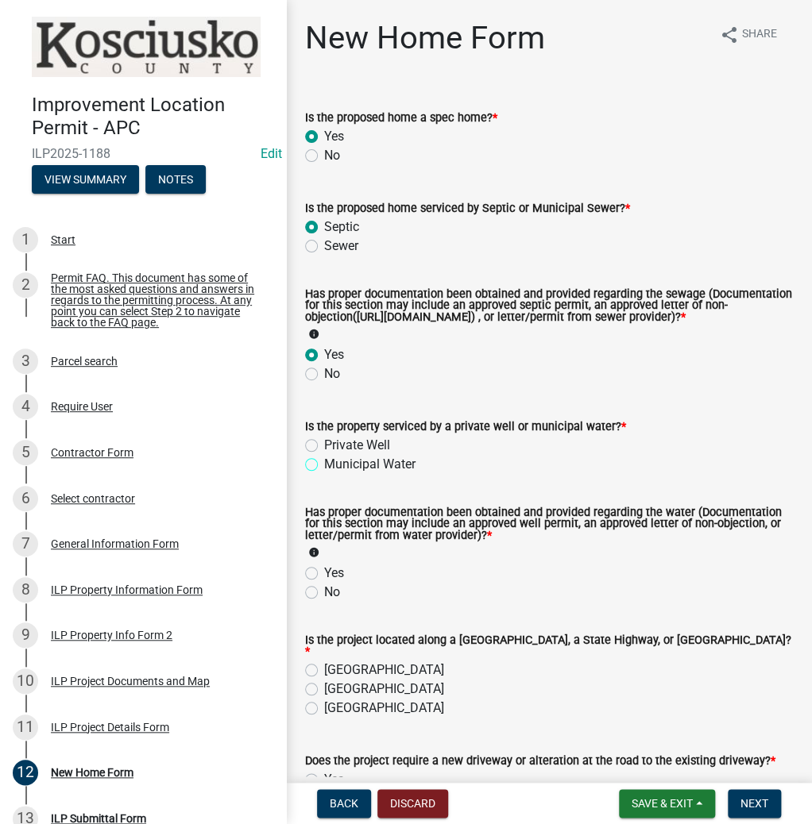
click at [324, 465] on input "Municipal Water" at bounding box center [329, 460] width 10 height 10
radio input "true"
click at [324, 583] on label "Yes" at bounding box center [334, 573] width 20 height 19
click at [324, 574] on input "Yes" at bounding box center [329, 569] width 10 height 10
radio input "true"
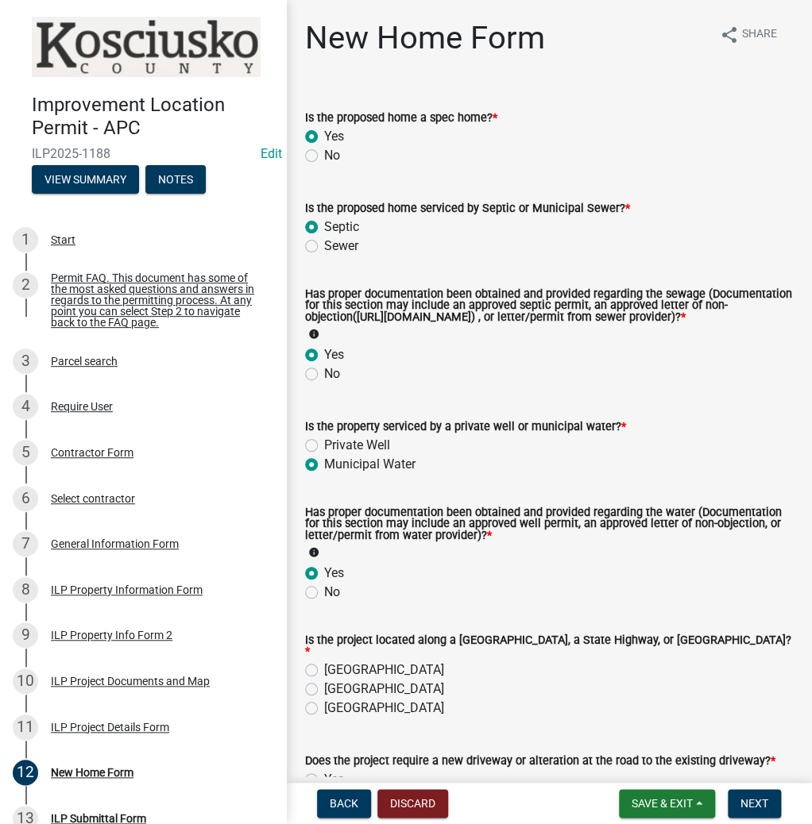
click at [324, 673] on label "[GEOGRAPHIC_DATA]" at bounding box center [384, 670] width 120 height 19
click at [324, 671] on input "[GEOGRAPHIC_DATA]" at bounding box center [329, 666] width 10 height 10
radio input "true"
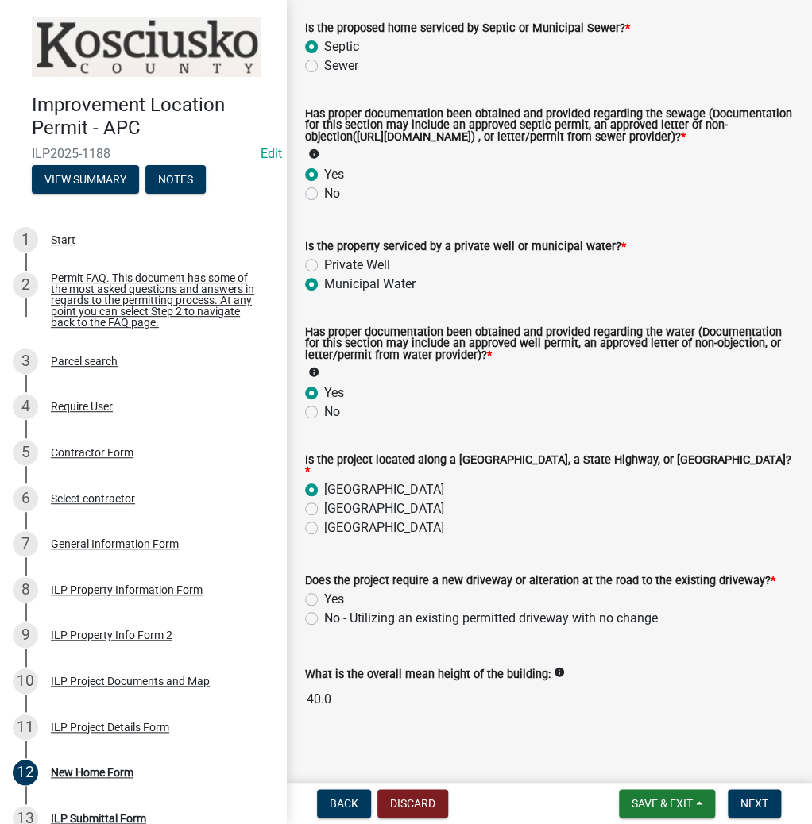
scroll to position [199, 0]
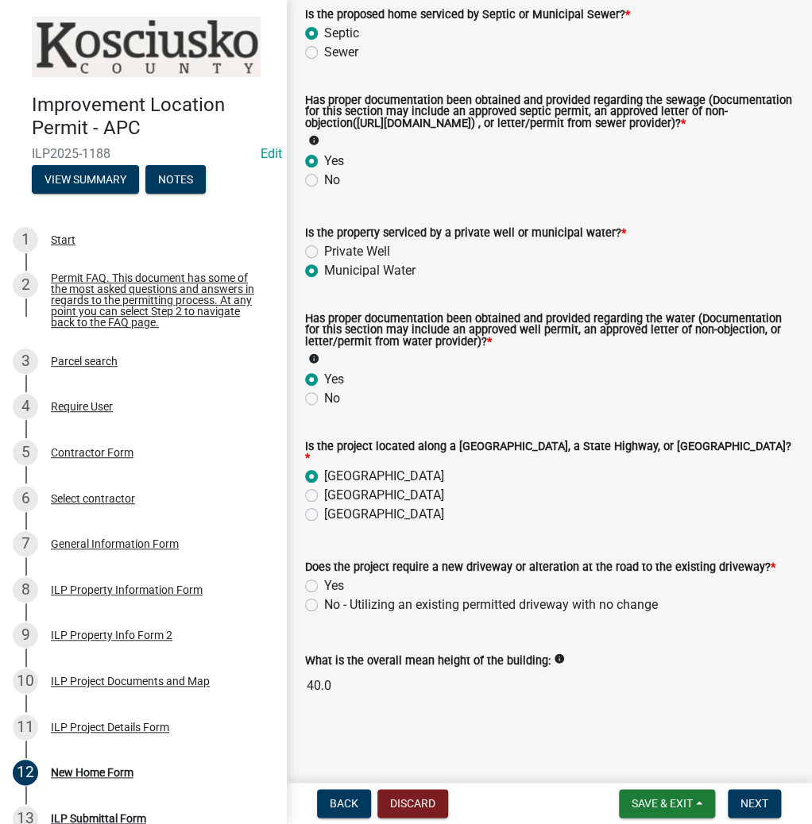
click at [324, 586] on label "Yes" at bounding box center [334, 586] width 20 height 19
click at [324, 586] on input "Yes" at bounding box center [329, 582] width 10 height 10
radio input "true"
click at [753, 806] on span "Next" at bounding box center [754, 803] width 28 height 13
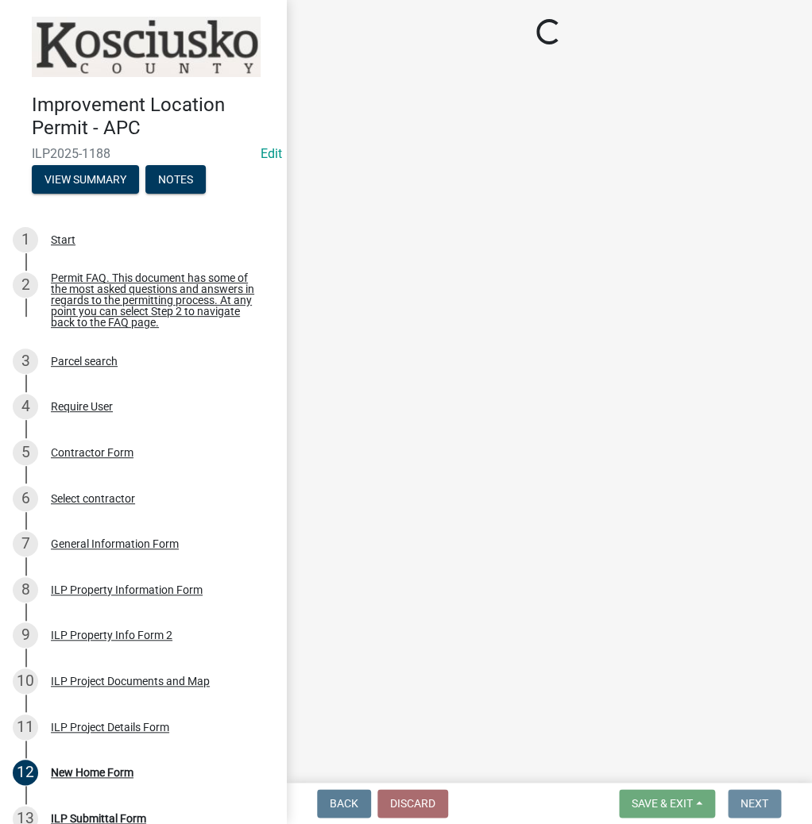
scroll to position [0, 0]
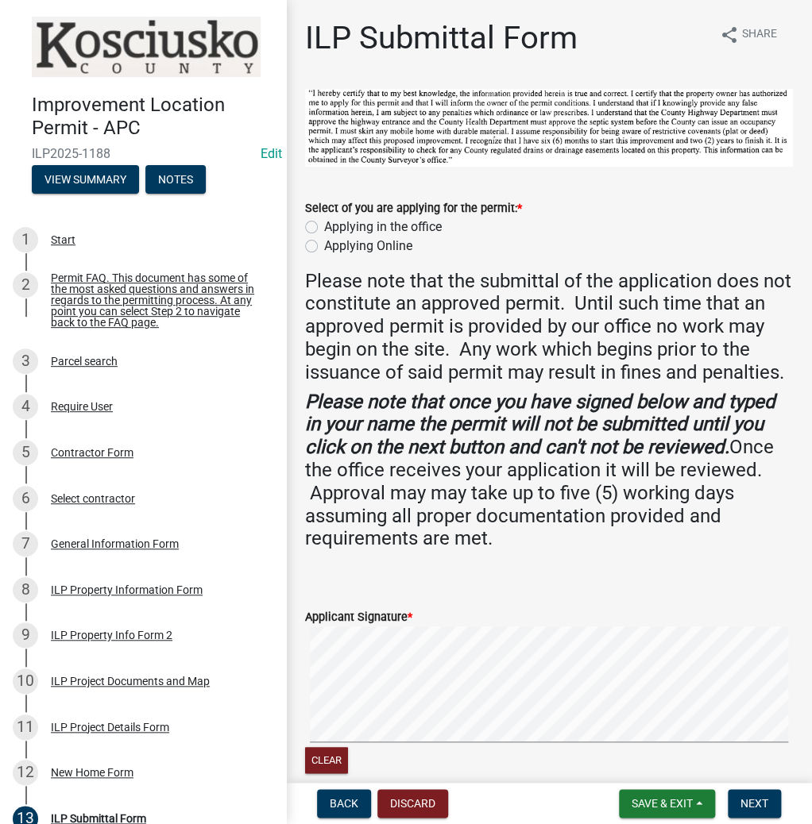
click at [324, 226] on label "Applying in the office" at bounding box center [383, 227] width 118 height 19
click at [324, 226] on input "Applying in the office" at bounding box center [329, 223] width 10 height 10
radio input "true"
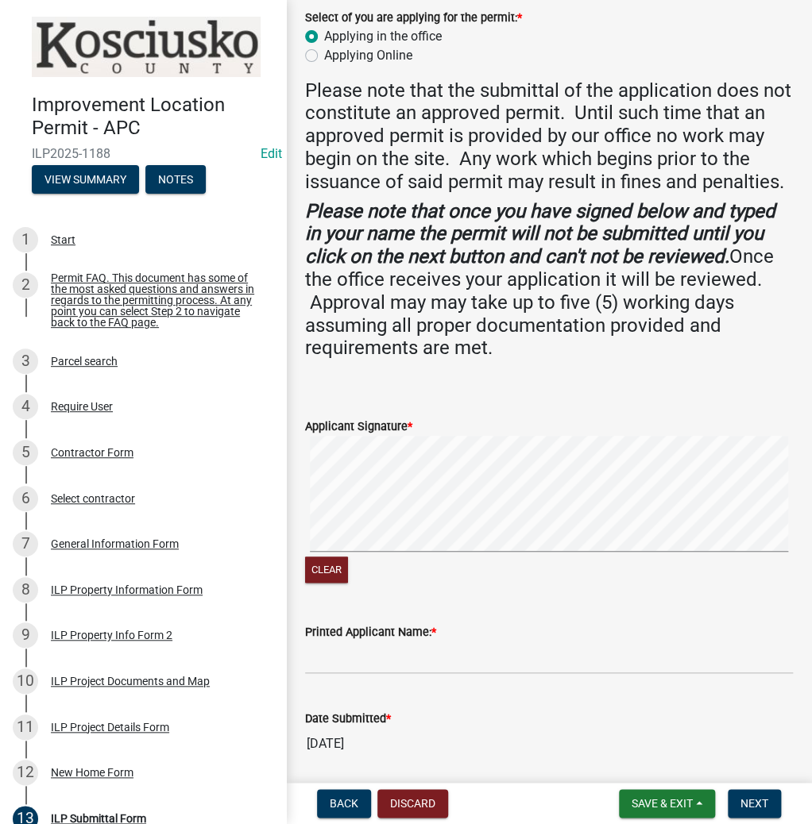
click at [548, 434] on form "Applicant Signature * Clear" at bounding box center [549, 492] width 488 height 188
click at [455, 674] on input "Printed Applicant Name: *" at bounding box center [549, 658] width 488 height 33
type input "[PERSON_NAME]"
click at [753, 800] on span "Next" at bounding box center [754, 803] width 28 height 13
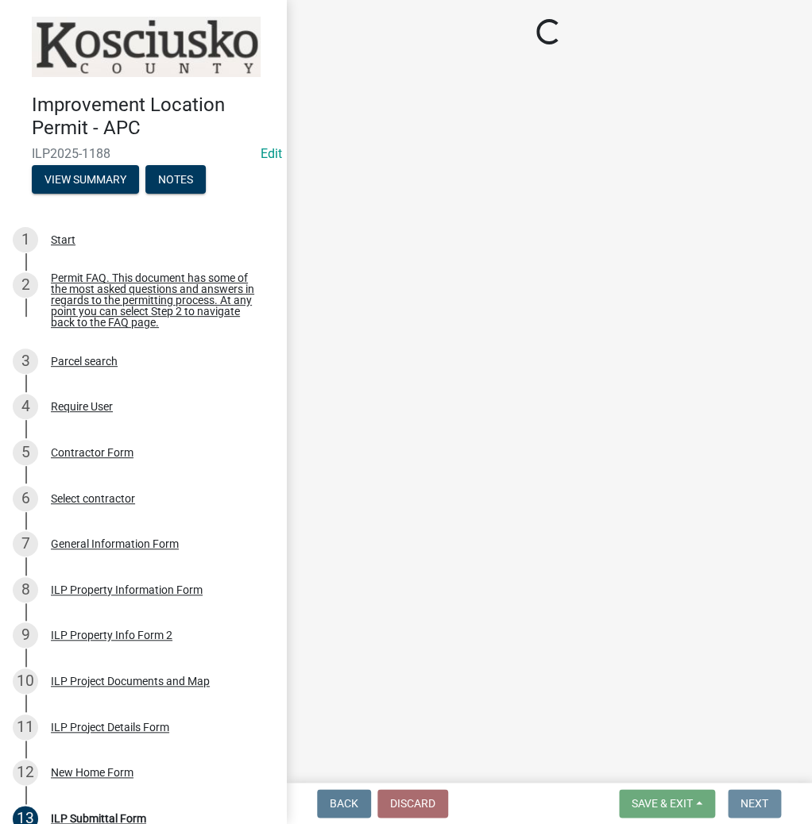
scroll to position [0, 0]
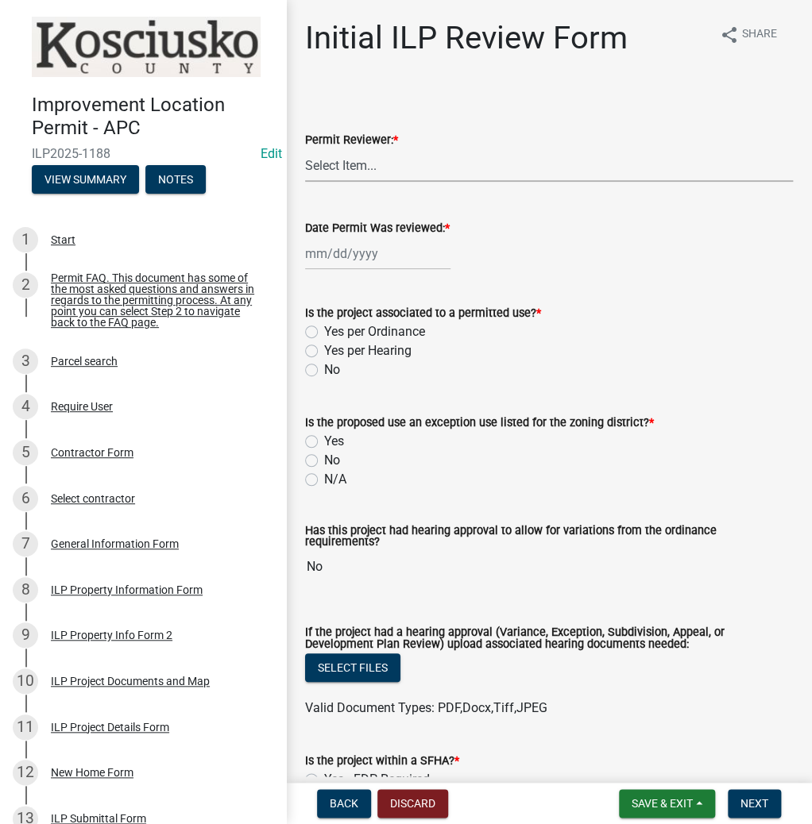
click at [343, 165] on select "Select Item... MMS LT AT CS [PERSON_NAME]" at bounding box center [549, 165] width 488 height 33
click at [305, 149] on select "Select Item... MMS LT AT CS [PERSON_NAME]" at bounding box center [549, 165] width 488 height 33
select select "d95389f4-ab5a-4603-9826-29cf73316391"
select select "9"
select select "2025"
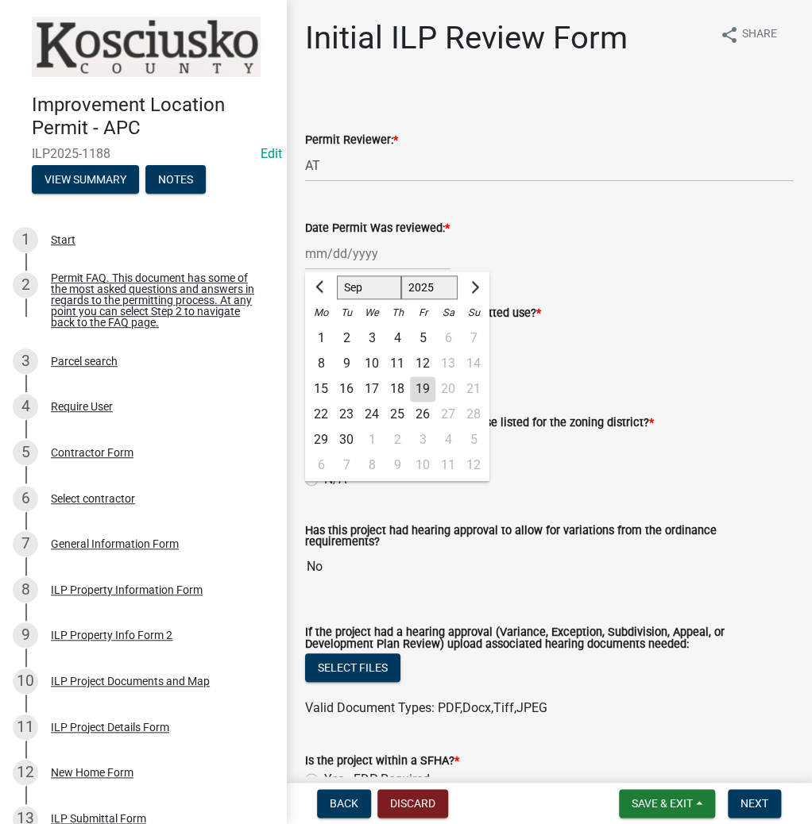
click at [337, 257] on div "[PERSON_NAME] Feb Mar Apr [PERSON_NAME][DATE] Oct Nov [DATE] 1526 1527 1528 152…" at bounding box center [377, 253] width 145 height 33
click at [419, 390] on div "19" at bounding box center [422, 388] width 25 height 25
type input "[DATE]"
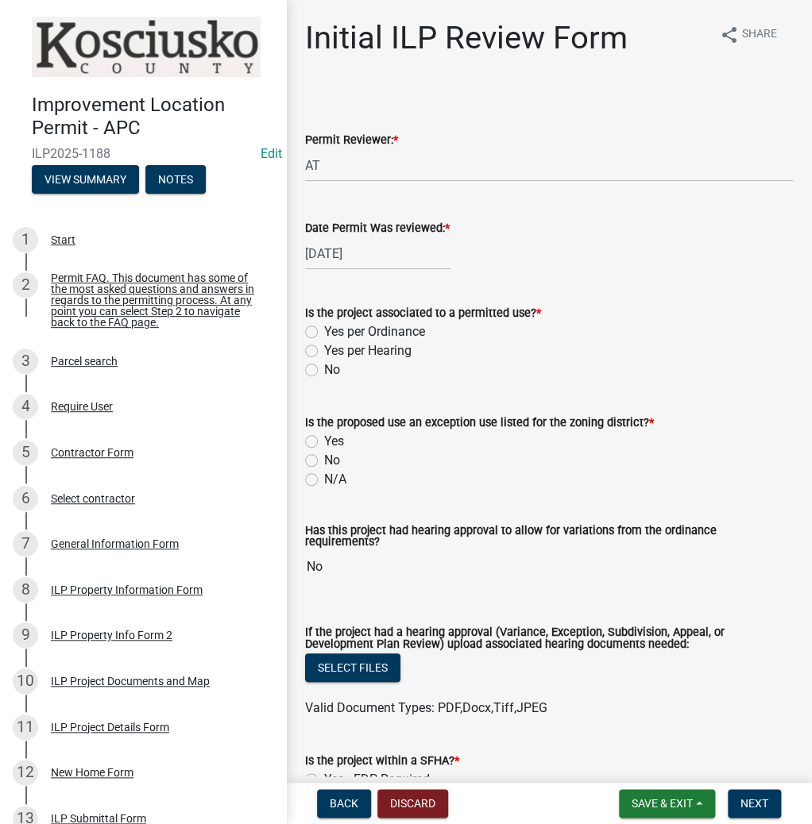
click at [324, 333] on label "Yes per Ordinance" at bounding box center [374, 331] width 101 height 19
click at [324, 333] on input "Yes per Ordinance" at bounding box center [329, 327] width 10 height 10
radio input "true"
click at [324, 479] on label "N/A" at bounding box center [335, 479] width 22 height 19
click at [324, 479] on input "N/A" at bounding box center [329, 475] width 10 height 10
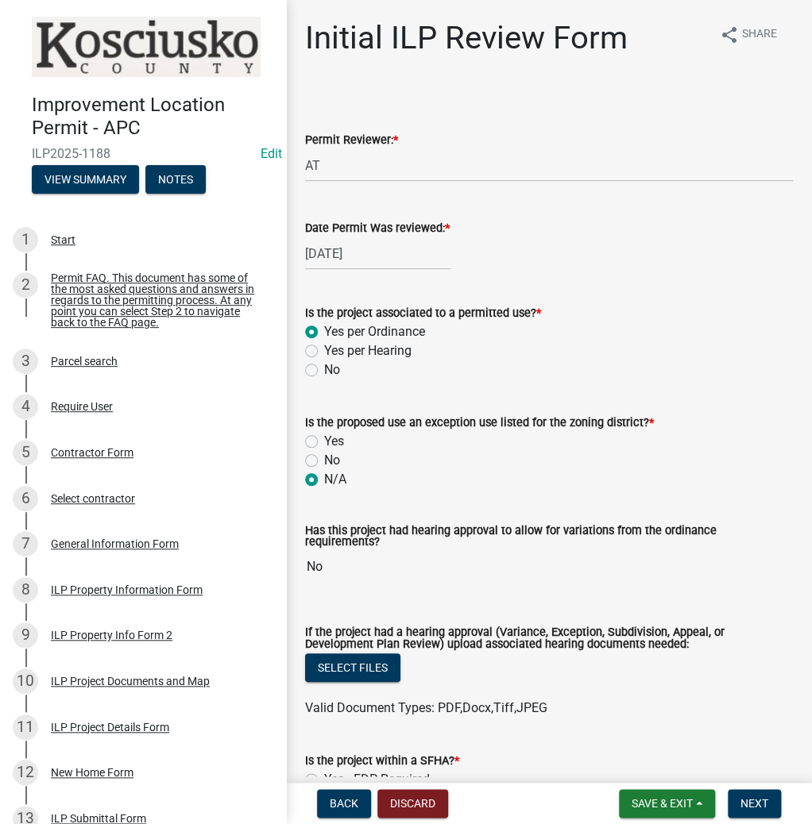
radio input "true"
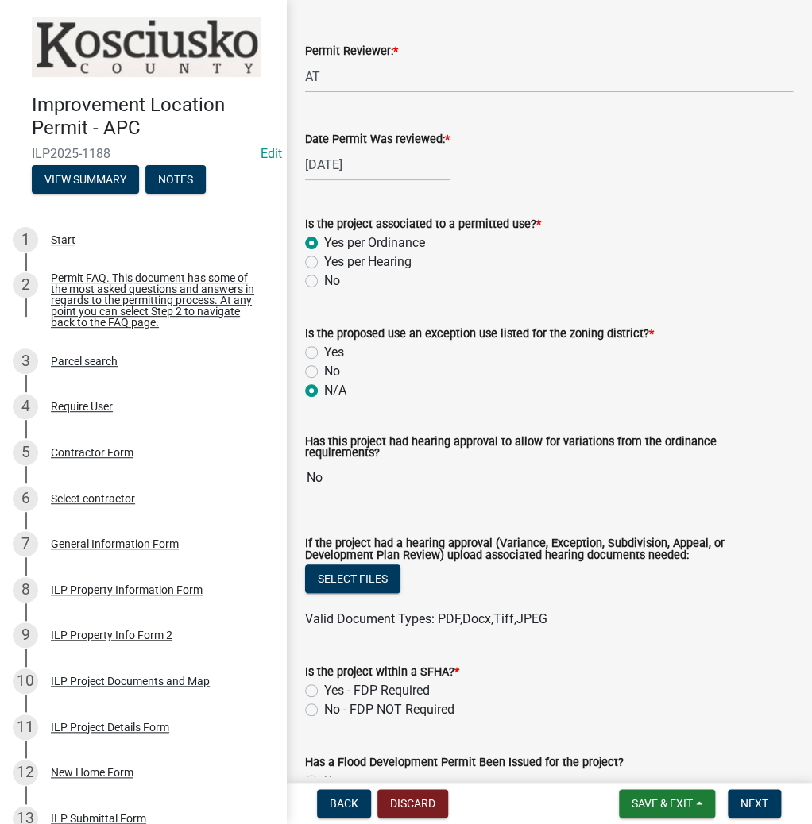
scroll to position [254, 0]
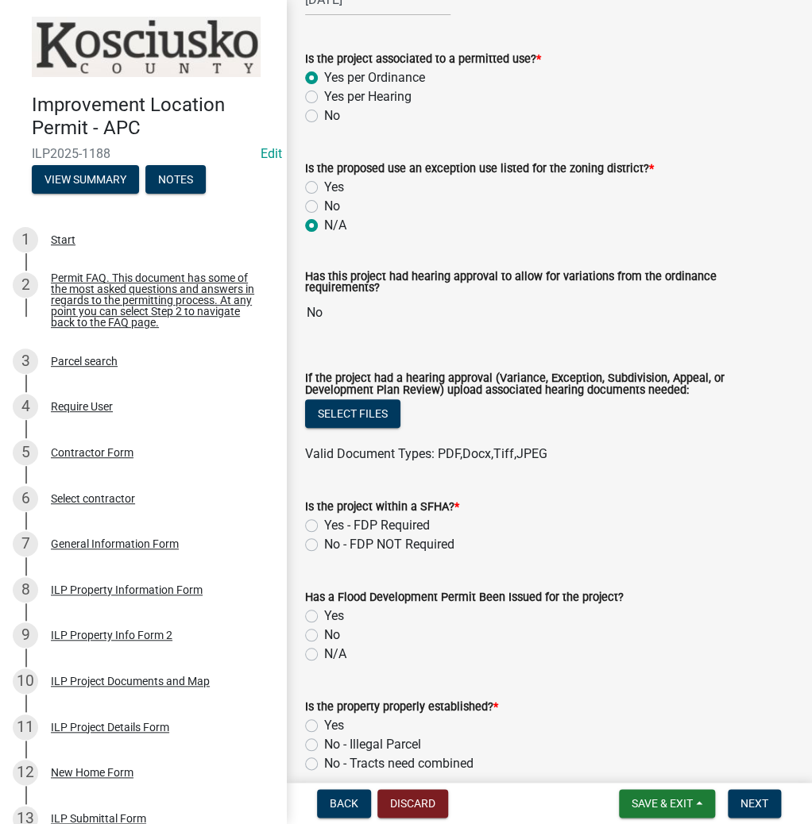
click at [324, 539] on label "No - FDP NOT Required" at bounding box center [389, 544] width 130 height 19
click at [324, 539] on input "No - FDP NOT Required" at bounding box center [329, 540] width 10 height 10
radio input "true"
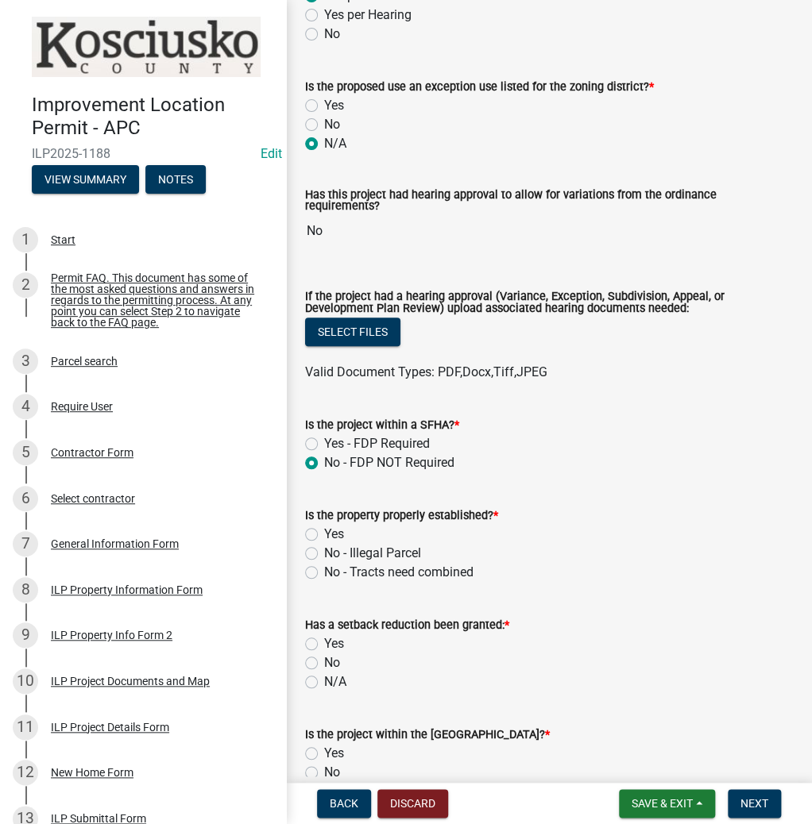
scroll to position [445, 0]
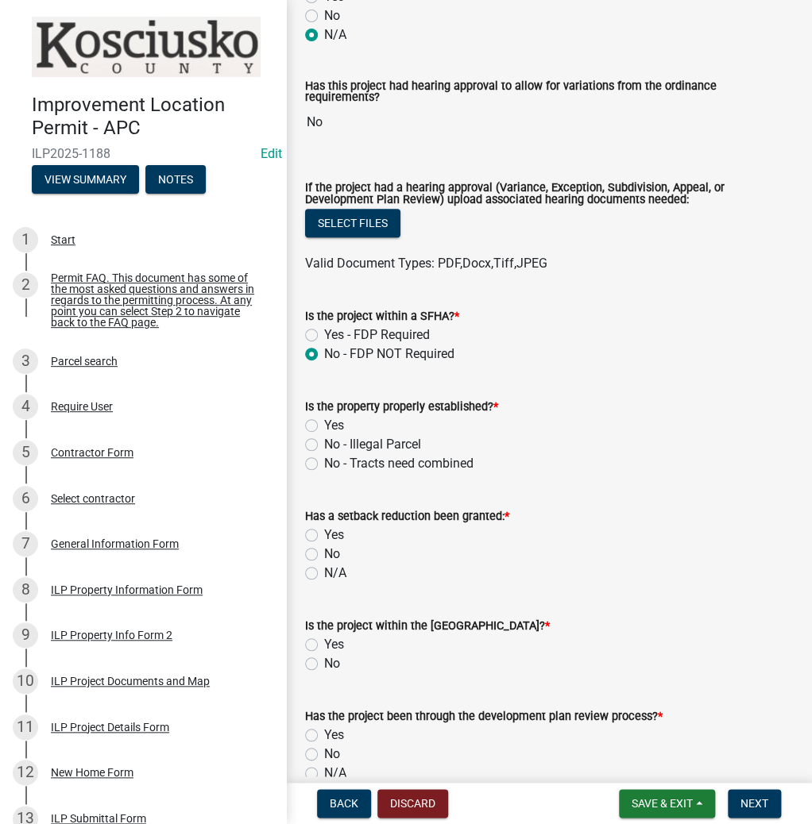
click at [324, 420] on label "Yes" at bounding box center [334, 425] width 20 height 19
click at [324, 420] on input "Yes" at bounding box center [329, 421] width 10 height 10
radio input "true"
click at [324, 546] on label "No" at bounding box center [332, 554] width 16 height 19
click at [324, 546] on input "No" at bounding box center [329, 550] width 10 height 10
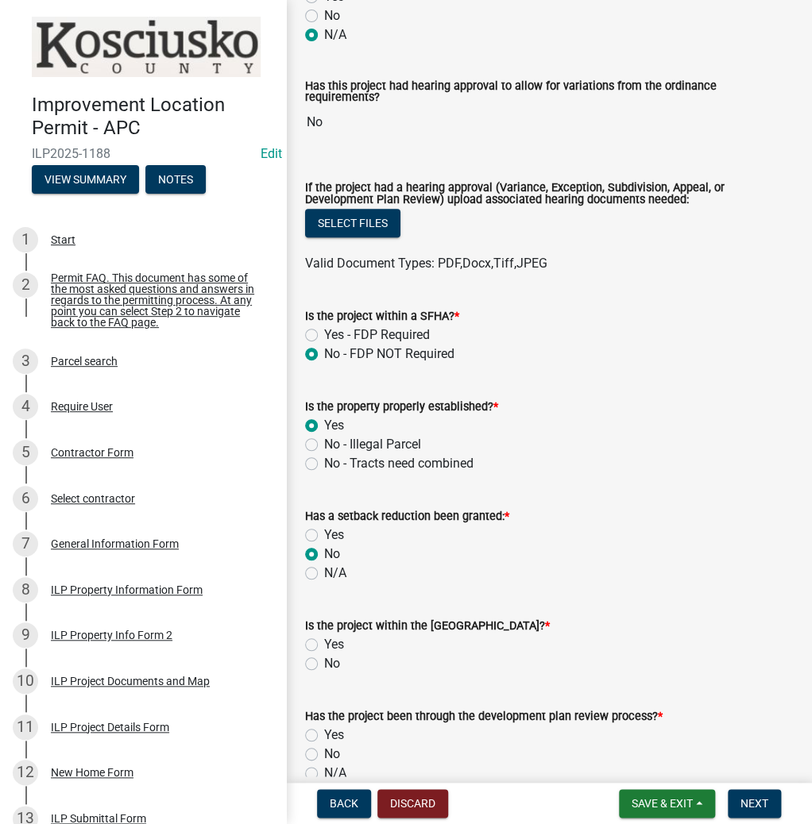
radio input "true"
click at [324, 657] on label "No" at bounding box center [332, 663] width 16 height 19
click at [324, 657] on input "No" at bounding box center [329, 659] width 10 height 10
radio input "true"
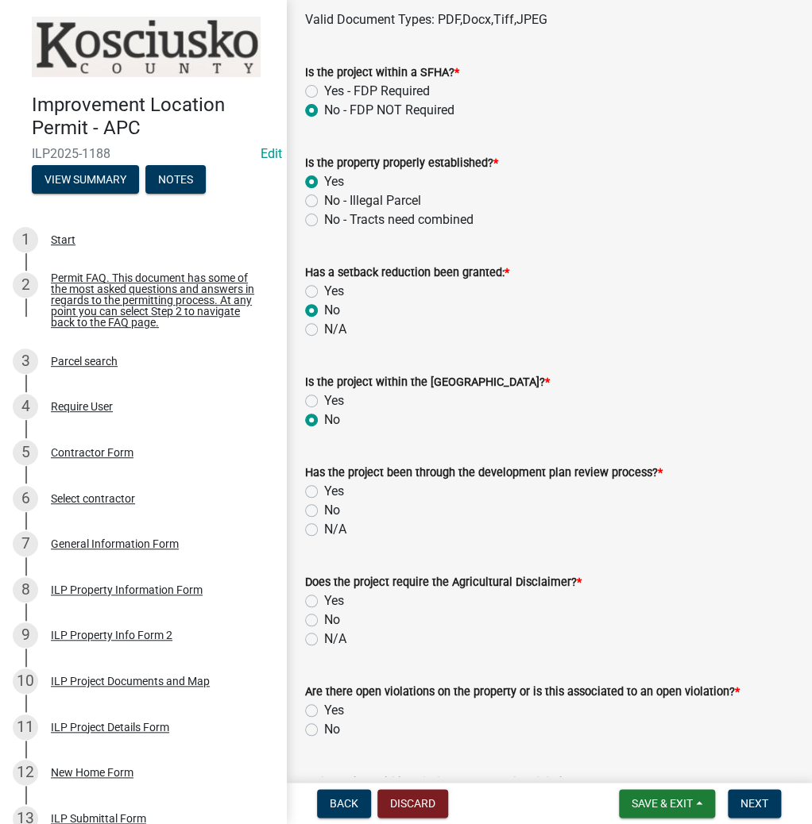
scroll to position [699, 0]
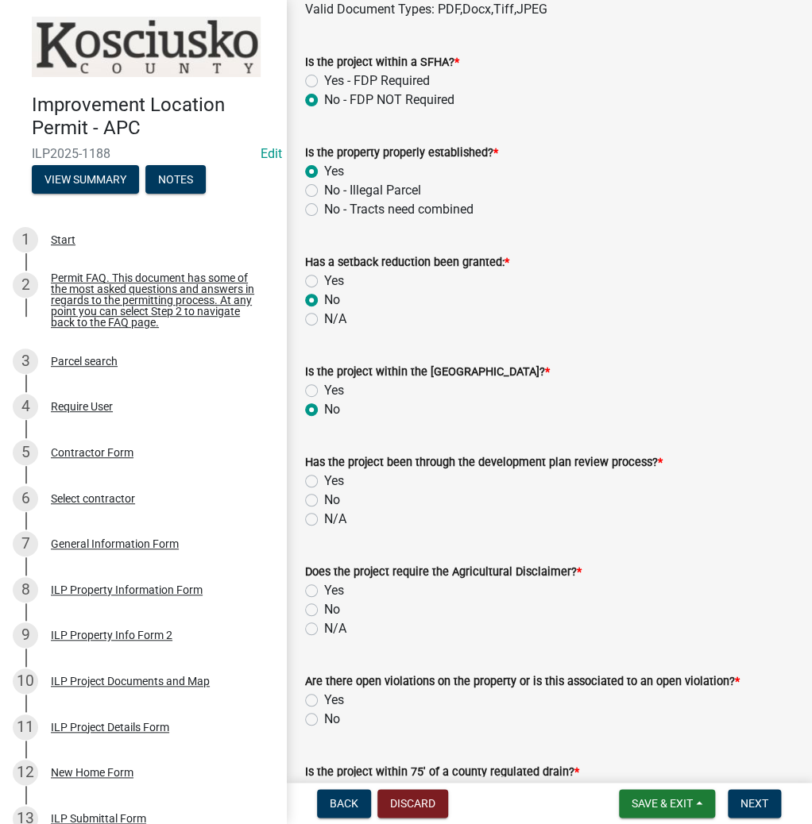
click at [324, 512] on label "N/A" at bounding box center [335, 519] width 22 height 19
click at [324, 512] on input "N/A" at bounding box center [329, 515] width 10 height 10
radio input "true"
click at [324, 604] on label "No" at bounding box center [332, 609] width 16 height 19
click at [324, 604] on input "No" at bounding box center [329, 605] width 10 height 10
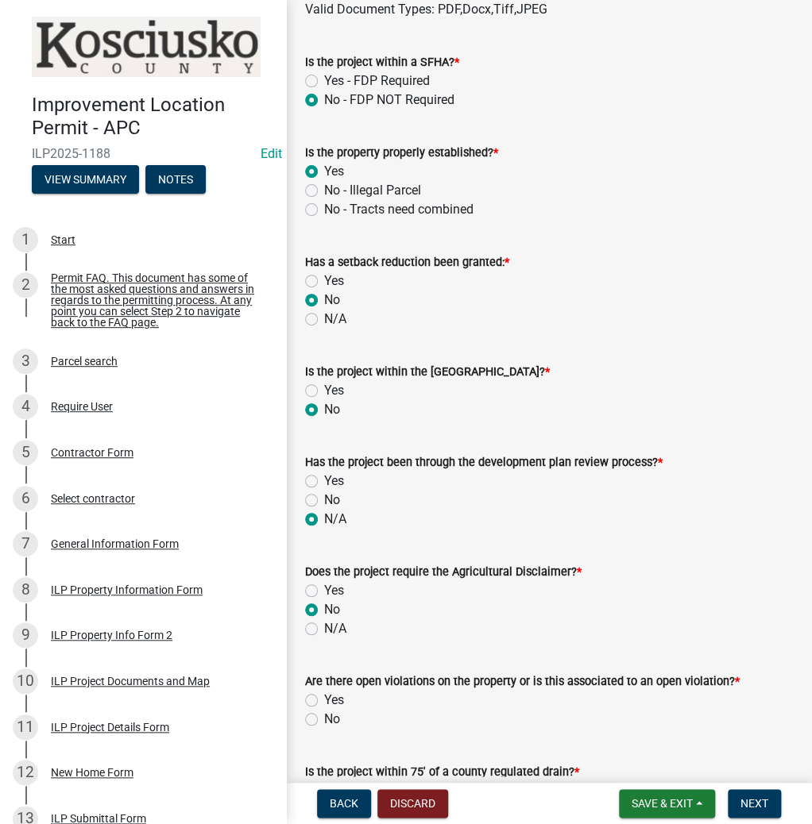
radio input "true"
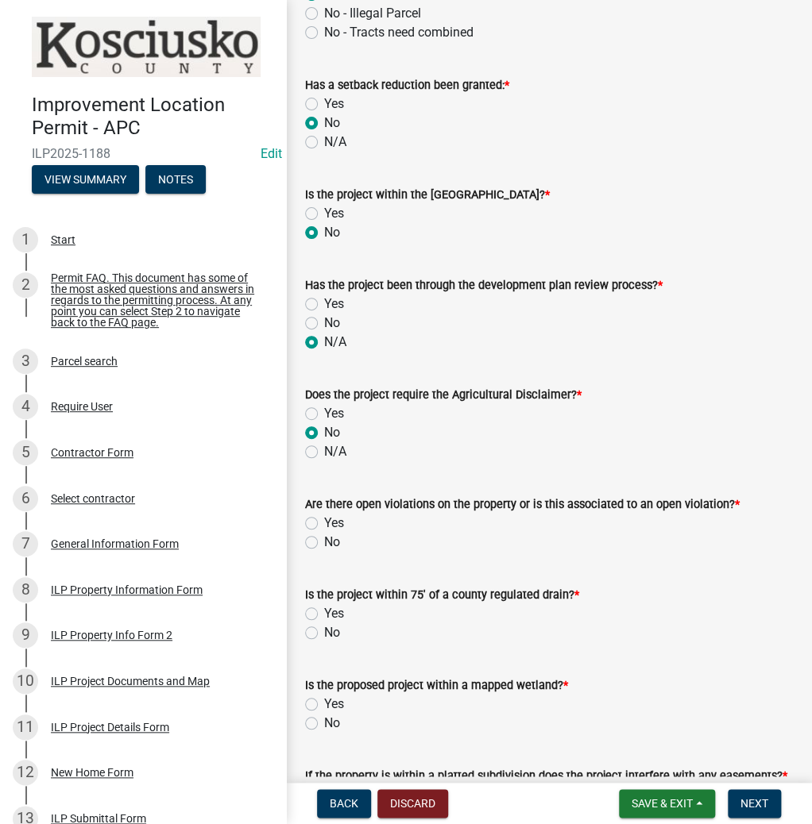
scroll to position [889, 0]
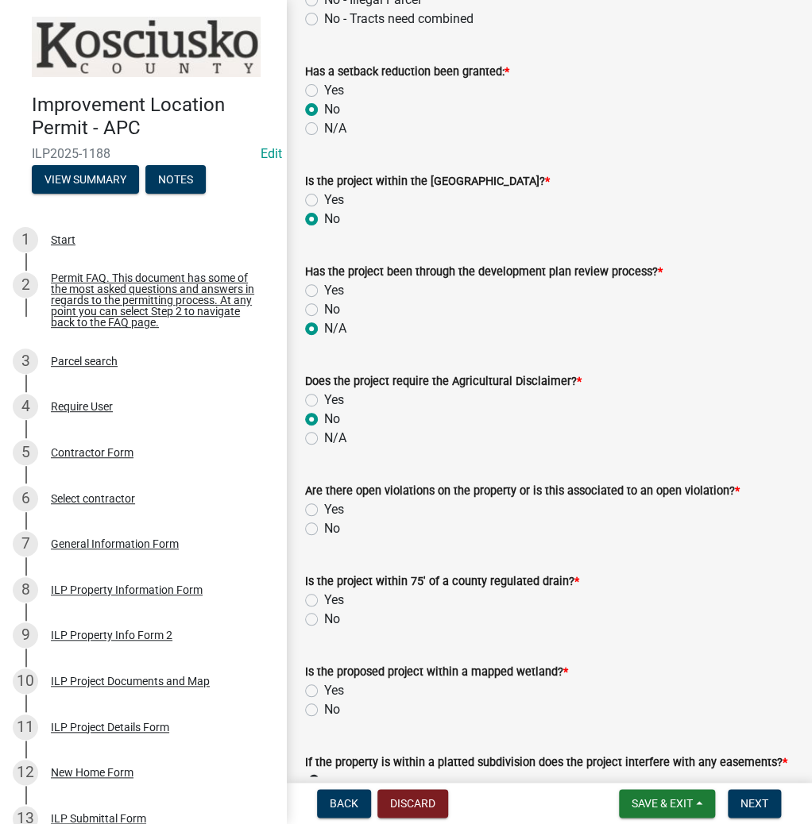
click at [324, 523] on label "No" at bounding box center [332, 528] width 16 height 19
click at [324, 523] on input "No" at bounding box center [329, 524] width 10 height 10
radio input "true"
click at [324, 614] on label "No" at bounding box center [332, 619] width 16 height 19
click at [324, 614] on input "No" at bounding box center [329, 615] width 10 height 10
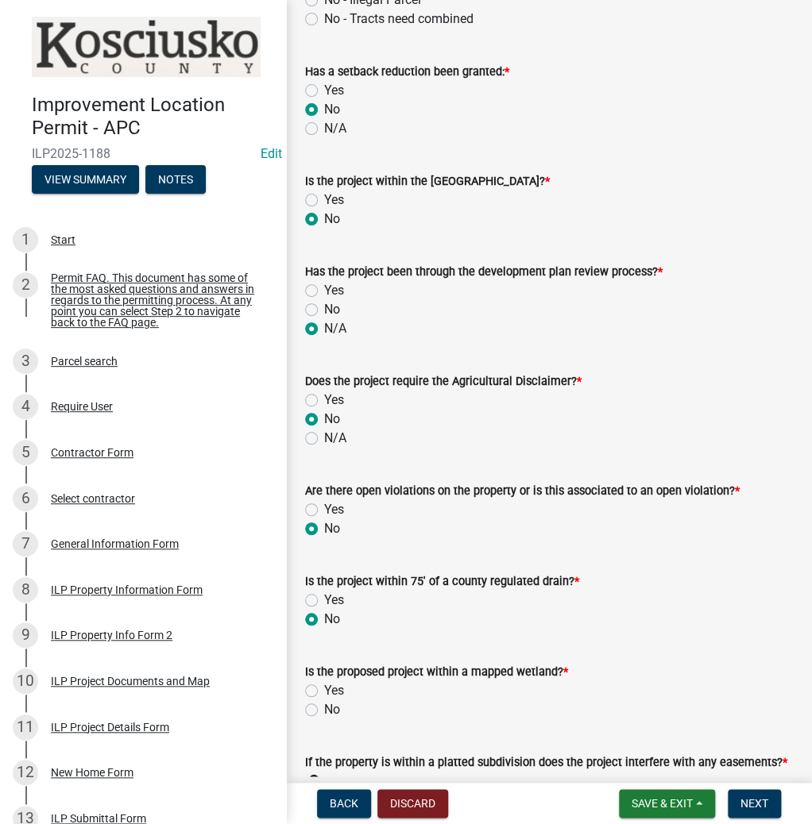
radio input "true"
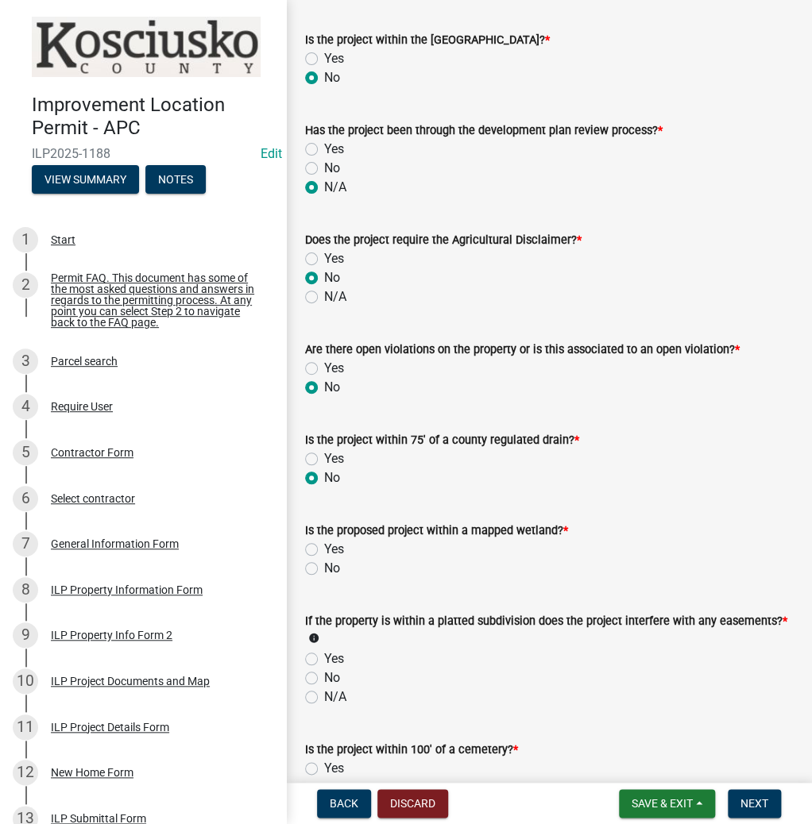
scroll to position [1080, 0]
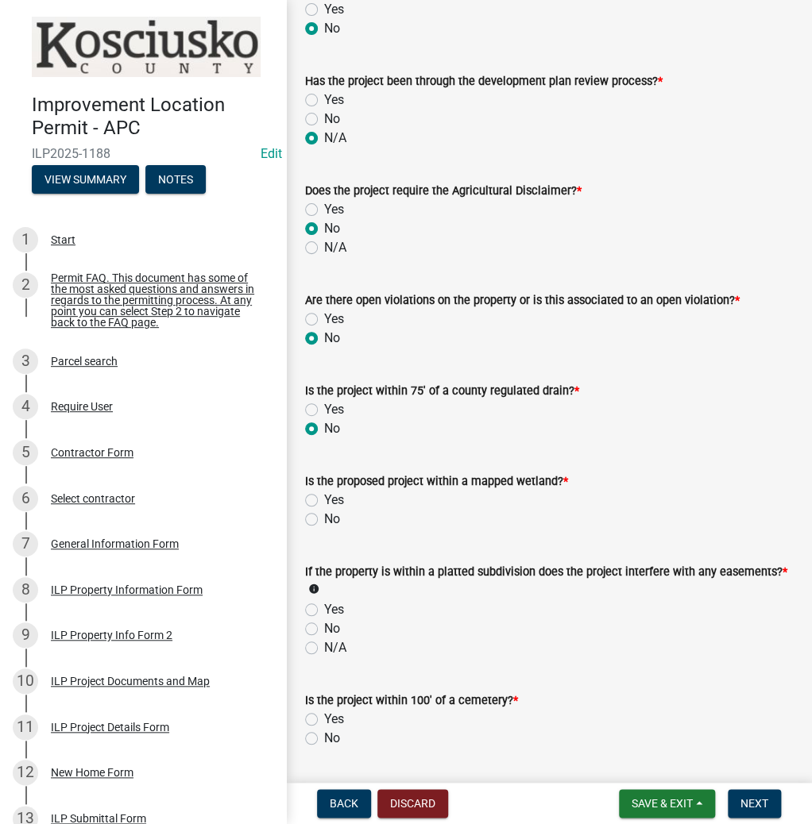
click at [324, 510] on label "No" at bounding box center [332, 519] width 16 height 19
click at [324, 510] on input "No" at bounding box center [329, 515] width 10 height 10
radio input "true"
click at [324, 638] on label "N/A" at bounding box center [335, 647] width 22 height 19
click at [324, 638] on input "N/A" at bounding box center [329, 643] width 10 height 10
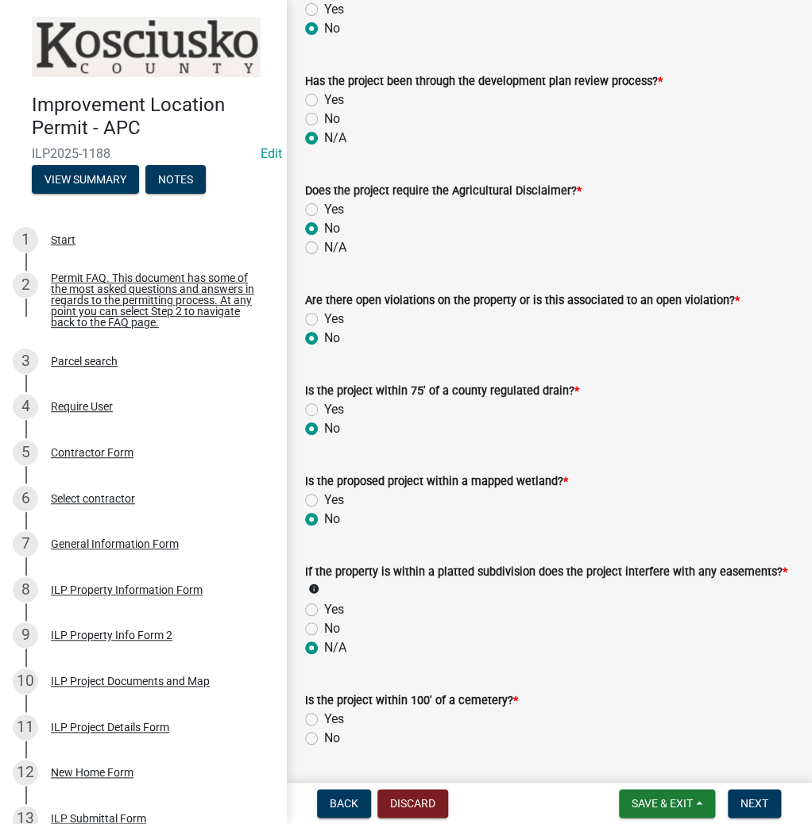
radio input "true"
click at [324, 734] on label "No" at bounding box center [332, 738] width 16 height 19
click at [324, 734] on input "No" at bounding box center [329, 734] width 10 height 10
radio input "true"
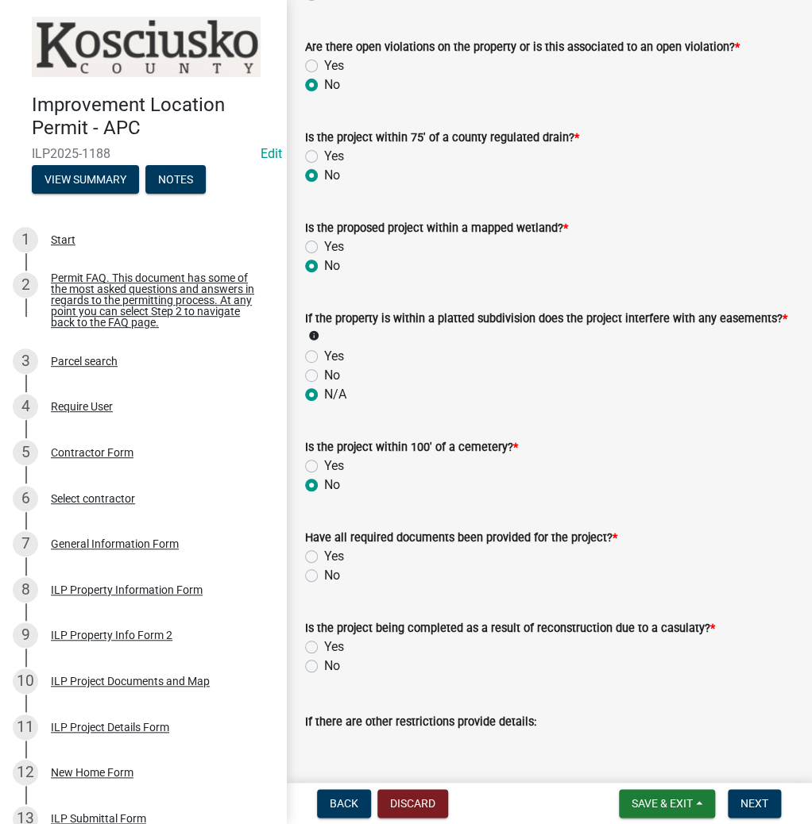
scroll to position [1334, 0]
click at [324, 547] on label "Yes" at bounding box center [334, 555] width 20 height 19
click at [324, 547] on input "Yes" at bounding box center [329, 551] width 10 height 10
radio input "true"
click at [324, 656] on label "No" at bounding box center [332, 665] width 16 height 19
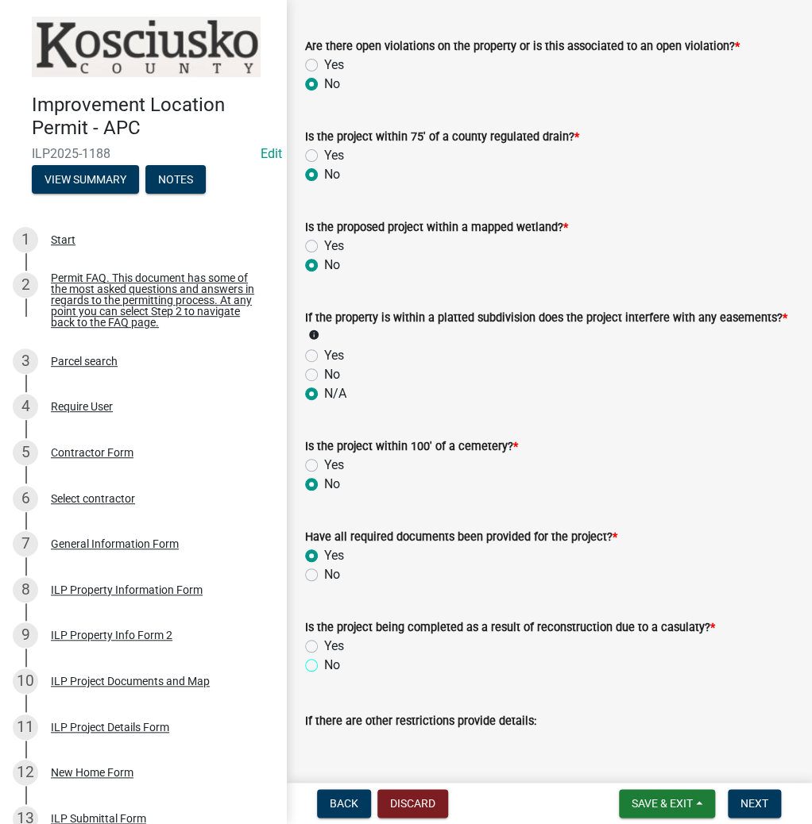
click at [324, 656] on input "No" at bounding box center [329, 661] width 10 height 10
radio input "true"
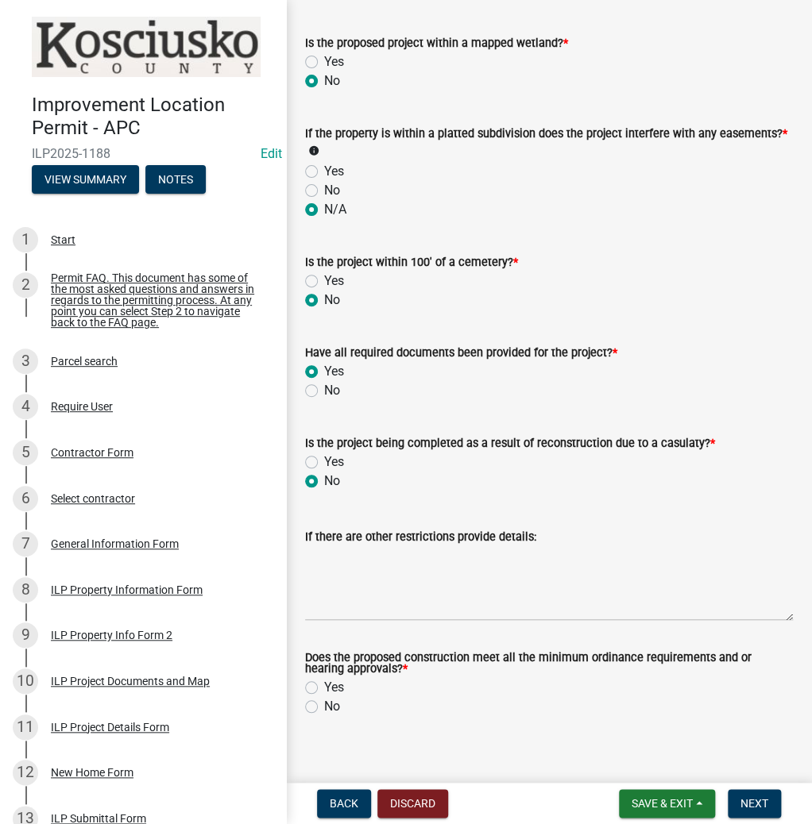
scroll to position [1525, 0]
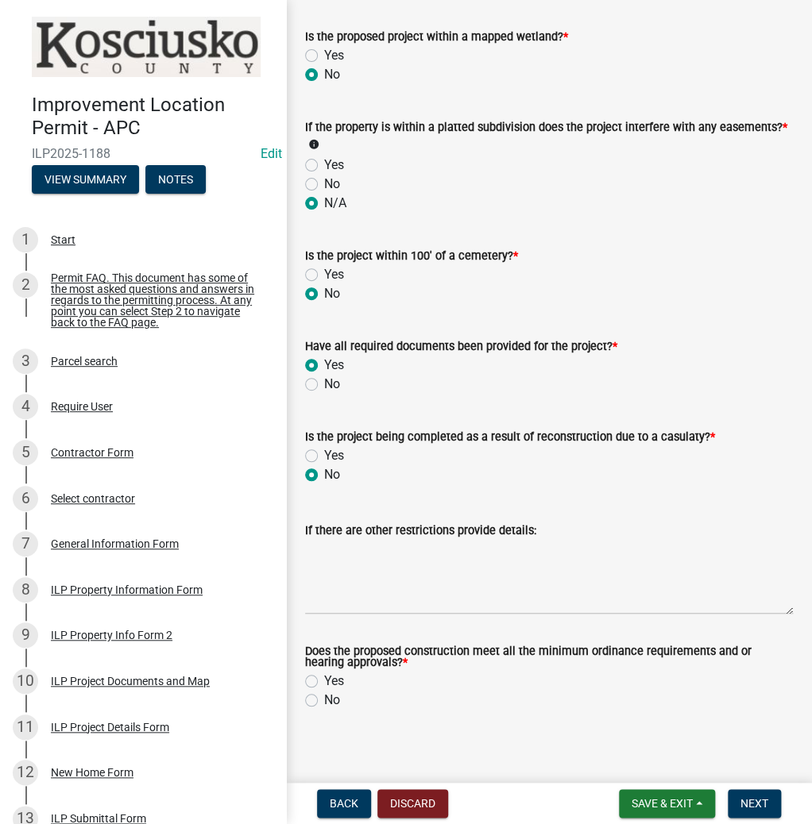
click at [324, 677] on label "Yes" at bounding box center [334, 681] width 20 height 19
click at [324, 677] on input "Yes" at bounding box center [329, 677] width 10 height 10
radio input "true"
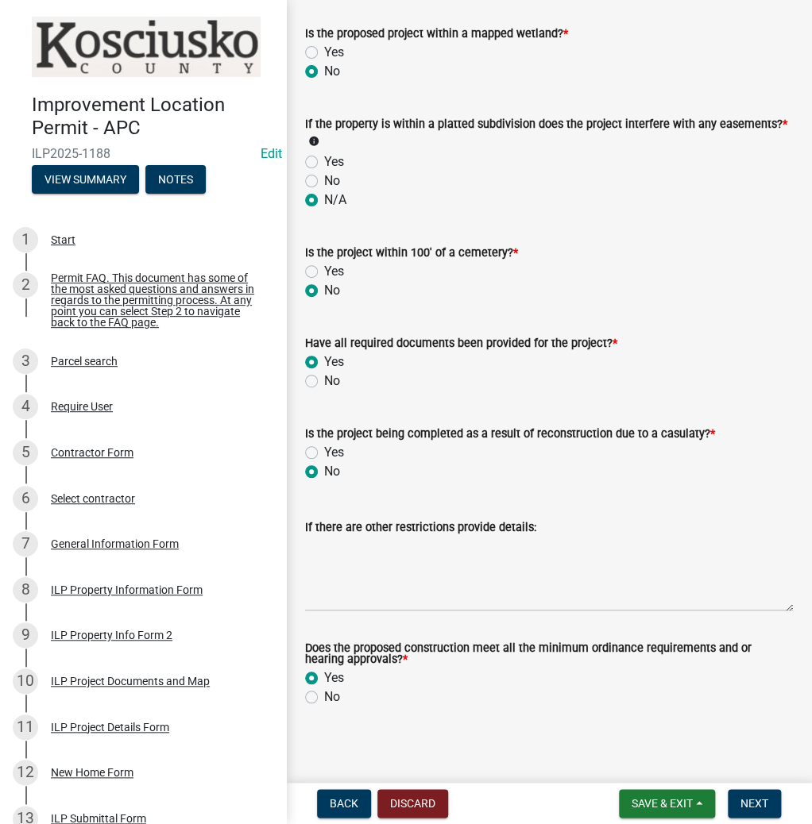
scroll to position [1528, 0]
click at [754, 797] on span "Next" at bounding box center [754, 803] width 28 height 13
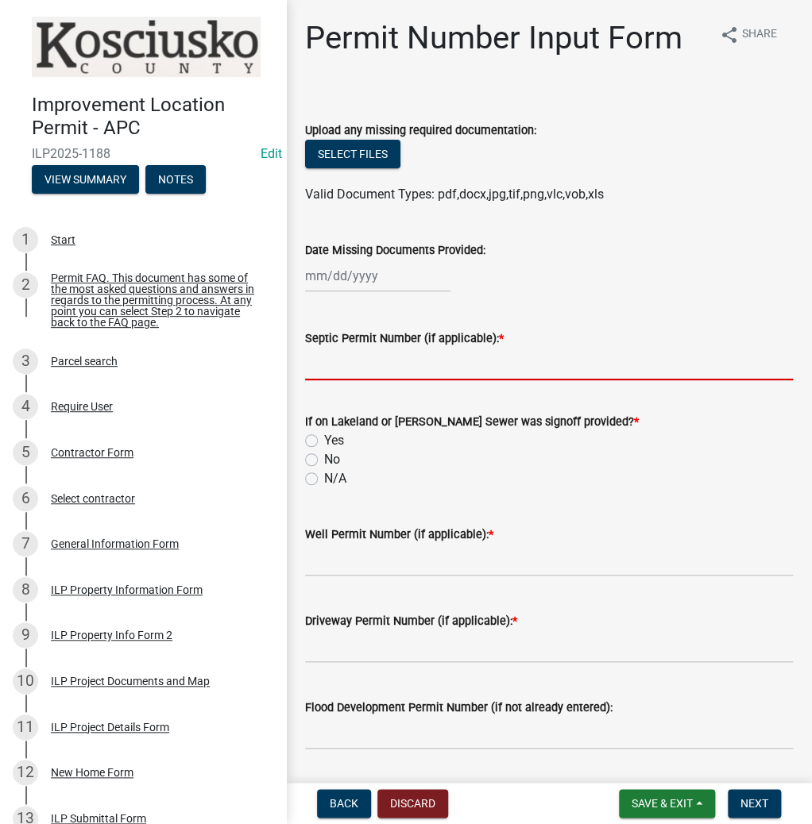
click at [434, 358] on input "Septic Permit Number (if applicable): *" at bounding box center [549, 364] width 488 height 33
type input "21276"
click at [324, 477] on label "N/A" at bounding box center [335, 478] width 22 height 19
click at [324, 477] on input "N/A" at bounding box center [329, 474] width 10 height 10
radio input "true"
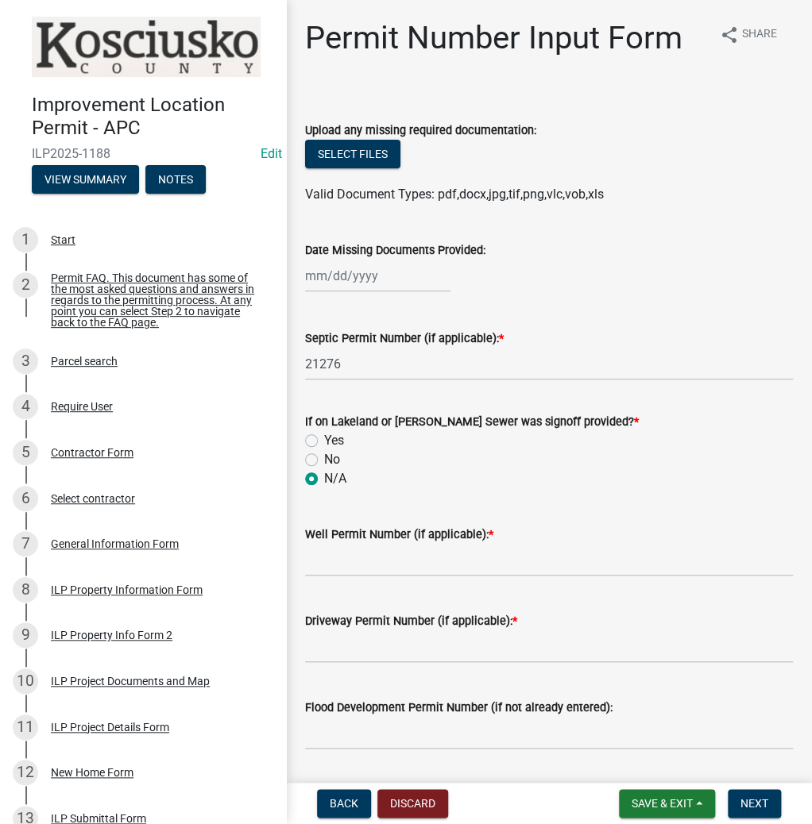
click at [324, 461] on label "No" at bounding box center [332, 459] width 16 height 19
click at [324, 461] on input "No" at bounding box center [329, 455] width 10 height 10
radio input "true"
click at [343, 560] on input "Well Permit Number (if applicable): *" at bounding box center [549, 560] width 488 height 33
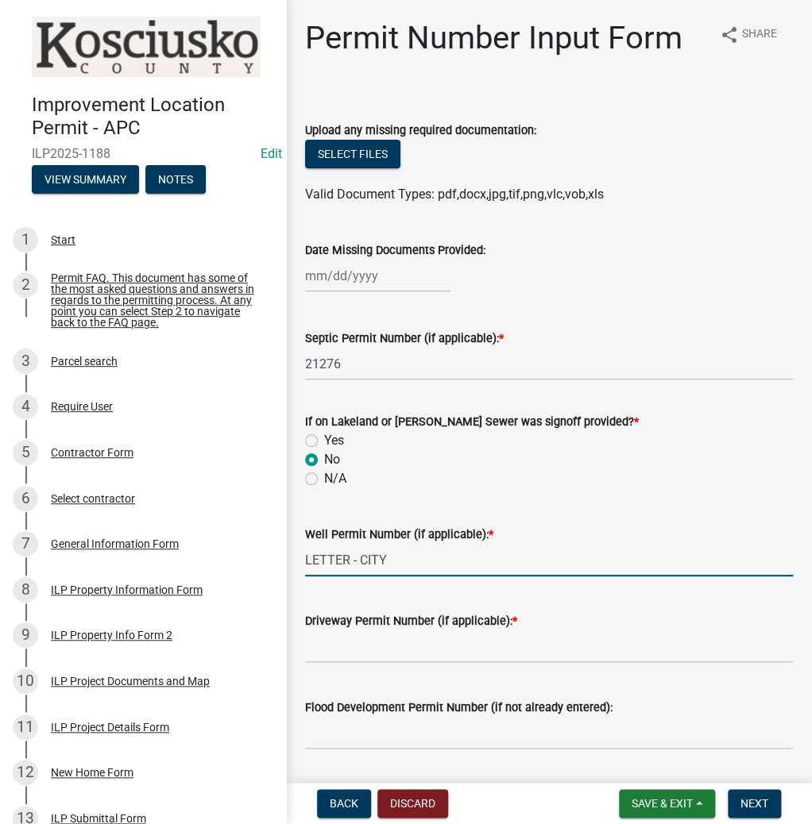
type input "LETTER - CITY"
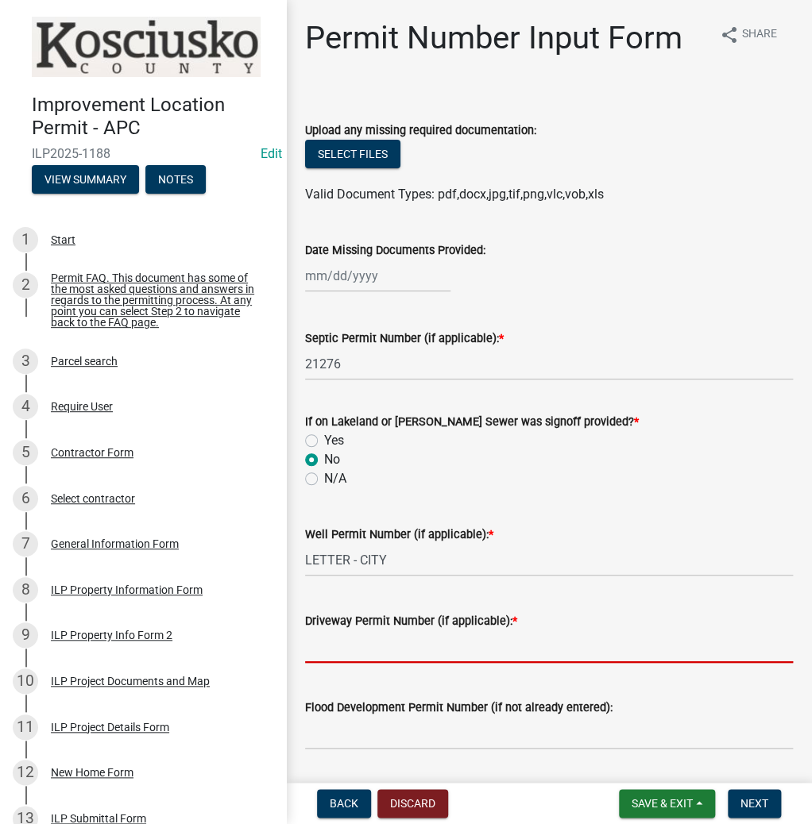
click at [377, 638] on input "Driveway Permit Number (if applicable): *" at bounding box center [549, 647] width 488 height 33
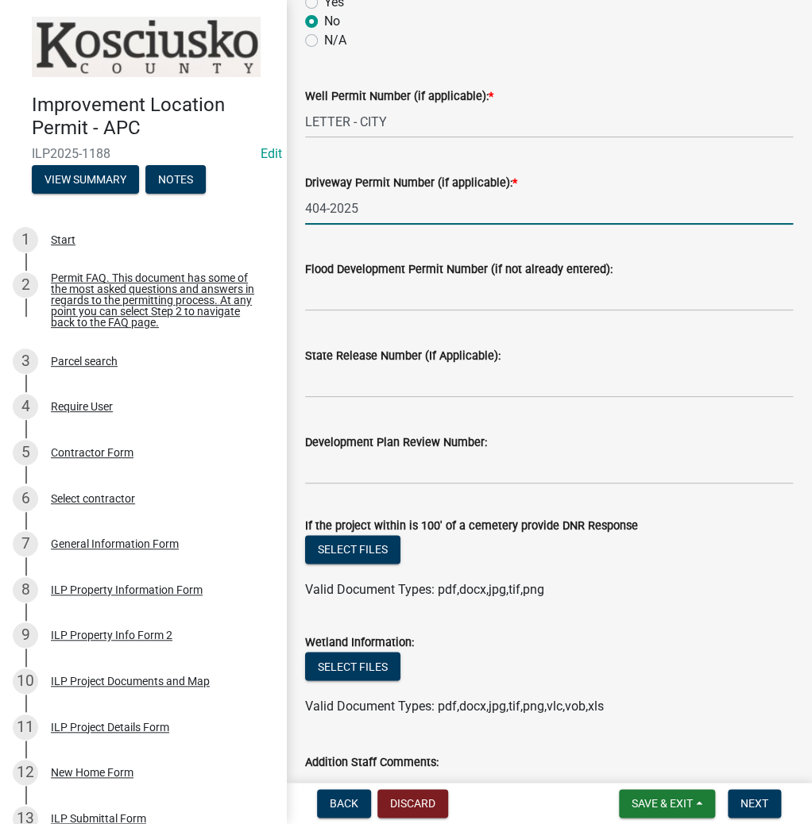
scroll to position [445, 0]
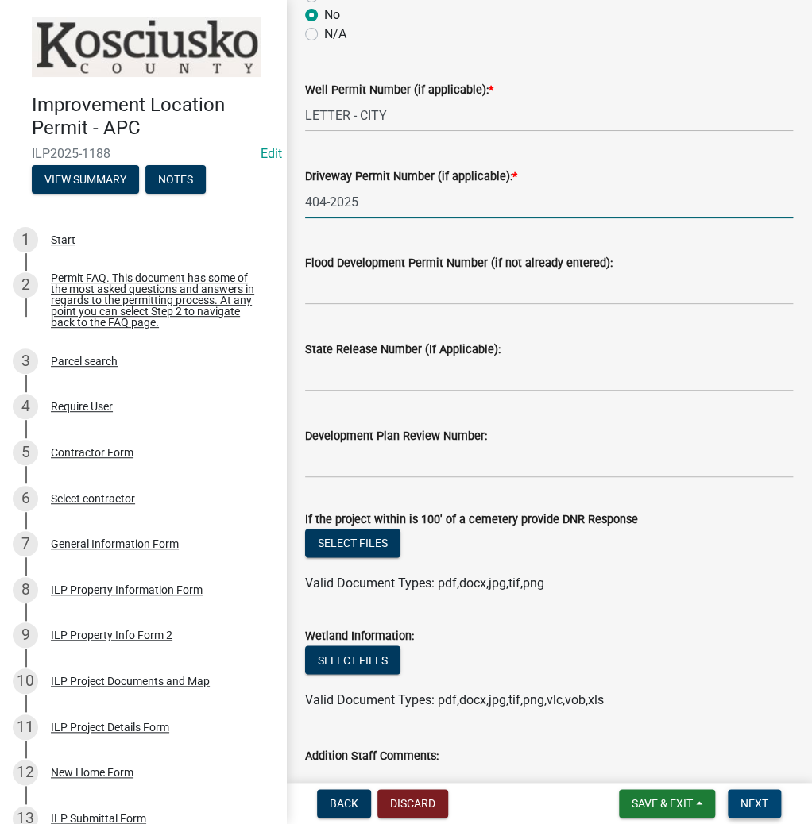
type input "404-2025"
click at [747, 794] on button "Next" at bounding box center [753, 803] width 53 height 29
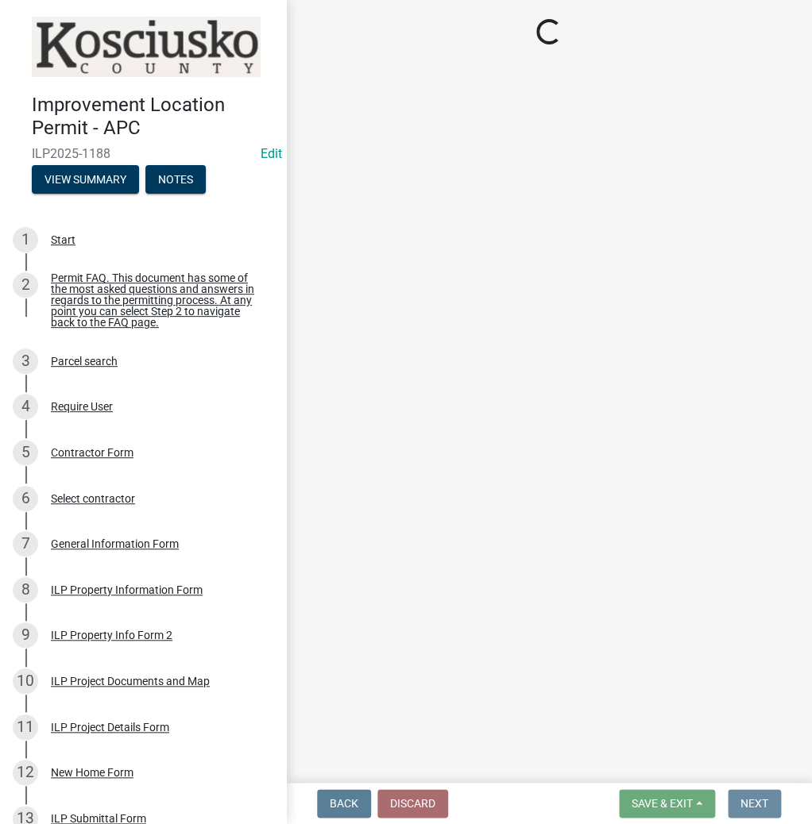
scroll to position [0, 0]
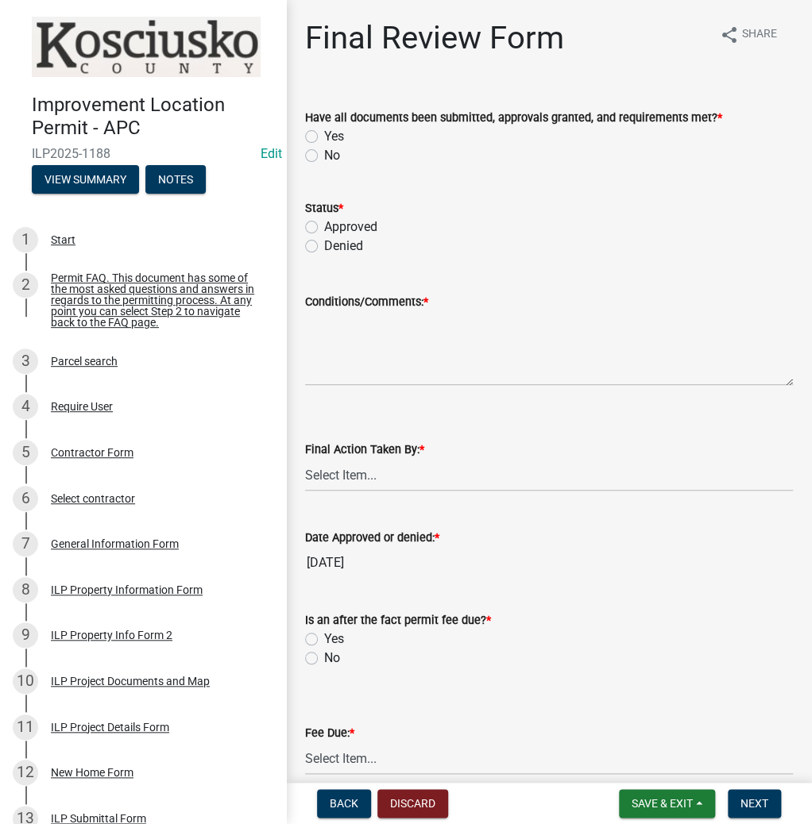
click at [324, 133] on label "Yes" at bounding box center [334, 136] width 20 height 19
click at [324, 133] on input "Yes" at bounding box center [329, 132] width 10 height 10
radio input "true"
click at [324, 225] on label "Approved" at bounding box center [350, 227] width 53 height 19
click at [324, 225] on input "Approved" at bounding box center [329, 223] width 10 height 10
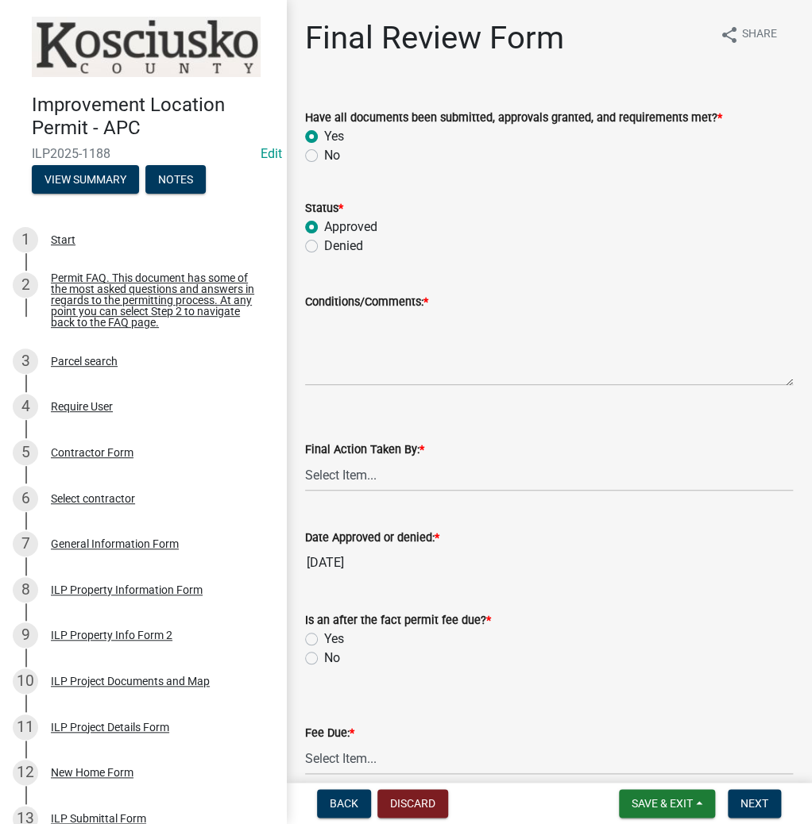
radio input "true"
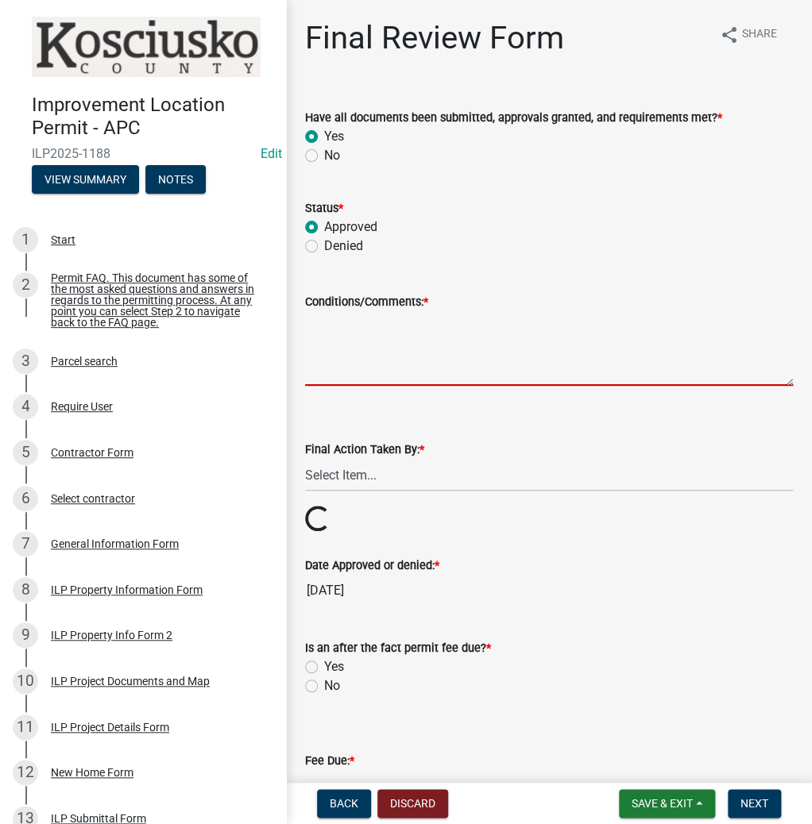
click at [372, 367] on textarea "Conditions/Comments: *" at bounding box center [549, 348] width 488 height 75
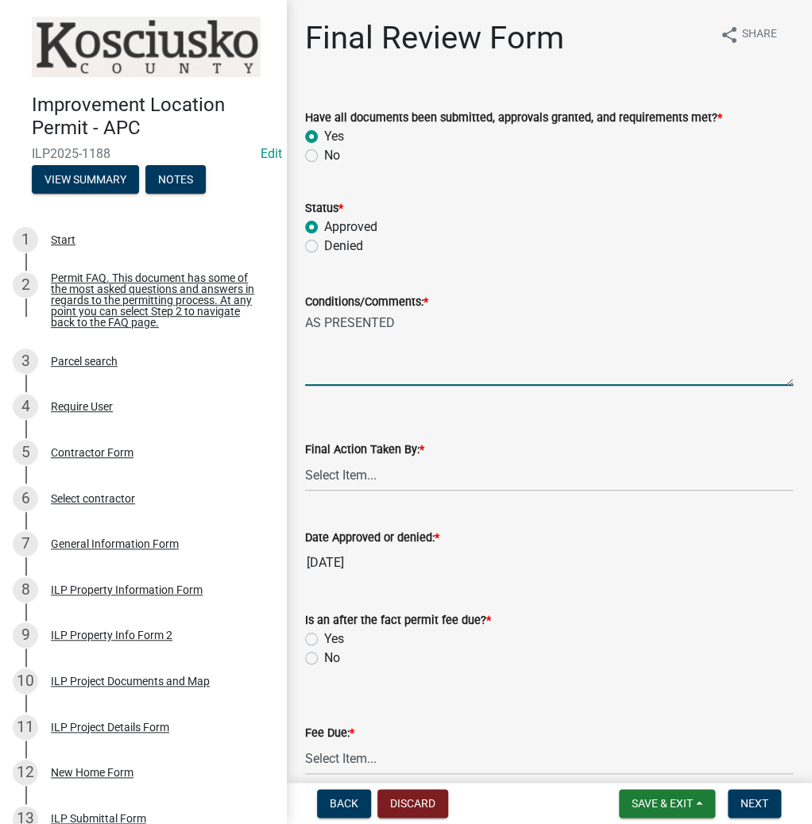
type textarea "AS PRESENTED"
click at [347, 476] on select "Select Item... MMS LT AT CS [PERSON_NAME]" at bounding box center [549, 475] width 488 height 33
click at [305, 459] on select "Select Item... MMS LT AT CS [PERSON_NAME]" at bounding box center [549, 475] width 488 height 33
select select "d95389f4-ab5a-4603-9826-29cf73316391"
click at [324, 654] on label "No" at bounding box center [332, 658] width 16 height 19
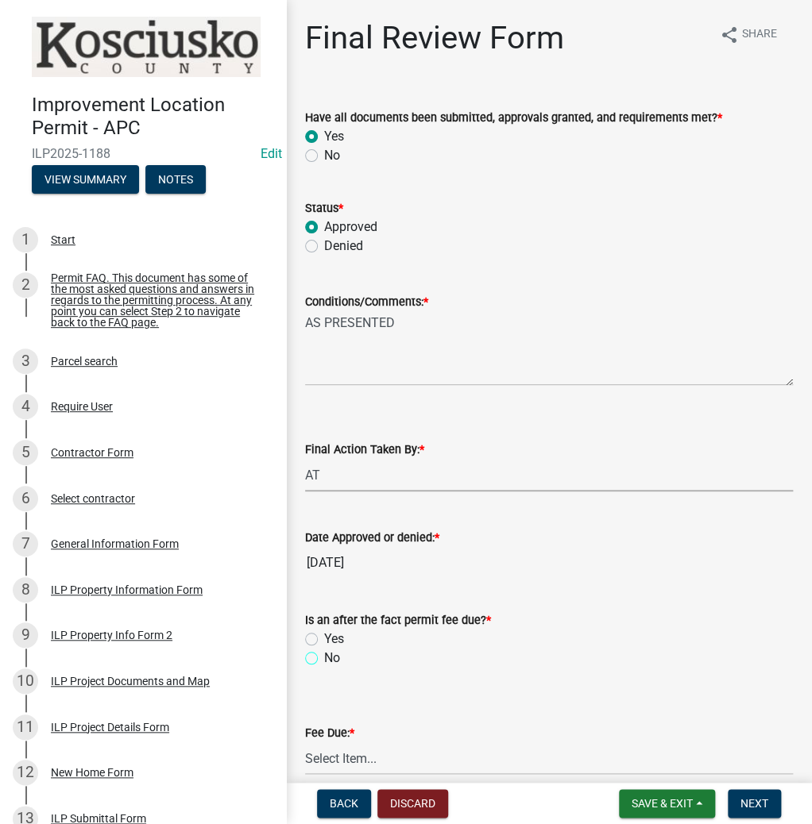
click at [324, 654] on input "No" at bounding box center [329, 654] width 10 height 10
radio input "true"
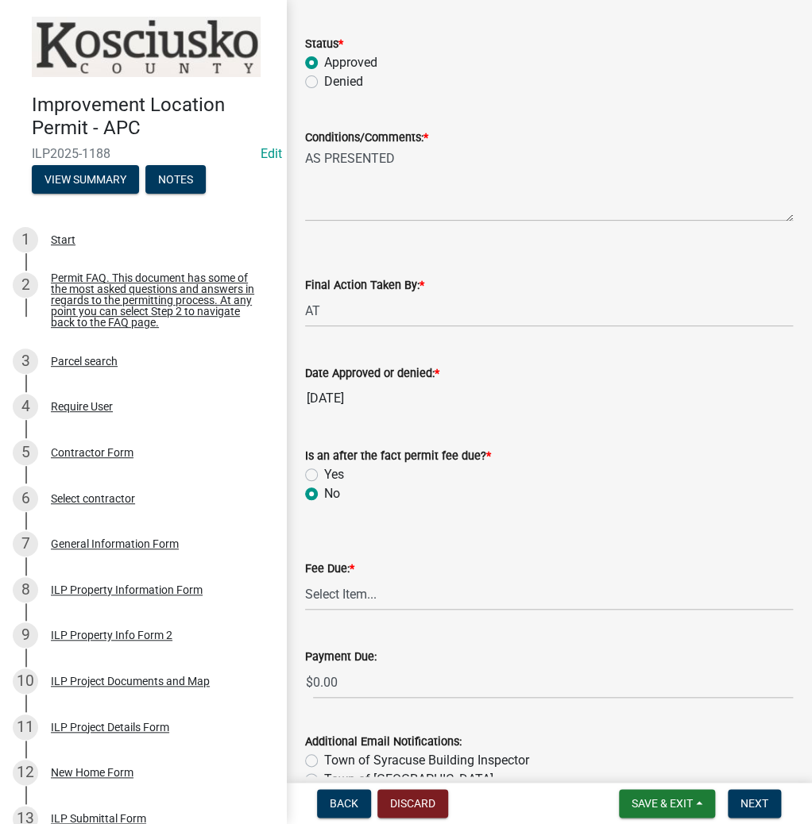
scroll to position [191, 0]
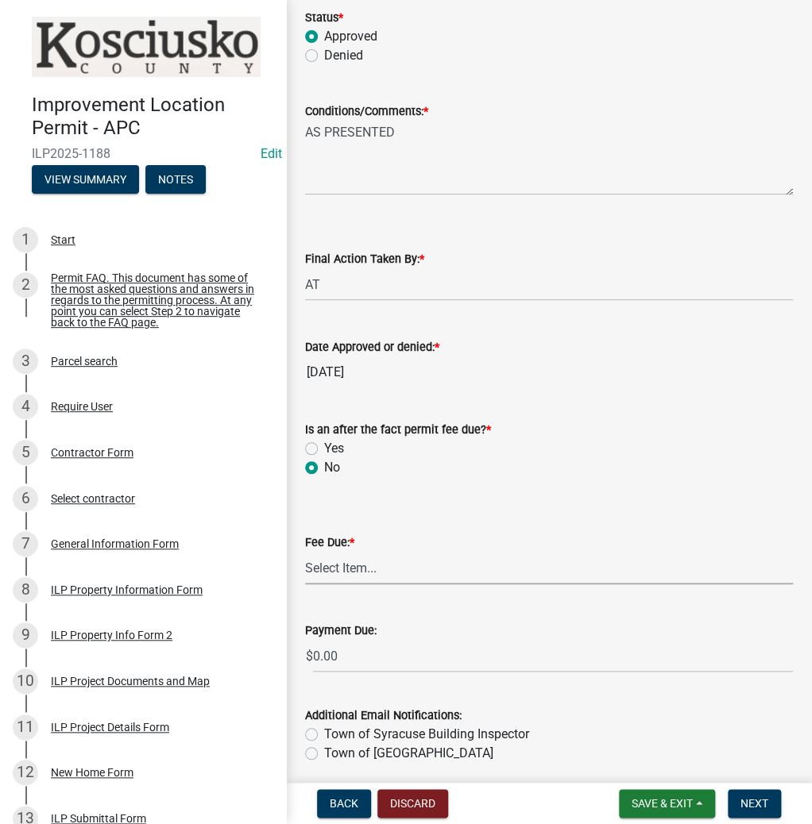
click at [349, 568] on select "Select Item... N/A $10.00 $25.00 $125.00 $250 $500 $500 + $10.00 for every 10 s…" at bounding box center [549, 568] width 488 height 33
click at [305, 552] on select "Select Item... N/A $10.00 $25.00 $125.00 $250 $500 $500 + $10.00 for every 10 s…" at bounding box center [549, 568] width 488 height 33
select select "71256567-8c52-414d-b434-ae6b266e1a0e"
click at [649, 797] on span "Save & Exit" at bounding box center [661, 803] width 61 height 13
click at [620, 717] on button "Save" at bounding box center [651, 724] width 127 height 38
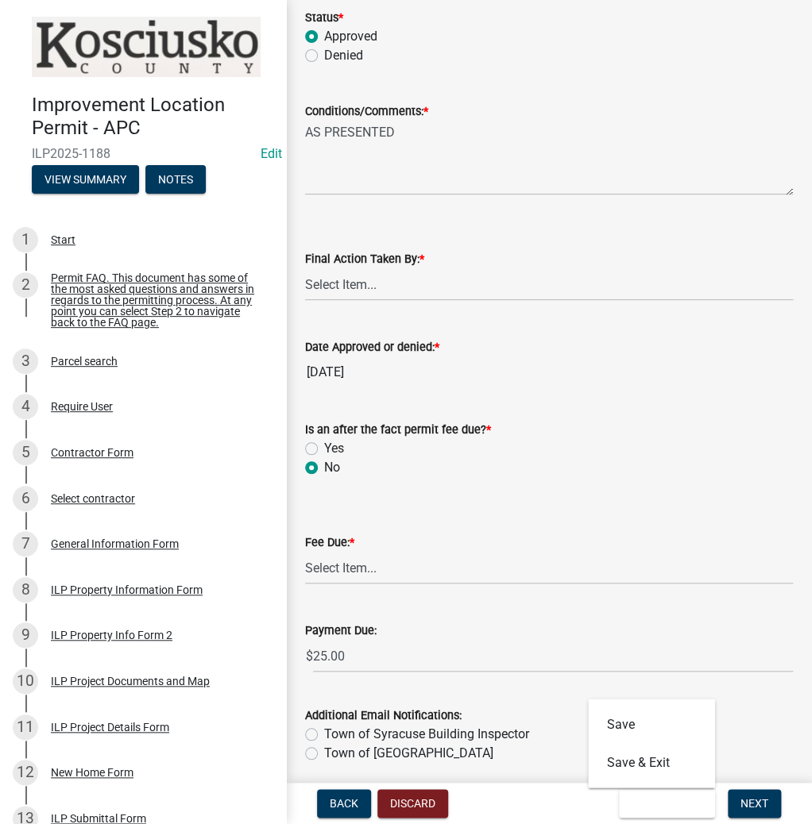
scroll to position [0, 0]
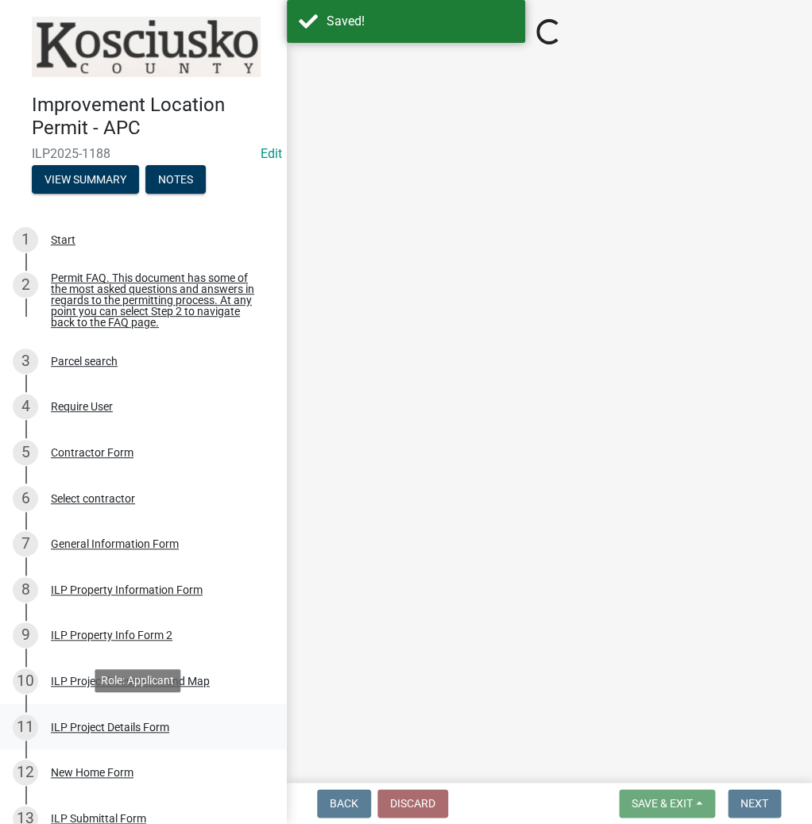
click at [118, 725] on div "ILP Project Details Form" at bounding box center [110, 727] width 118 height 11
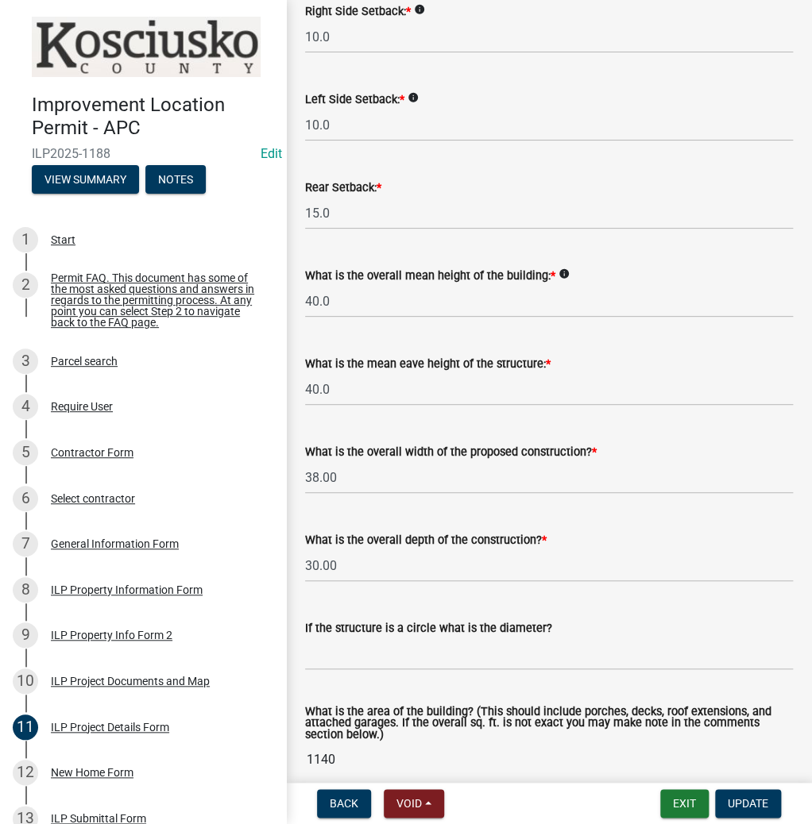
scroll to position [508, 0]
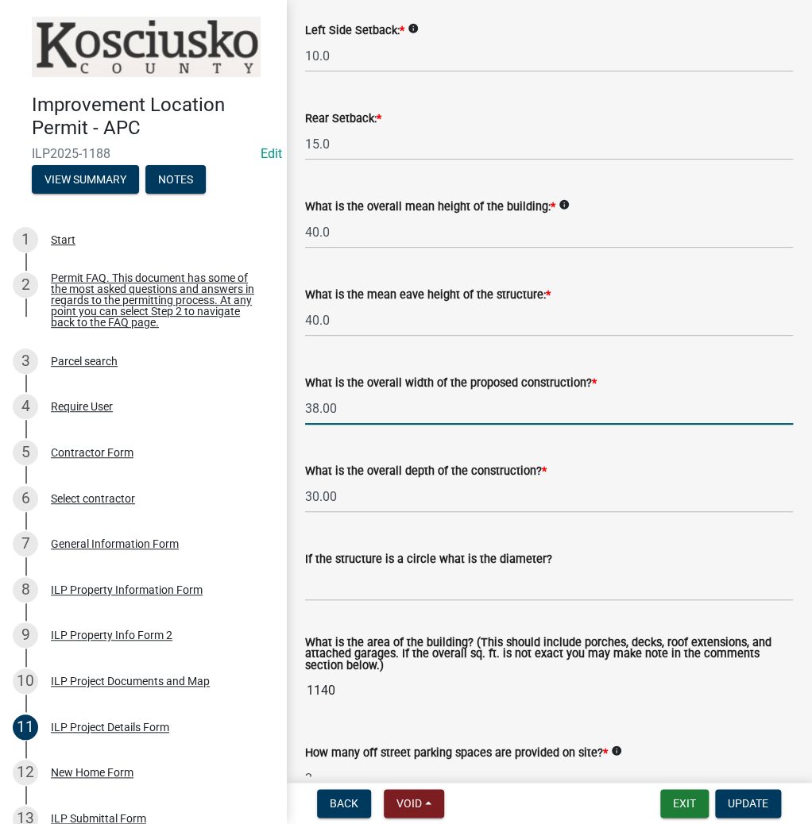
click at [353, 410] on input "38.00" at bounding box center [549, 408] width 488 height 33
type input "3"
type input "40.00"
drag, startPoint x: 372, startPoint y: 499, endPoint x: 372, endPoint y: 507, distance: 8.7
click at [372, 499] on input "30.00" at bounding box center [549, 496] width 488 height 33
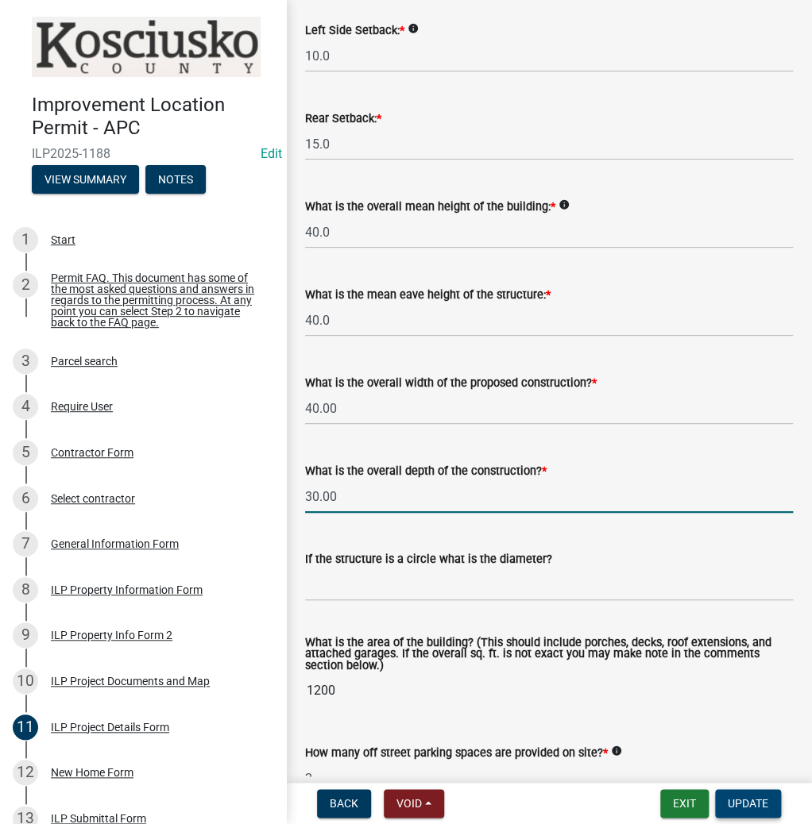
drag, startPoint x: 736, startPoint y: 802, endPoint x: 727, endPoint y: 799, distance: 9.3
click at [736, 801] on span "Update" at bounding box center [747, 803] width 41 height 13
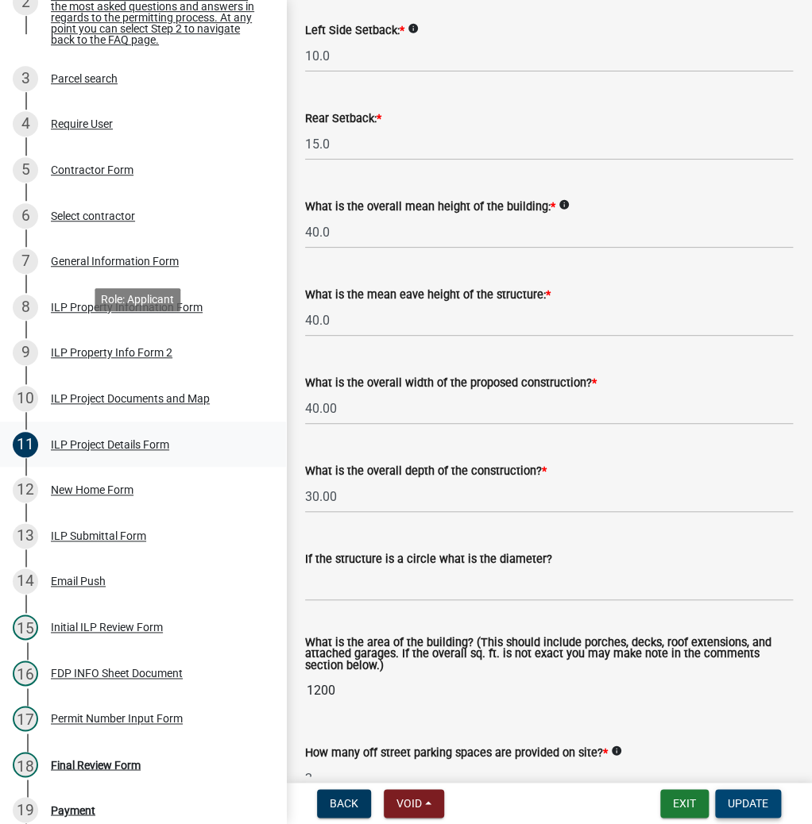
scroll to position [381, 0]
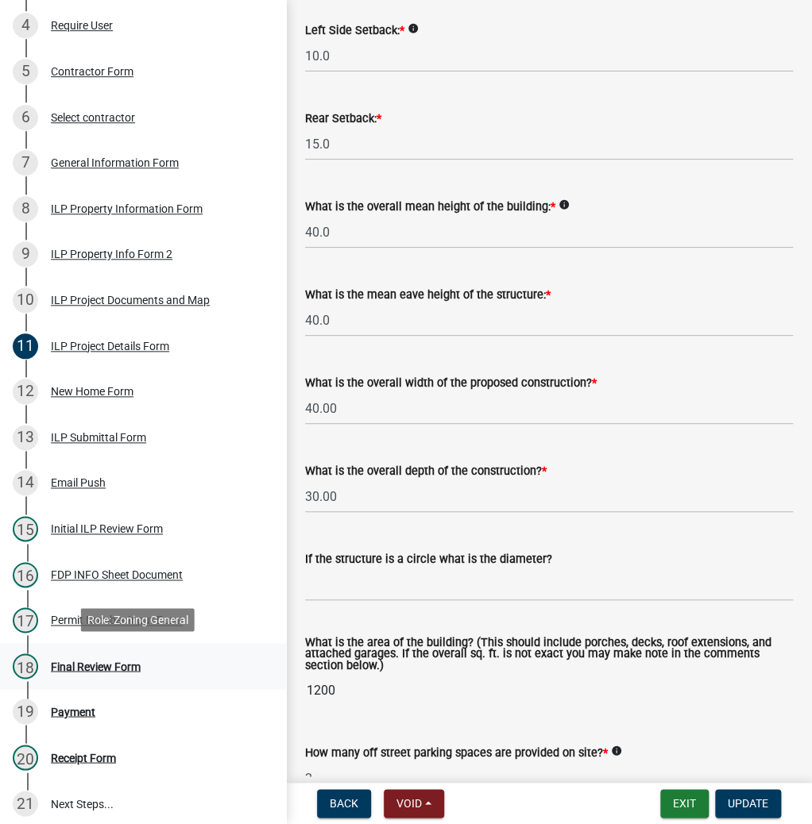
click at [91, 663] on div "Final Review Form" at bounding box center [96, 666] width 90 height 11
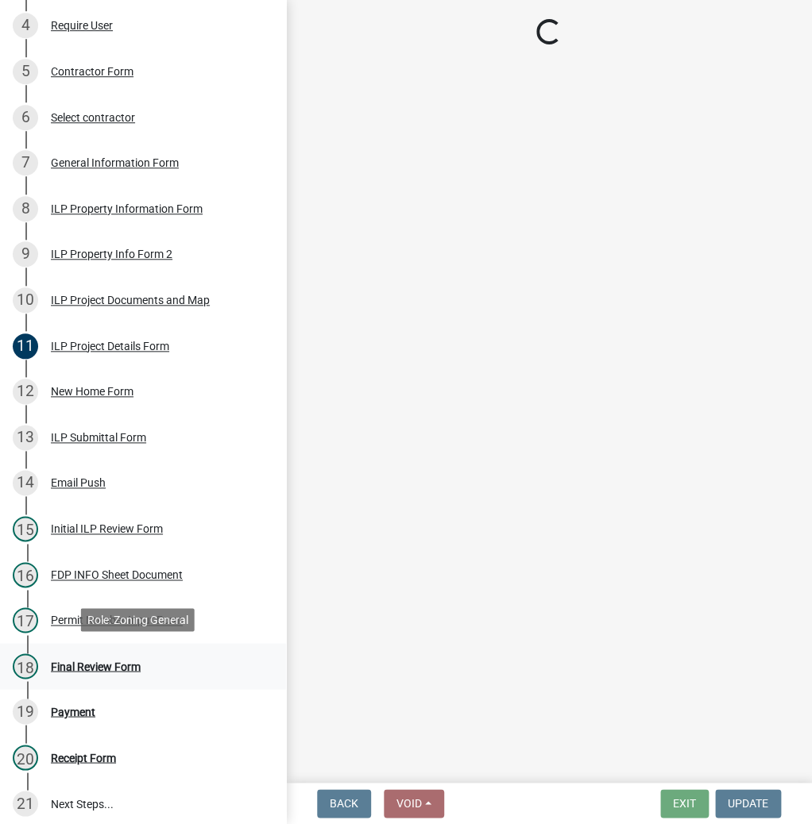
select select "d95389f4-ab5a-4603-9826-29cf73316391"
select select "71256567-8c52-414d-b434-ae6b266e1a0e"
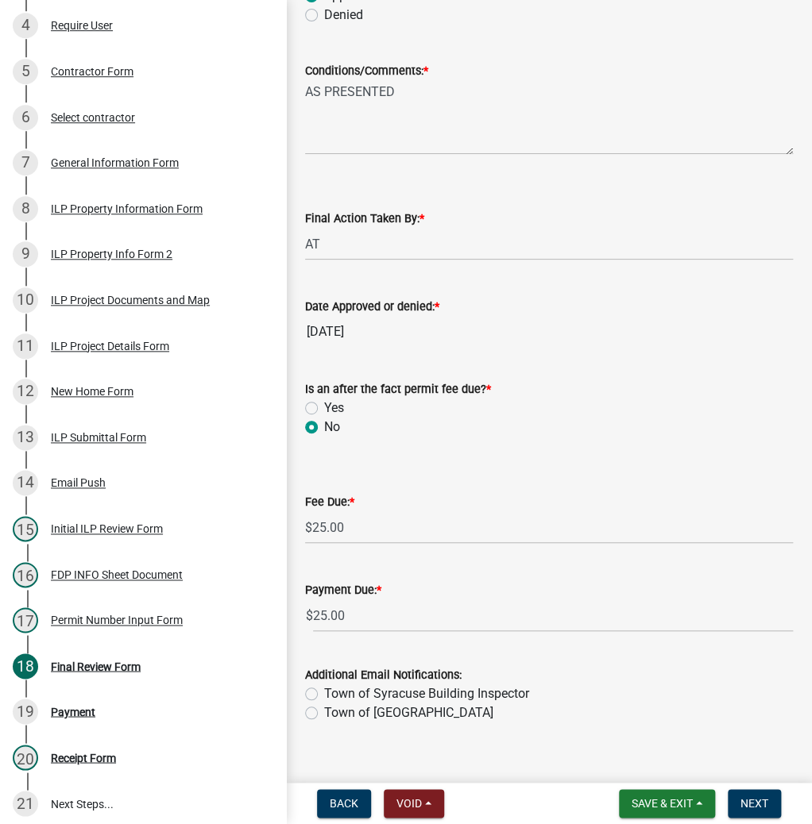
scroll to position [253, 0]
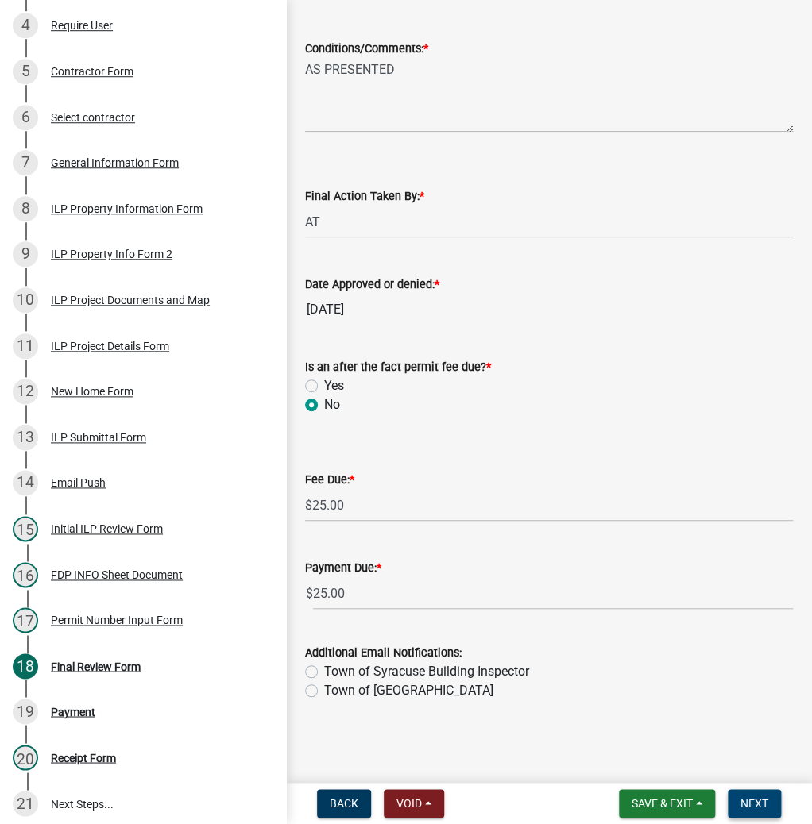
drag, startPoint x: 765, startPoint y: 800, endPoint x: 762, endPoint y: 791, distance: 9.8
click at [762, 793] on button "Next" at bounding box center [753, 803] width 53 height 29
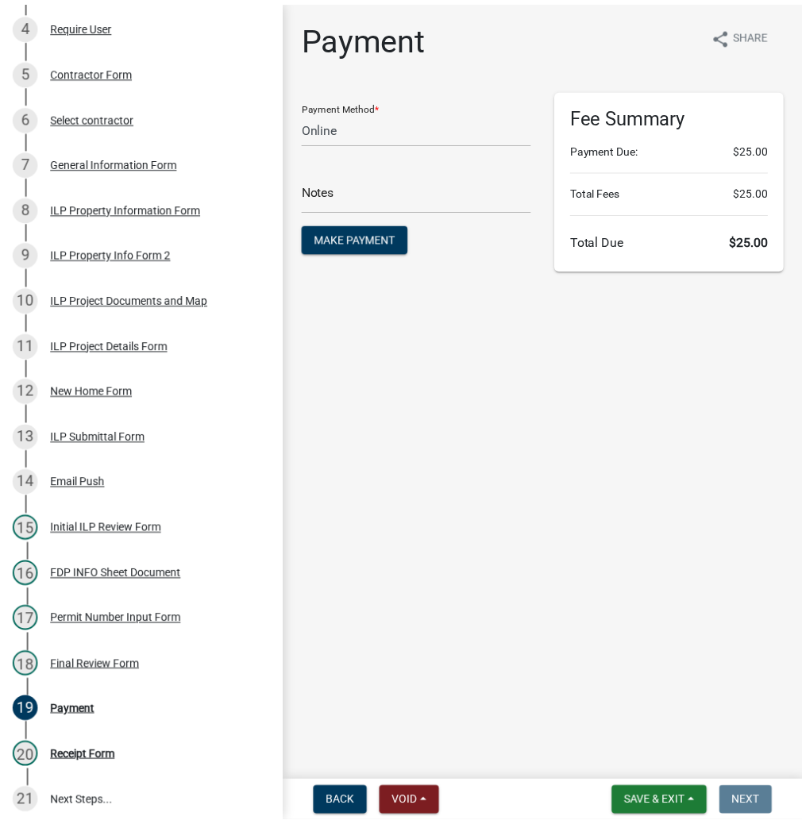
scroll to position [0, 0]
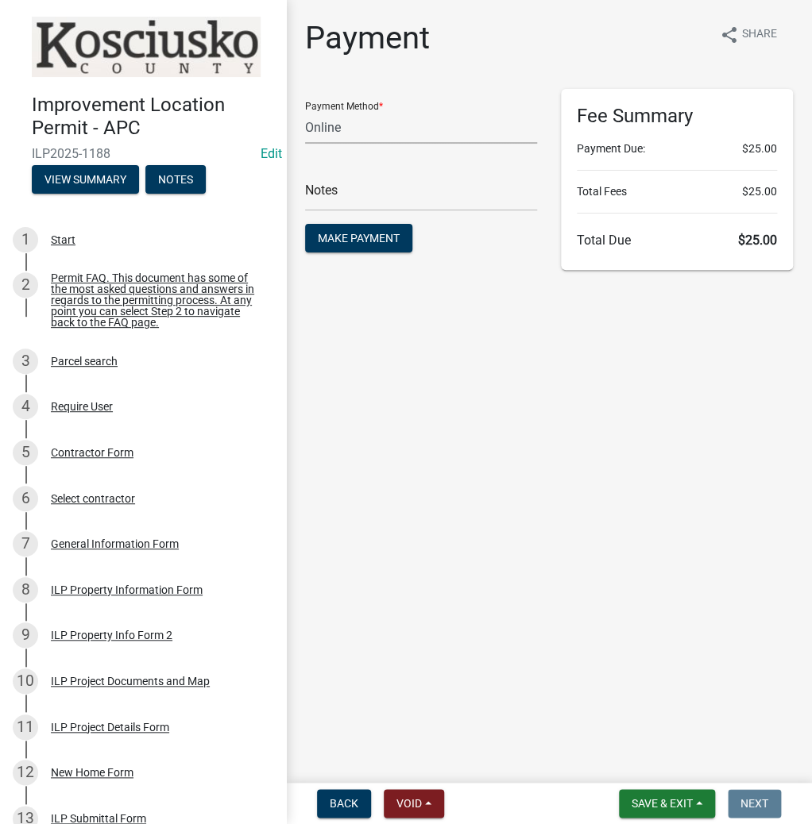
click at [388, 130] on select "Credit Card POS Check Cash Online" at bounding box center [421, 127] width 232 height 33
select select "2: 1"
click at [305, 111] on select "Credit Card POS Check Cash Online" at bounding box center [421, 127] width 232 height 33
click at [350, 230] on button "Make Payment" at bounding box center [358, 238] width 107 height 29
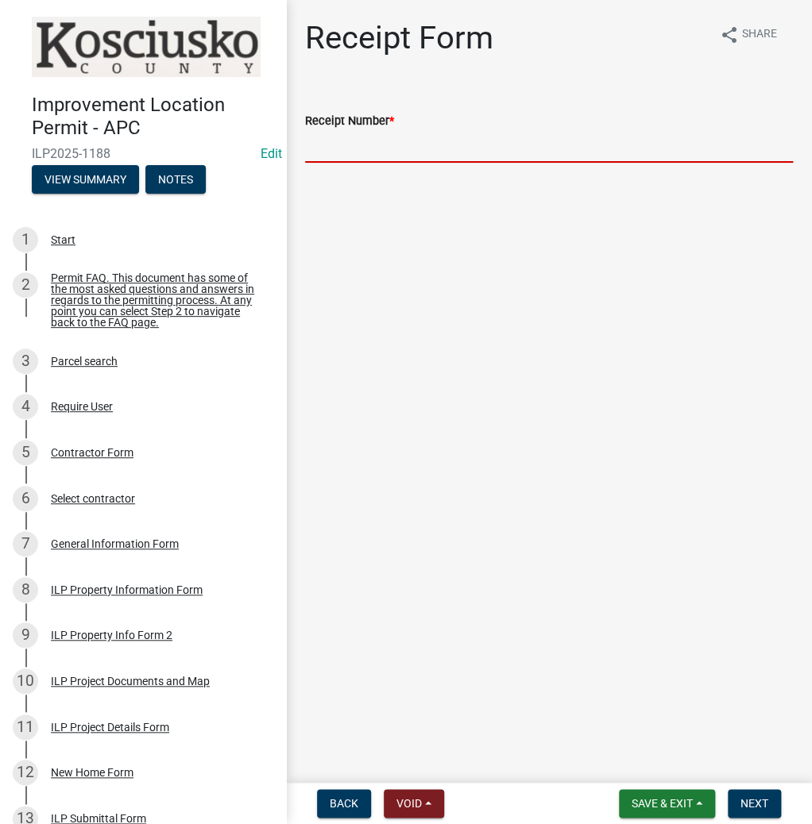
click at [441, 150] on input "Receipt Number *" at bounding box center [549, 146] width 488 height 33
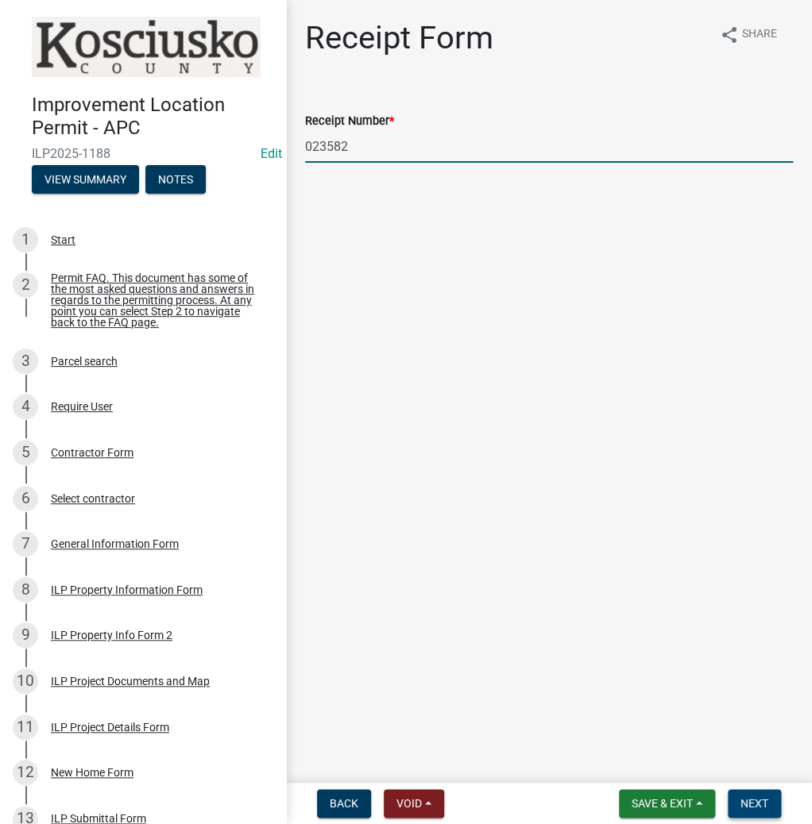
type input "023582"
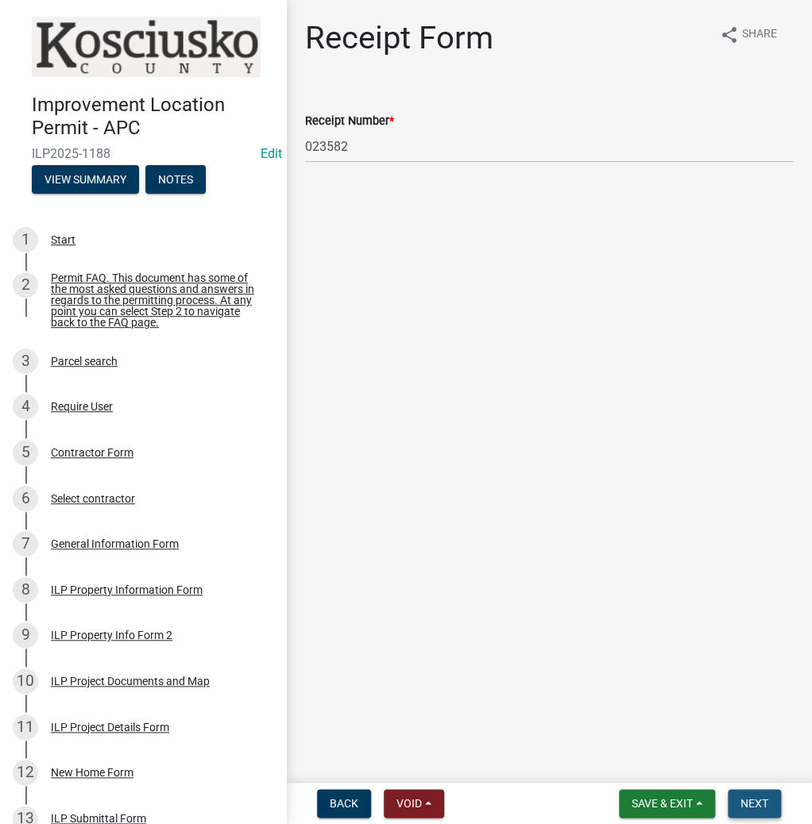
click at [750, 804] on span "Next" at bounding box center [754, 803] width 28 height 13
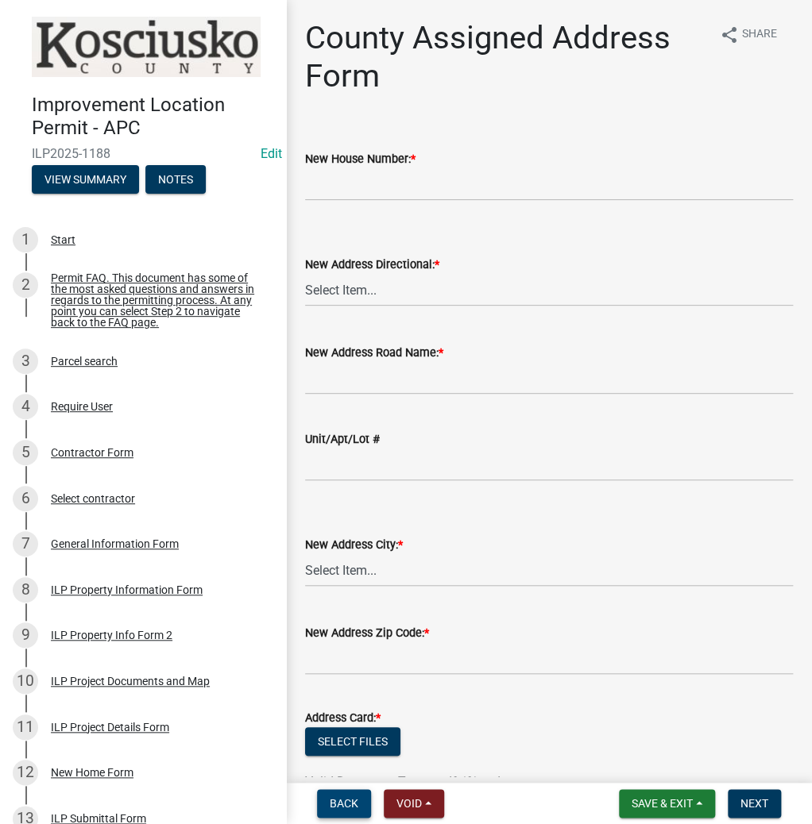
click at [348, 808] on span "Back" at bounding box center [344, 803] width 29 height 13
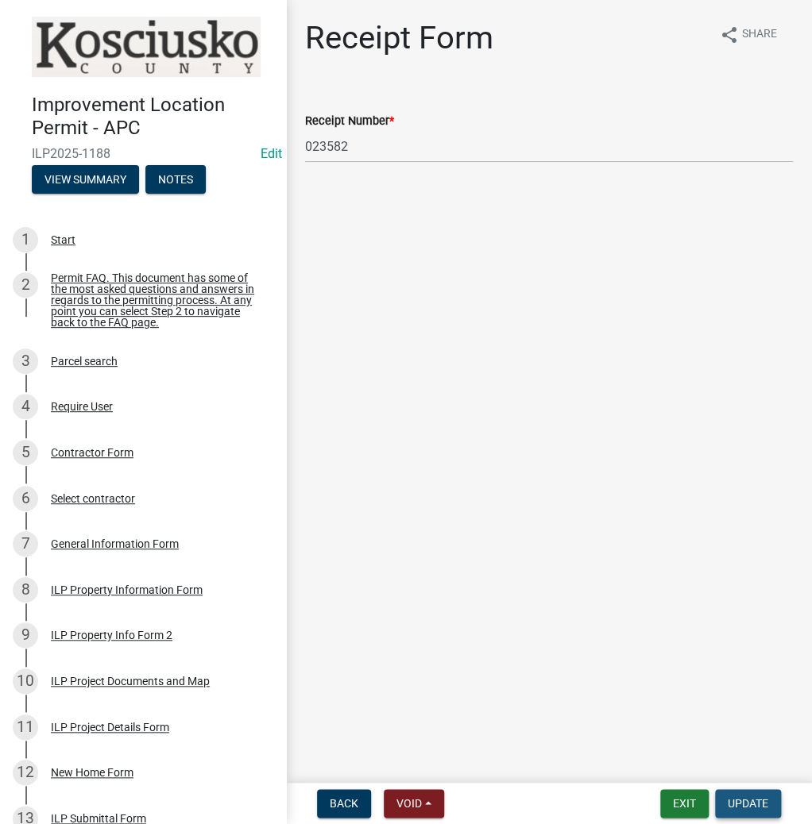
click at [731, 800] on span "Update" at bounding box center [747, 803] width 41 height 13
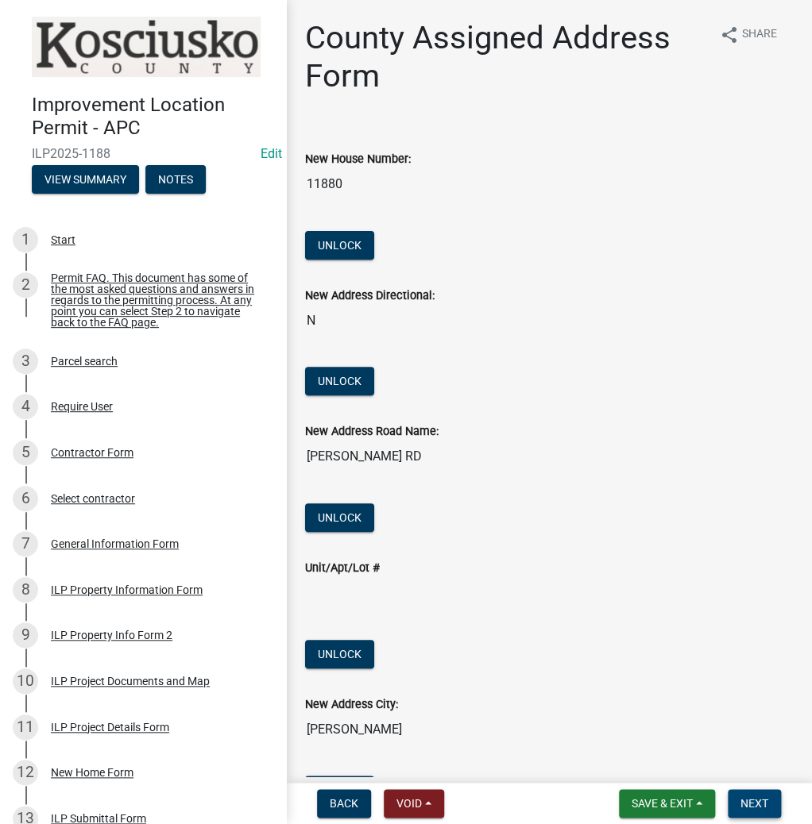
click at [740, 797] on span "Next" at bounding box center [754, 803] width 28 height 13
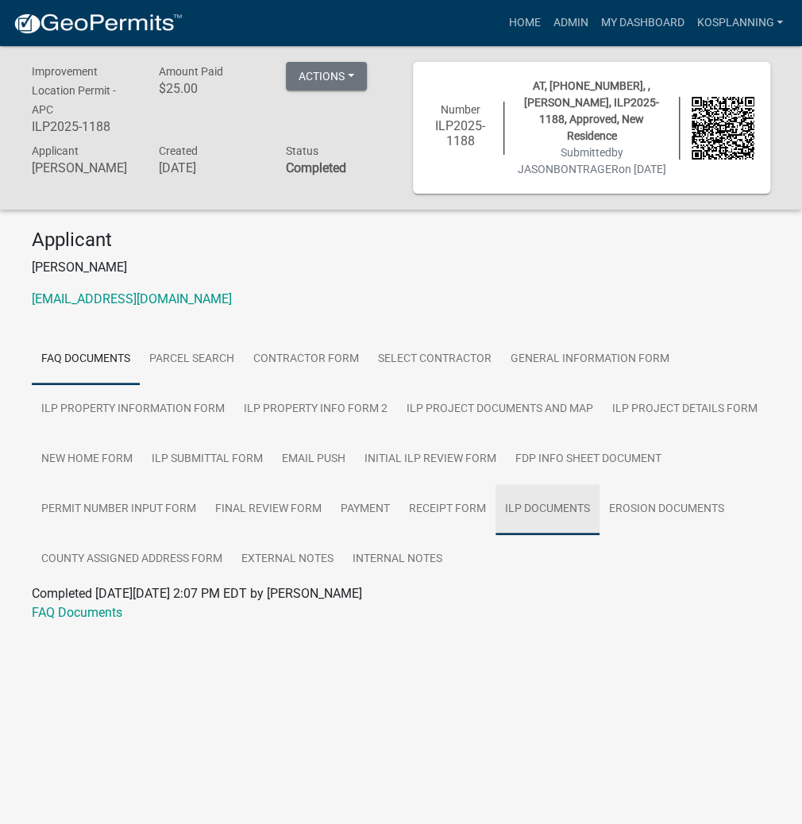
click at [547, 505] on link "ILP Documents" at bounding box center [548, 509] width 104 height 51
click at [76, 618] on link "ILP Documents" at bounding box center [75, 612] width 86 height 15
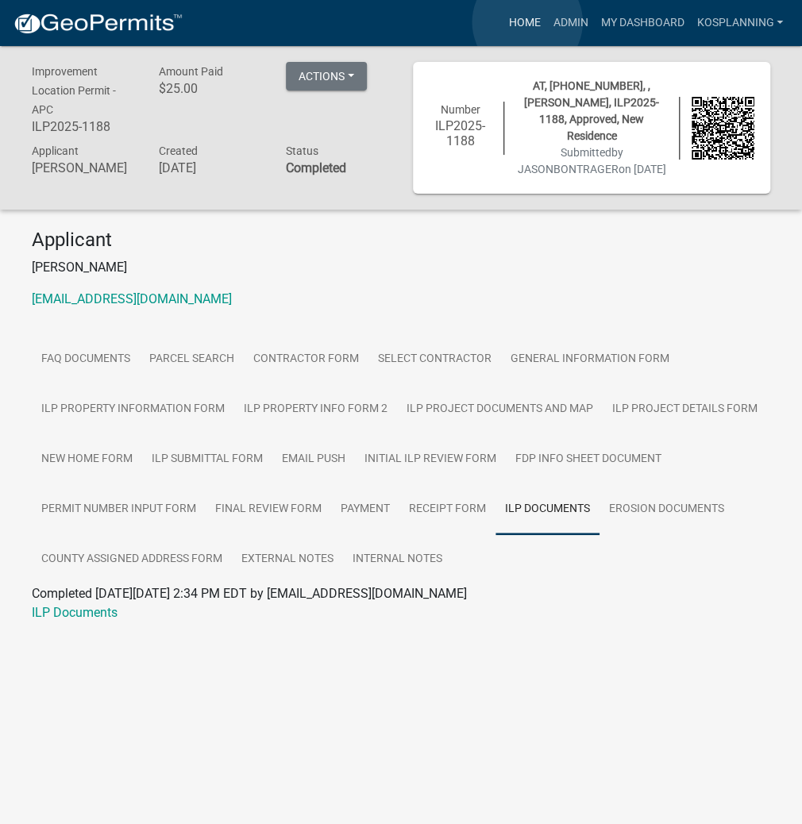
click at [527, 22] on link "Home" at bounding box center [524, 23] width 44 height 30
